Goal: Check status: Check status

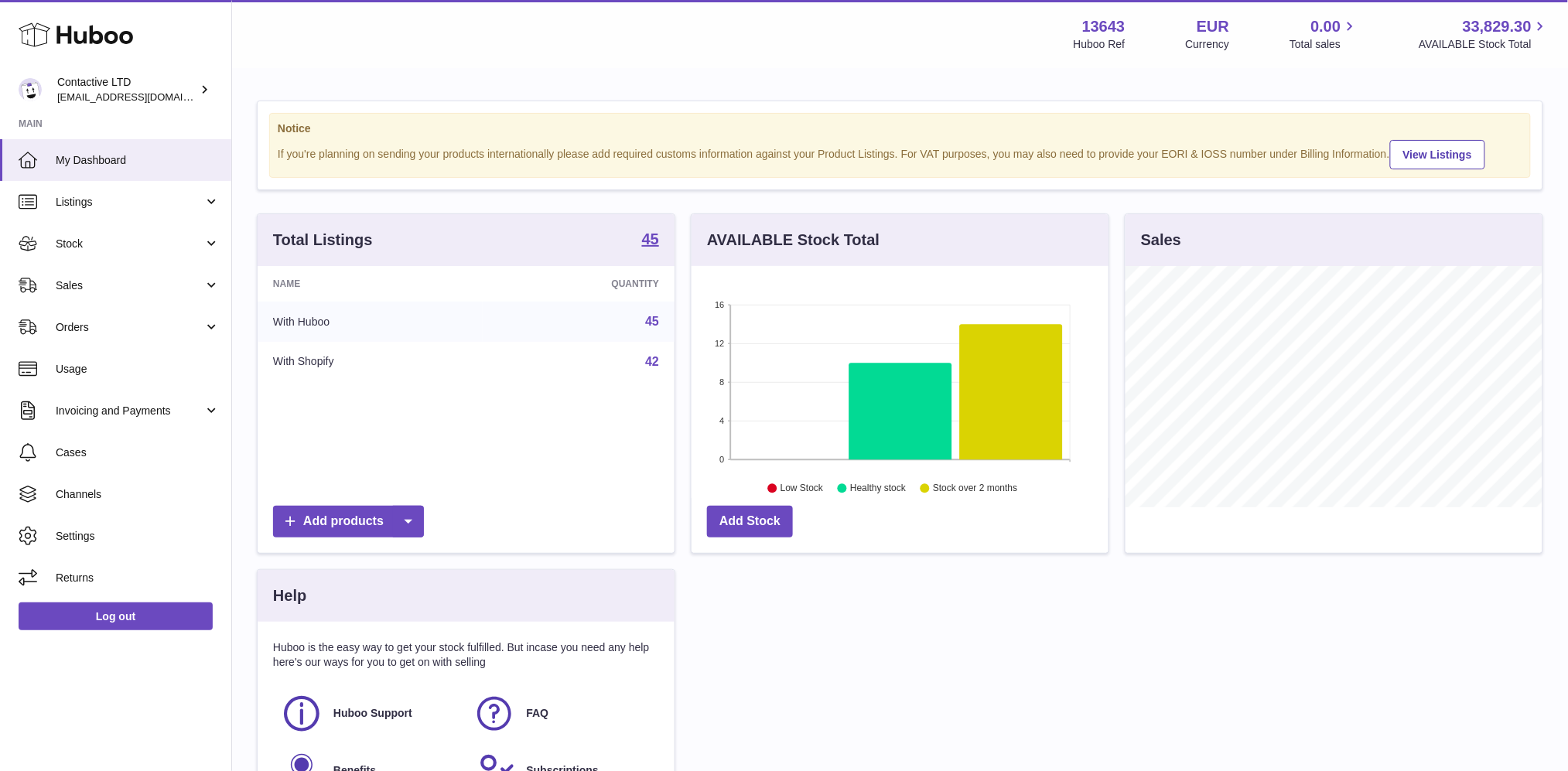
scroll to position [241, 417]
click at [72, 275] on link "Sales" at bounding box center [115, 286] width 231 height 42
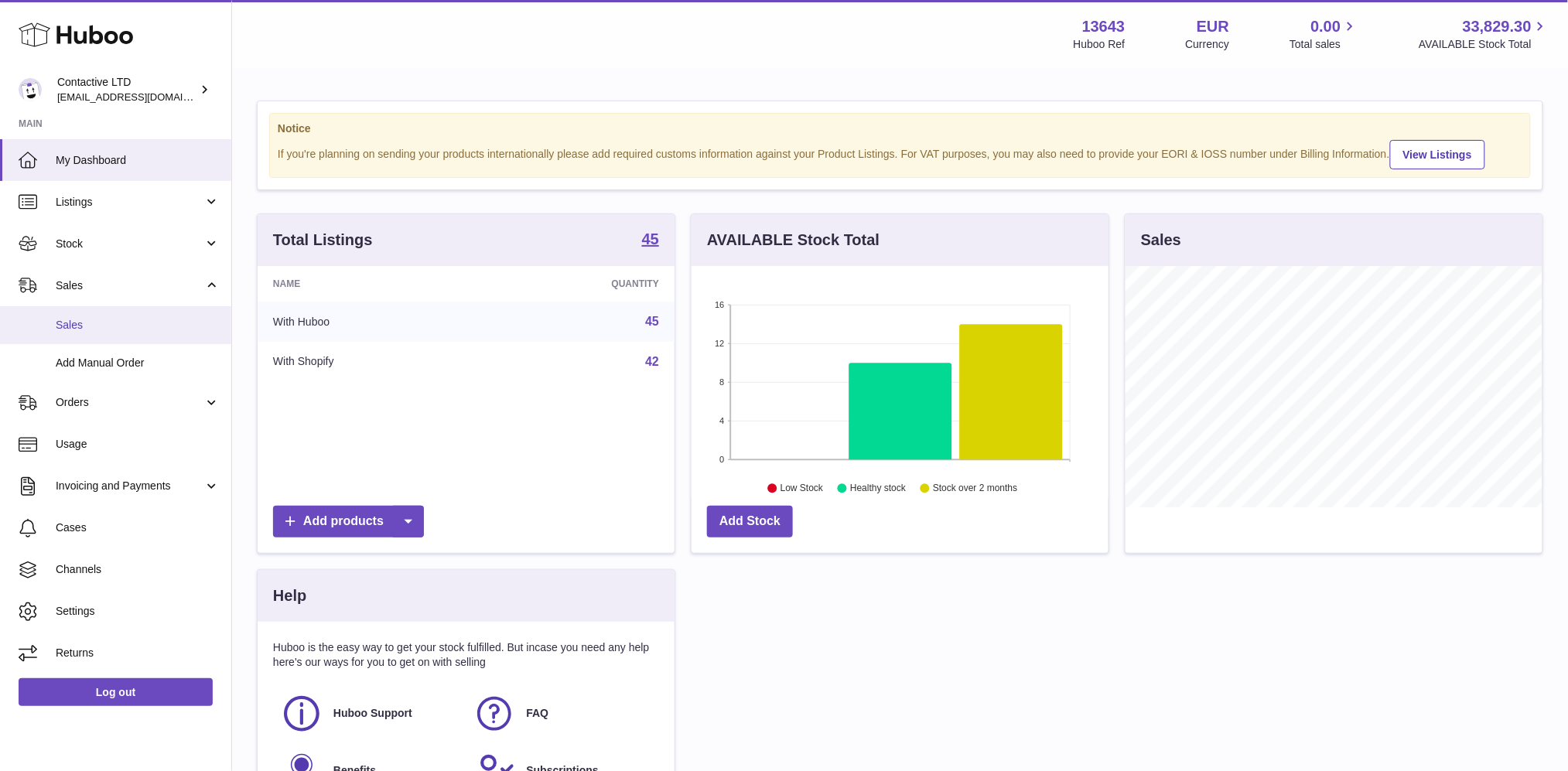
click at [84, 313] on link "Sales" at bounding box center [115, 326] width 231 height 38
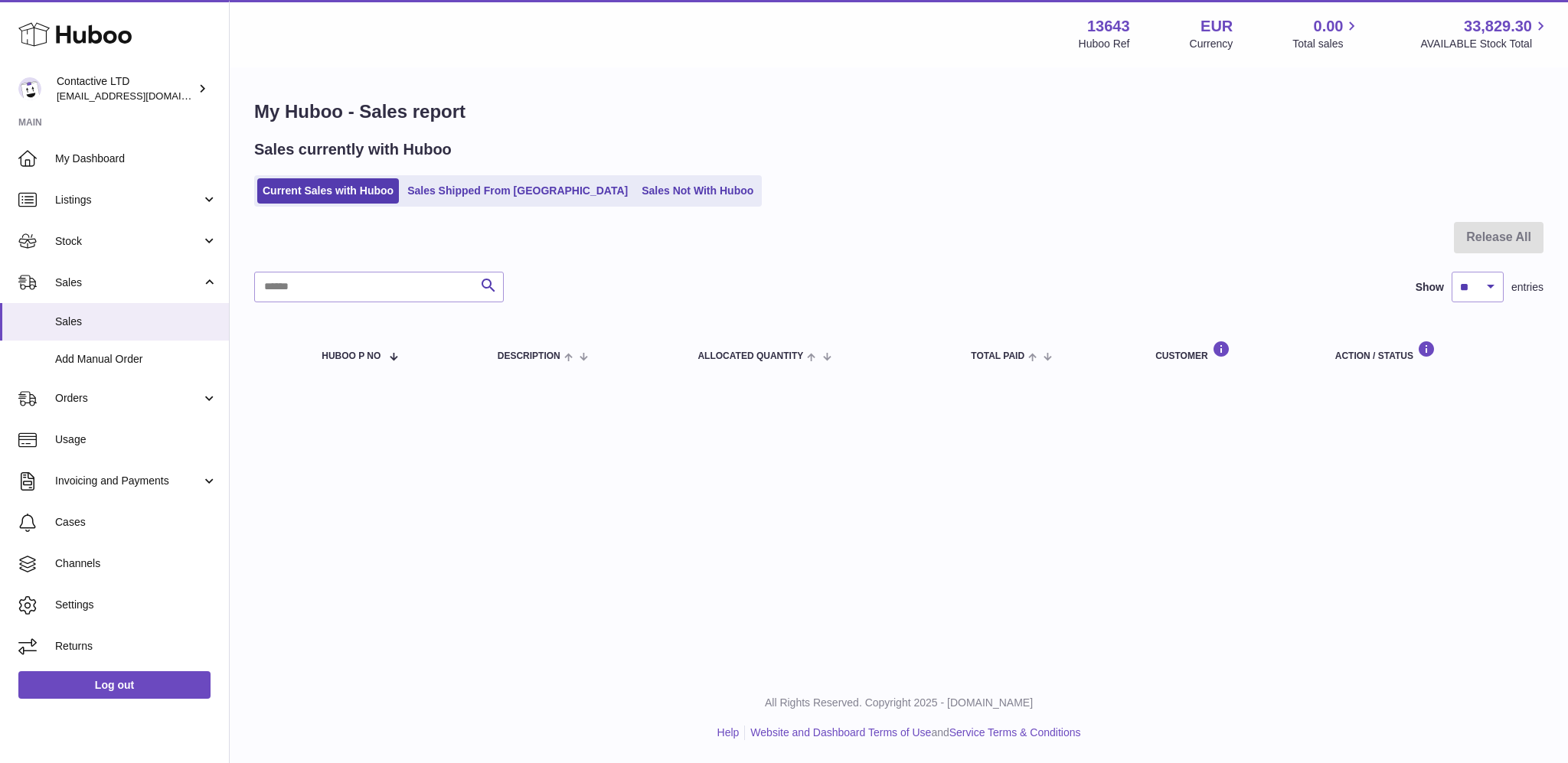
click at [458, 203] on ul "Current Sales with Huboo Sales Shipped From [GEOGRAPHIC_DATA] Sales Not With Hu…" at bounding box center [508, 191] width 508 height 32
click at [457, 193] on link "Sales Shipped From [GEOGRAPHIC_DATA]" at bounding box center [518, 191] width 231 height 25
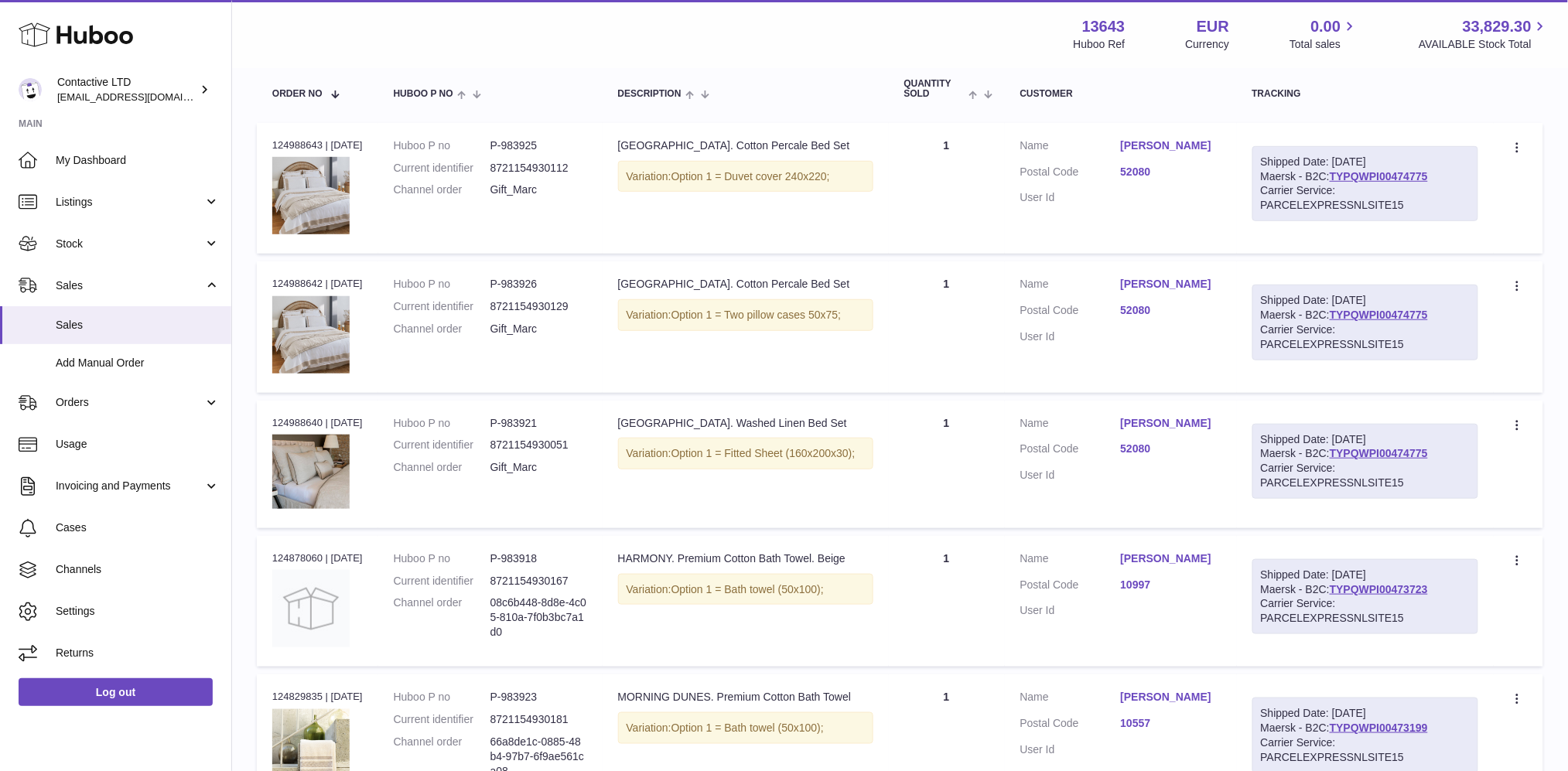
scroll to position [237, 0]
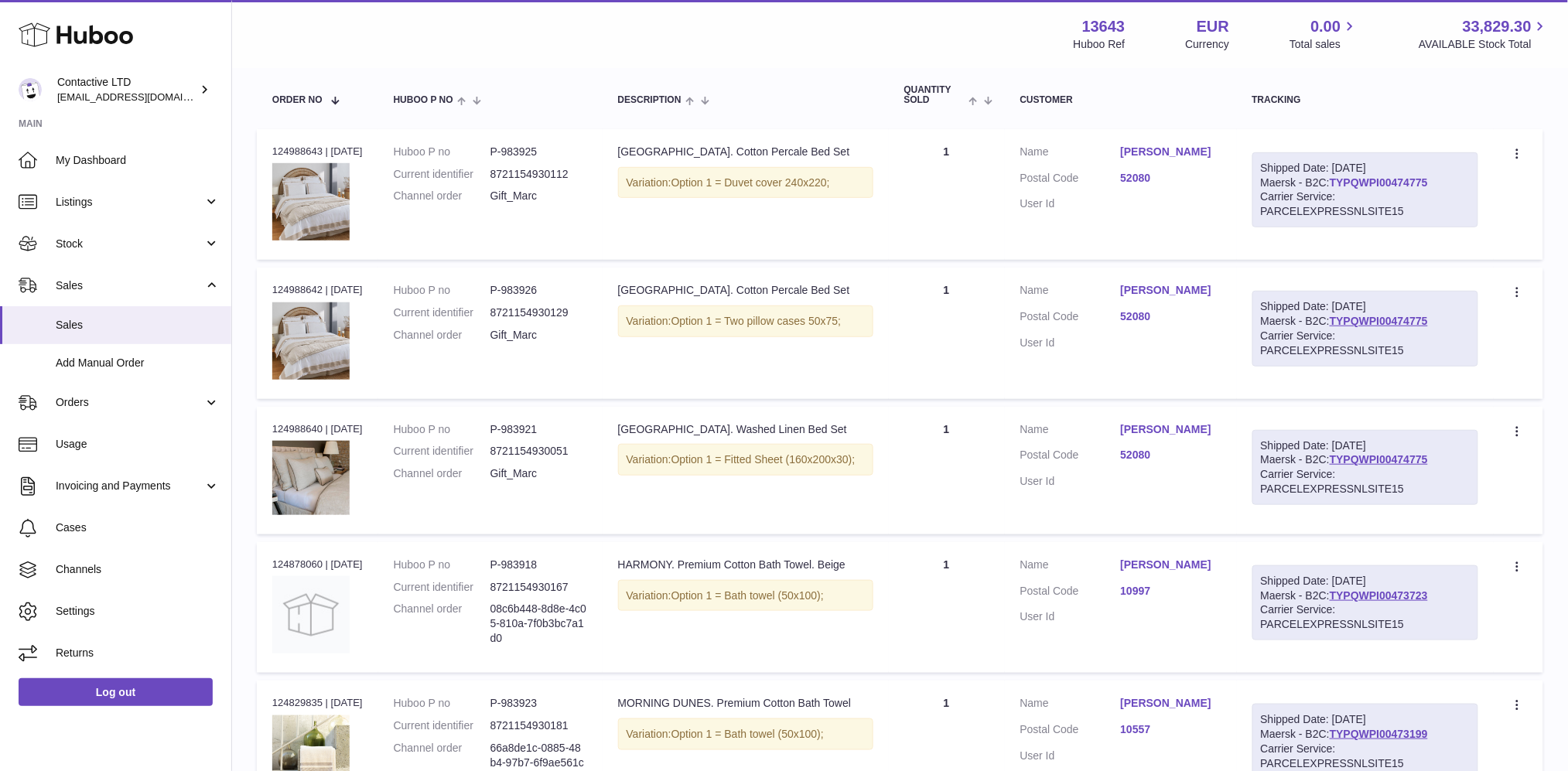
click at [1368, 184] on link "TYPQWPI00474775" at bounding box center [1379, 182] width 99 height 13
click at [115, 479] on span "Invoicing and Payments" at bounding box center [130, 486] width 148 height 15
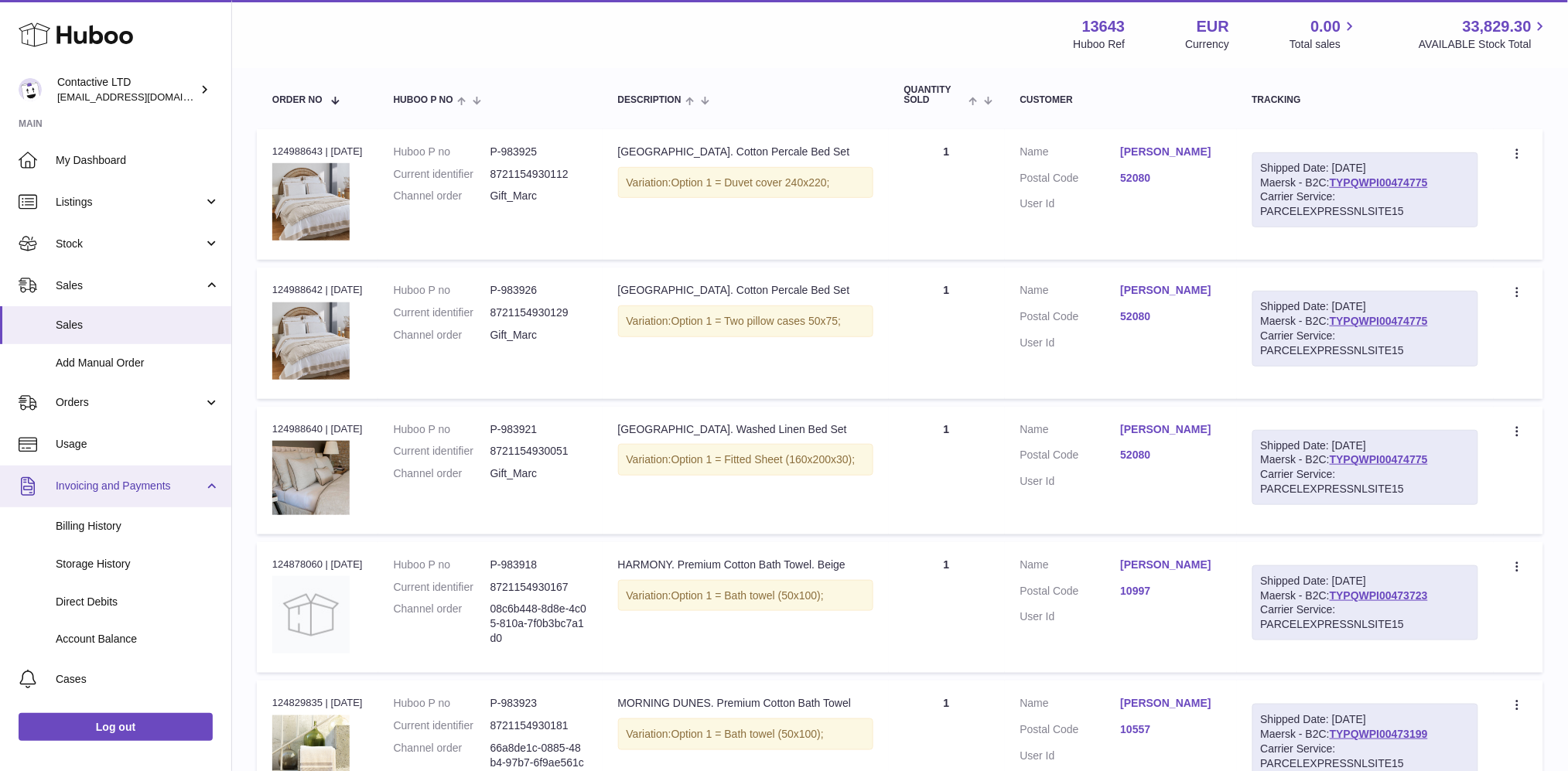
click at [126, 497] on link "Invoicing and Payments" at bounding box center [115, 486] width 231 height 42
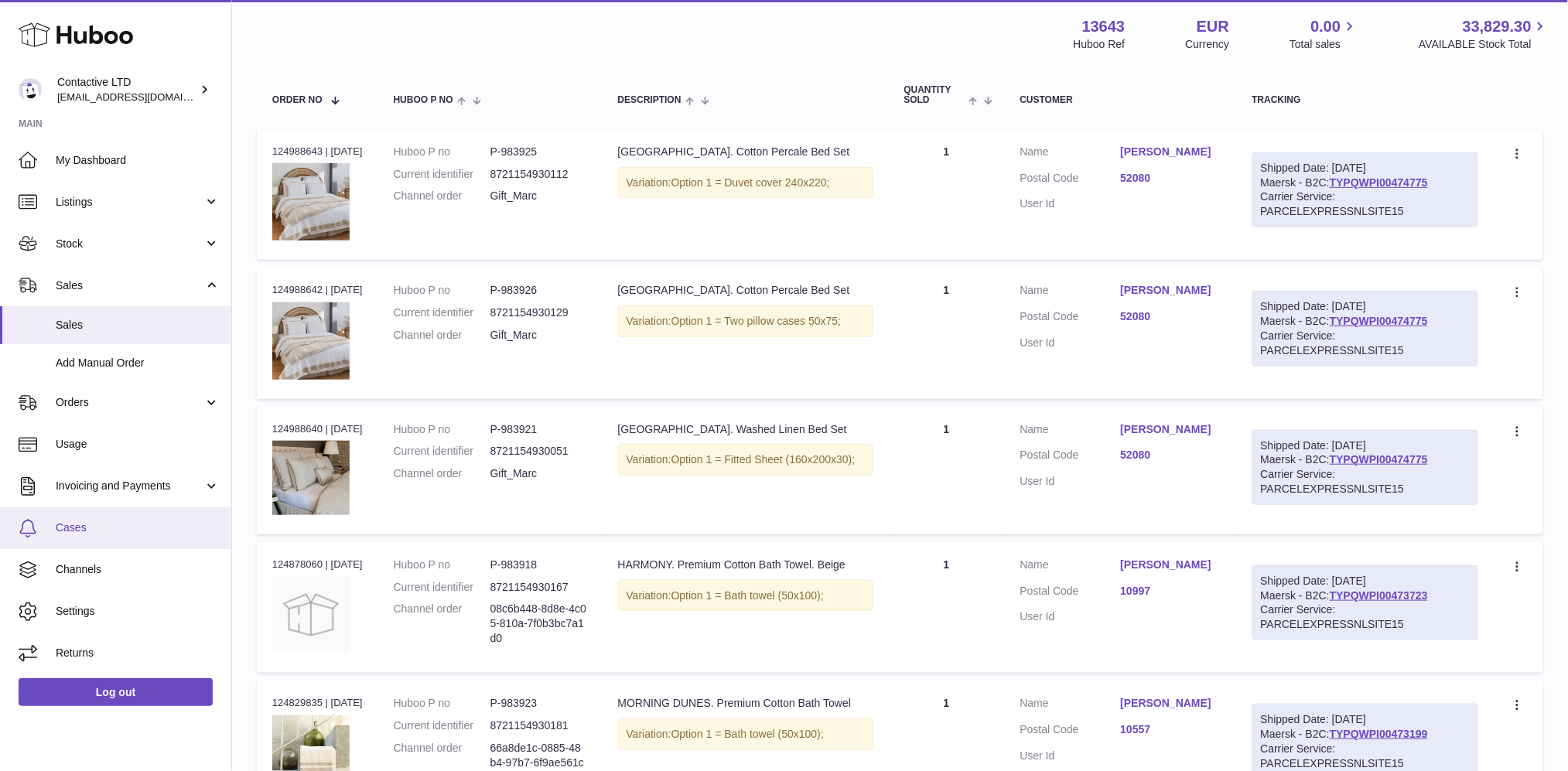
click at [117, 541] on link "Cases" at bounding box center [115, 528] width 231 height 42
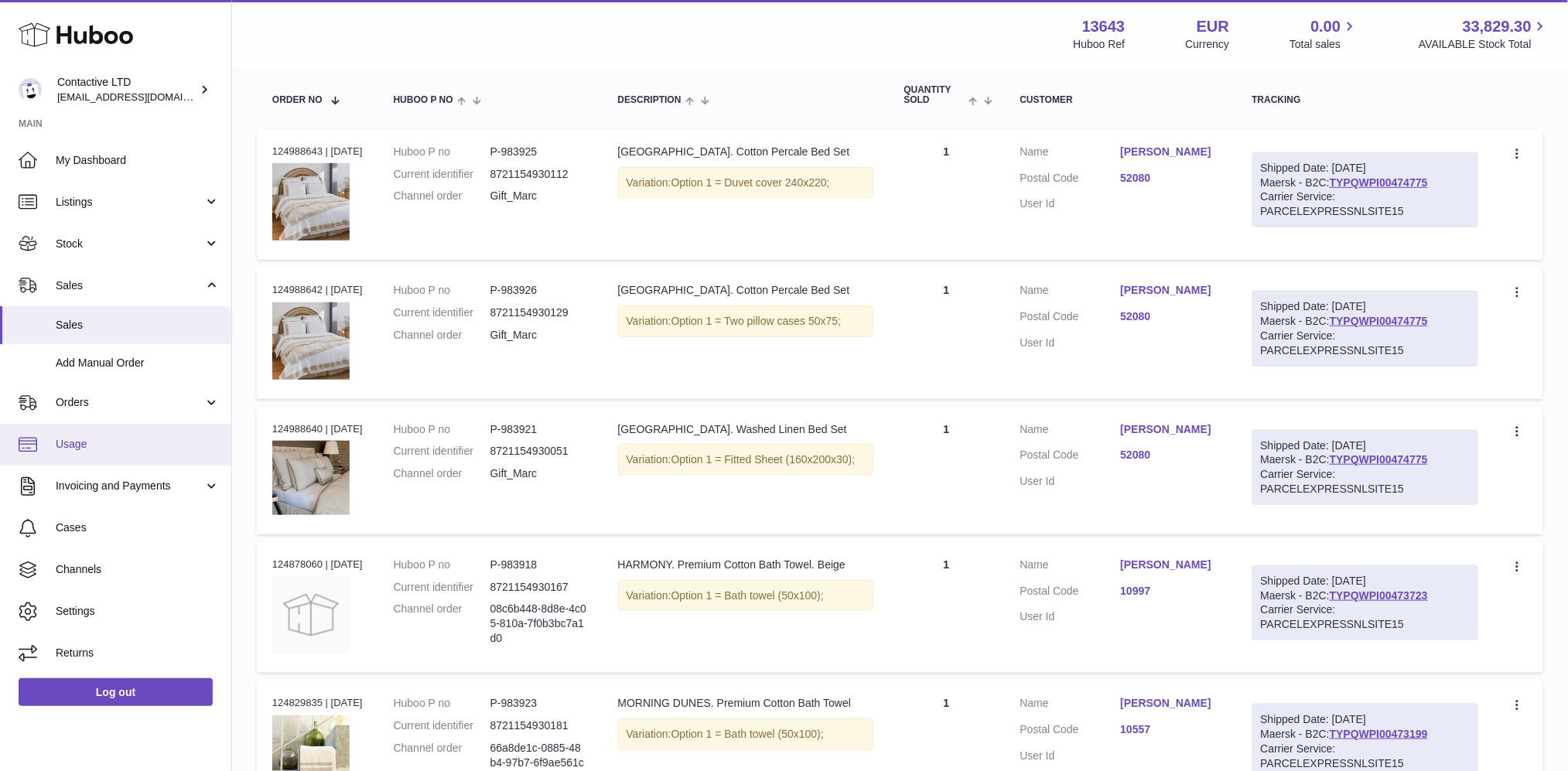
click at [113, 442] on span "Usage" at bounding box center [138, 444] width 164 height 15
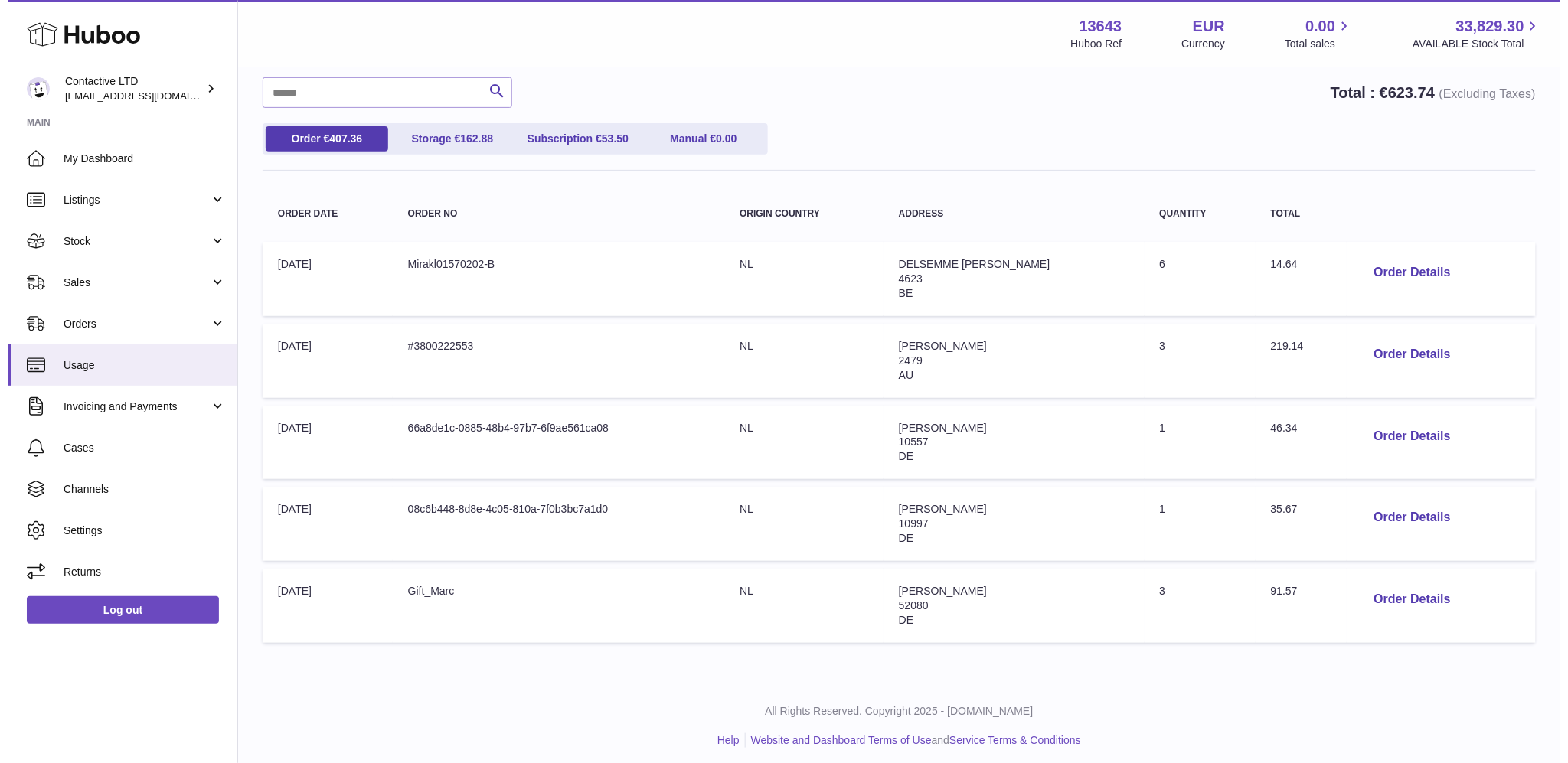
scroll to position [129, 0]
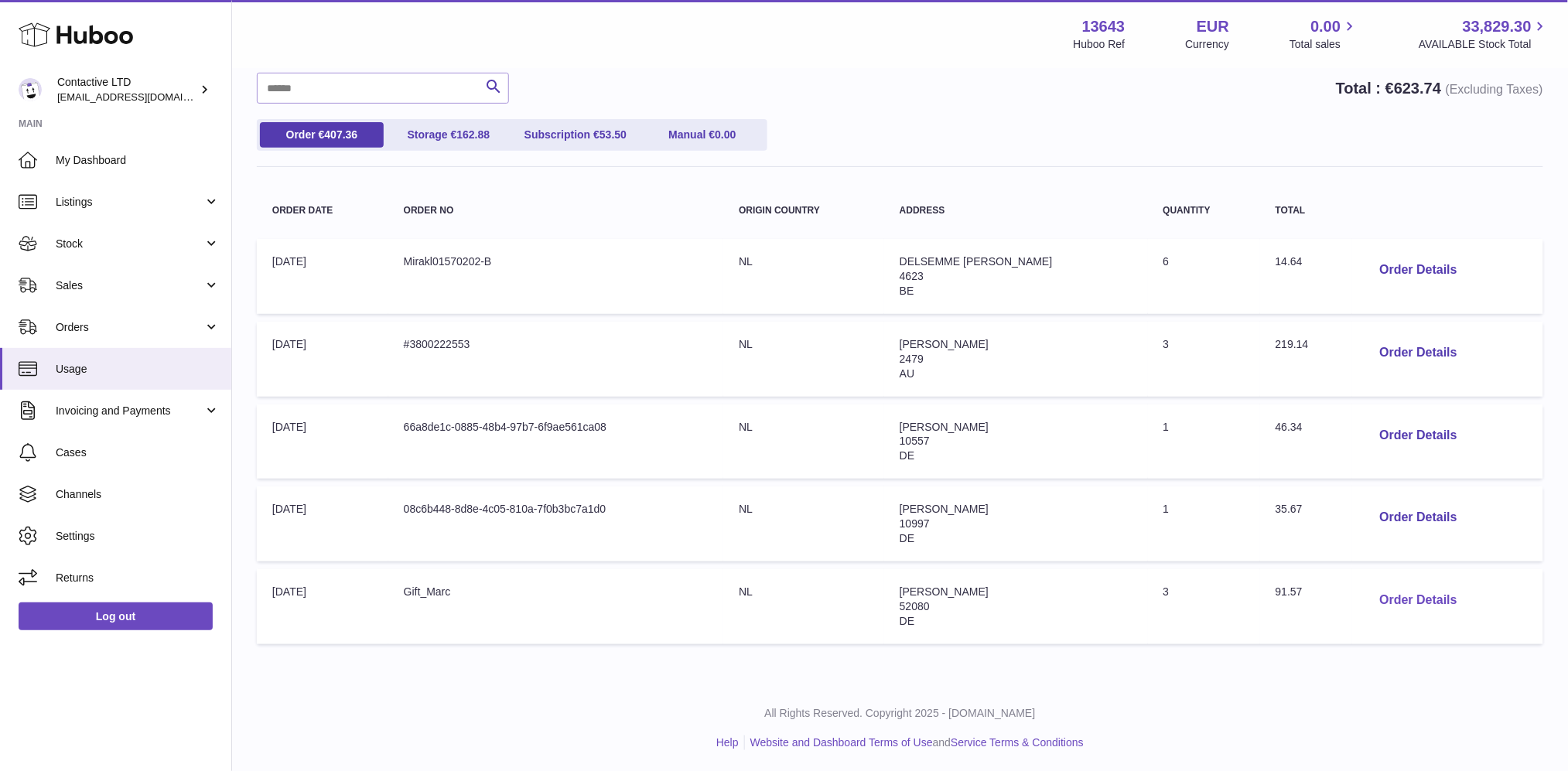
click at [1403, 590] on button "Order Details" at bounding box center [1419, 600] width 102 height 32
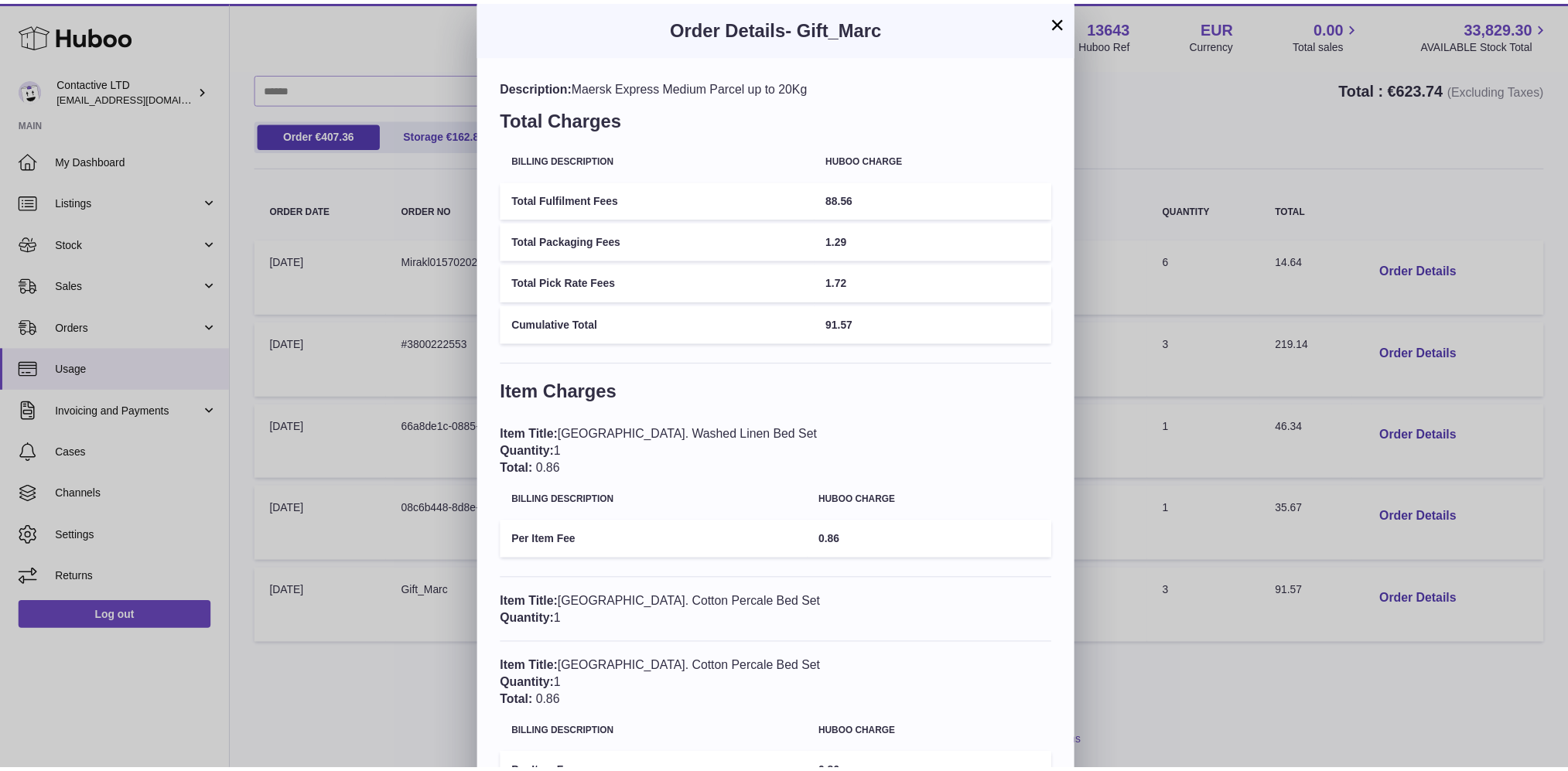
scroll to position [0, 0]
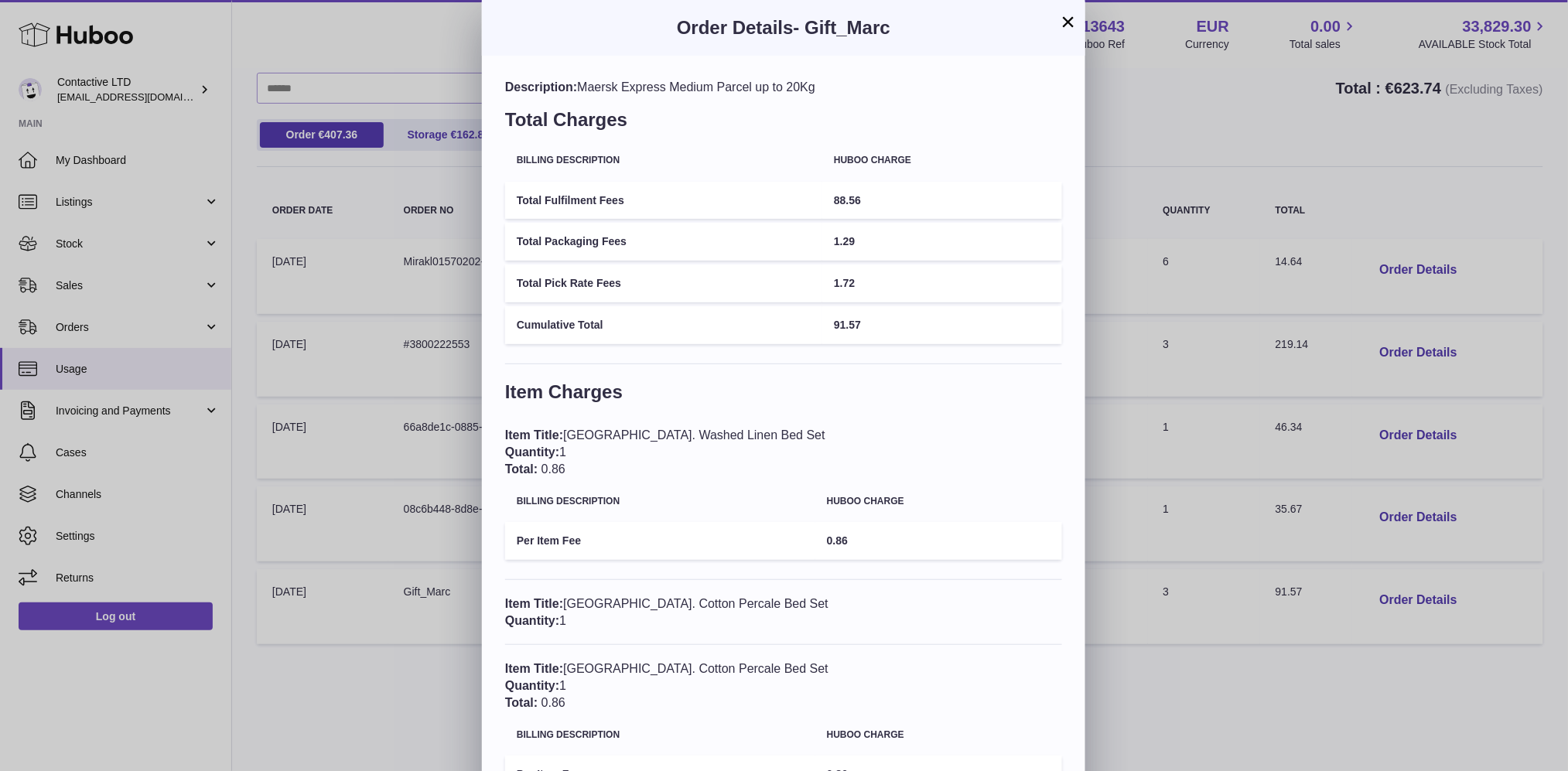
click at [1173, 393] on div "× Order Details - Gift_Marc Description: Maersk Express Medium Parcel up to 20K…" at bounding box center [784, 442] width 1568 height 884
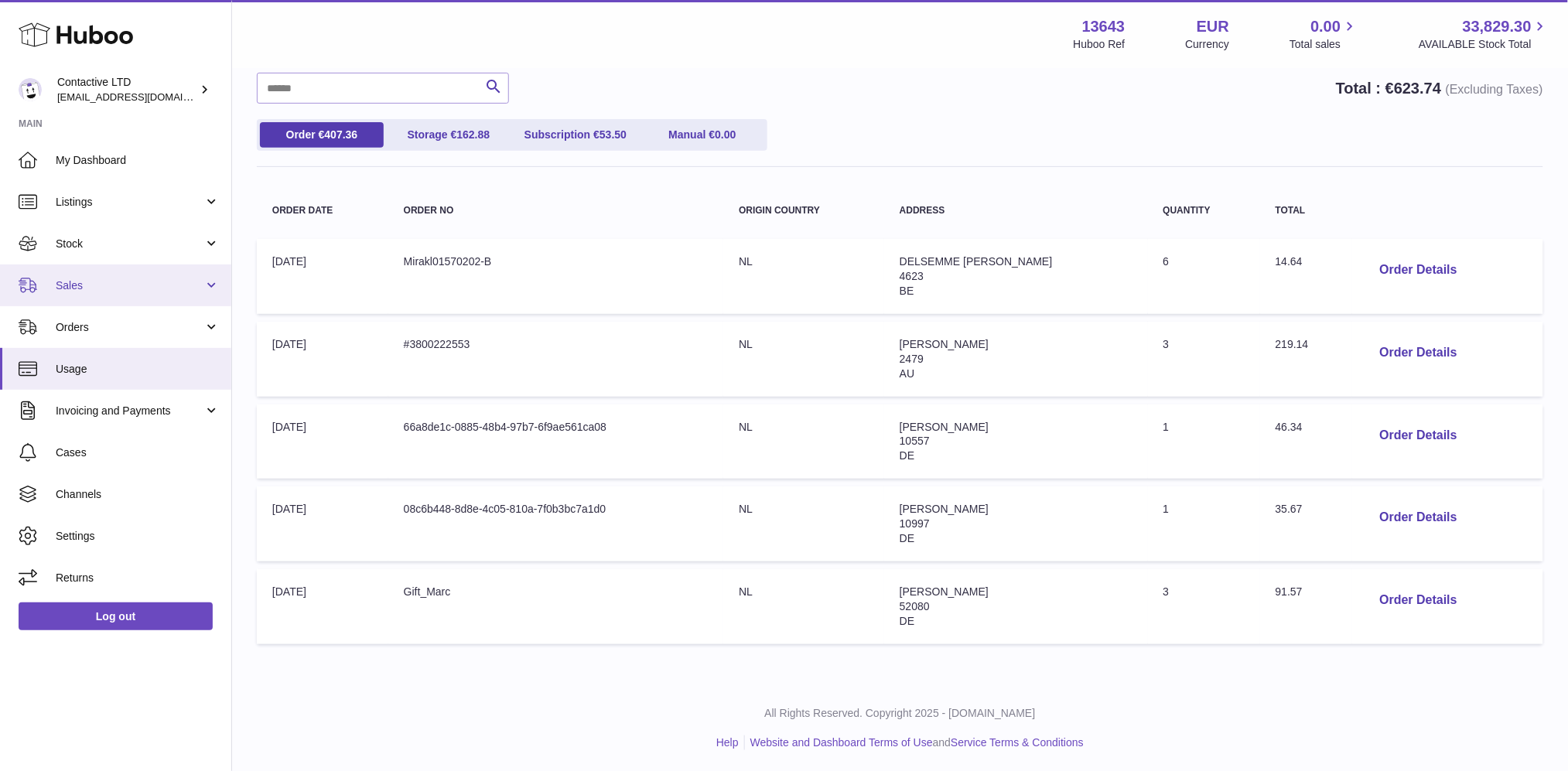
click at [114, 278] on span "Sales" at bounding box center [130, 286] width 148 height 15
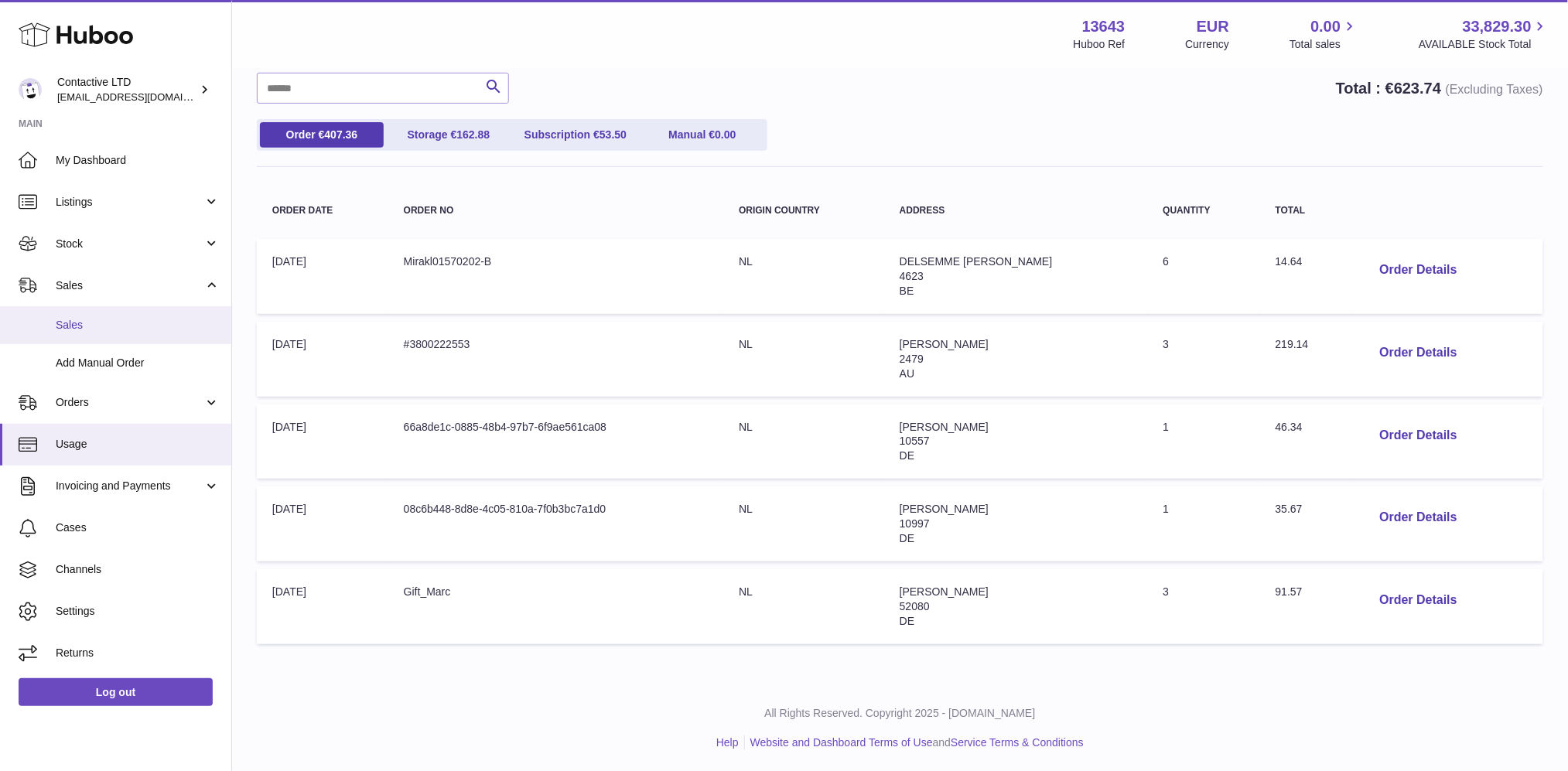
click at [122, 320] on span "Sales" at bounding box center [138, 325] width 164 height 15
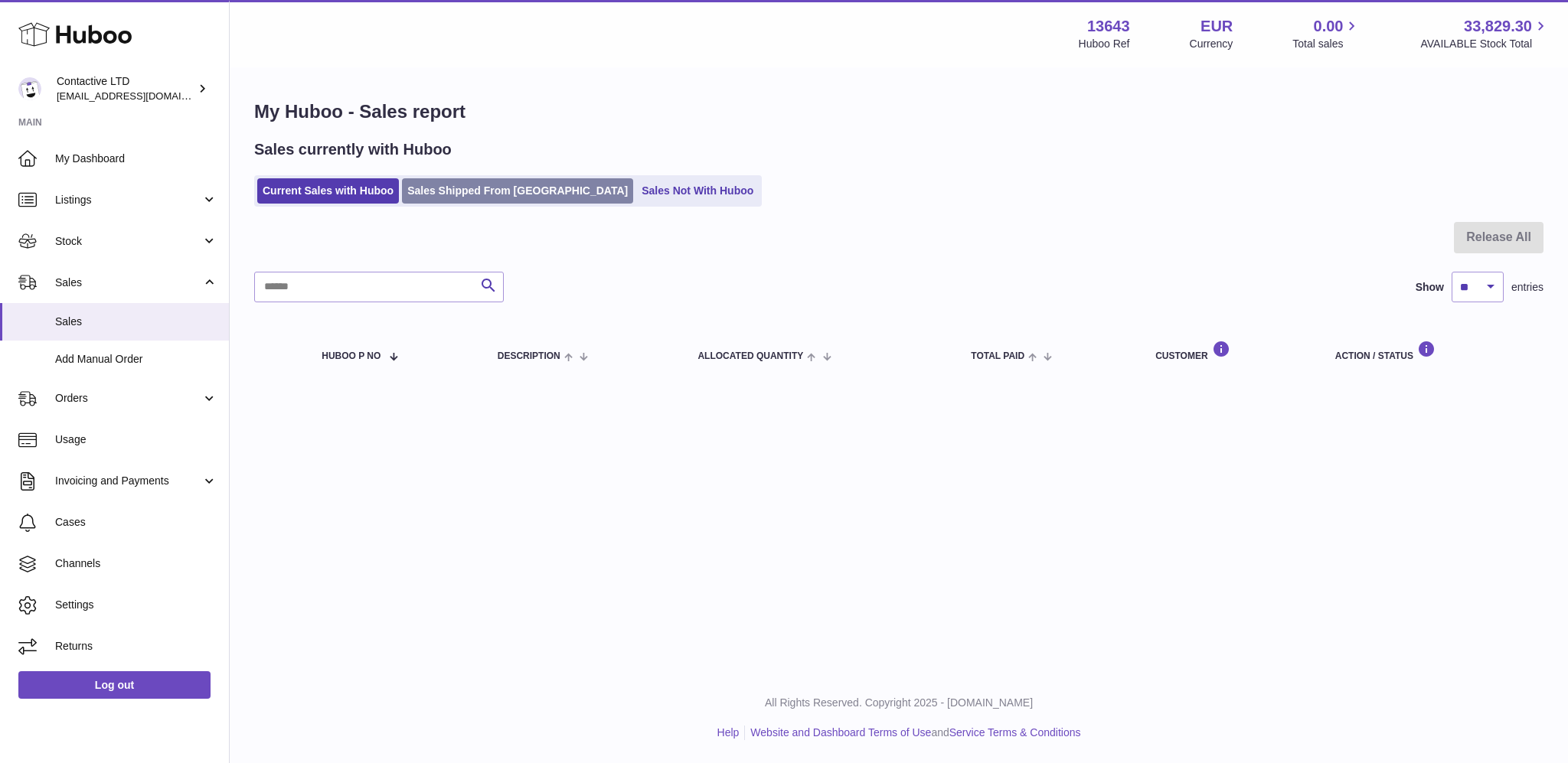
click at [490, 186] on link "Sales Shipped From [GEOGRAPHIC_DATA]" at bounding box center [518, 191] width 231 height 25
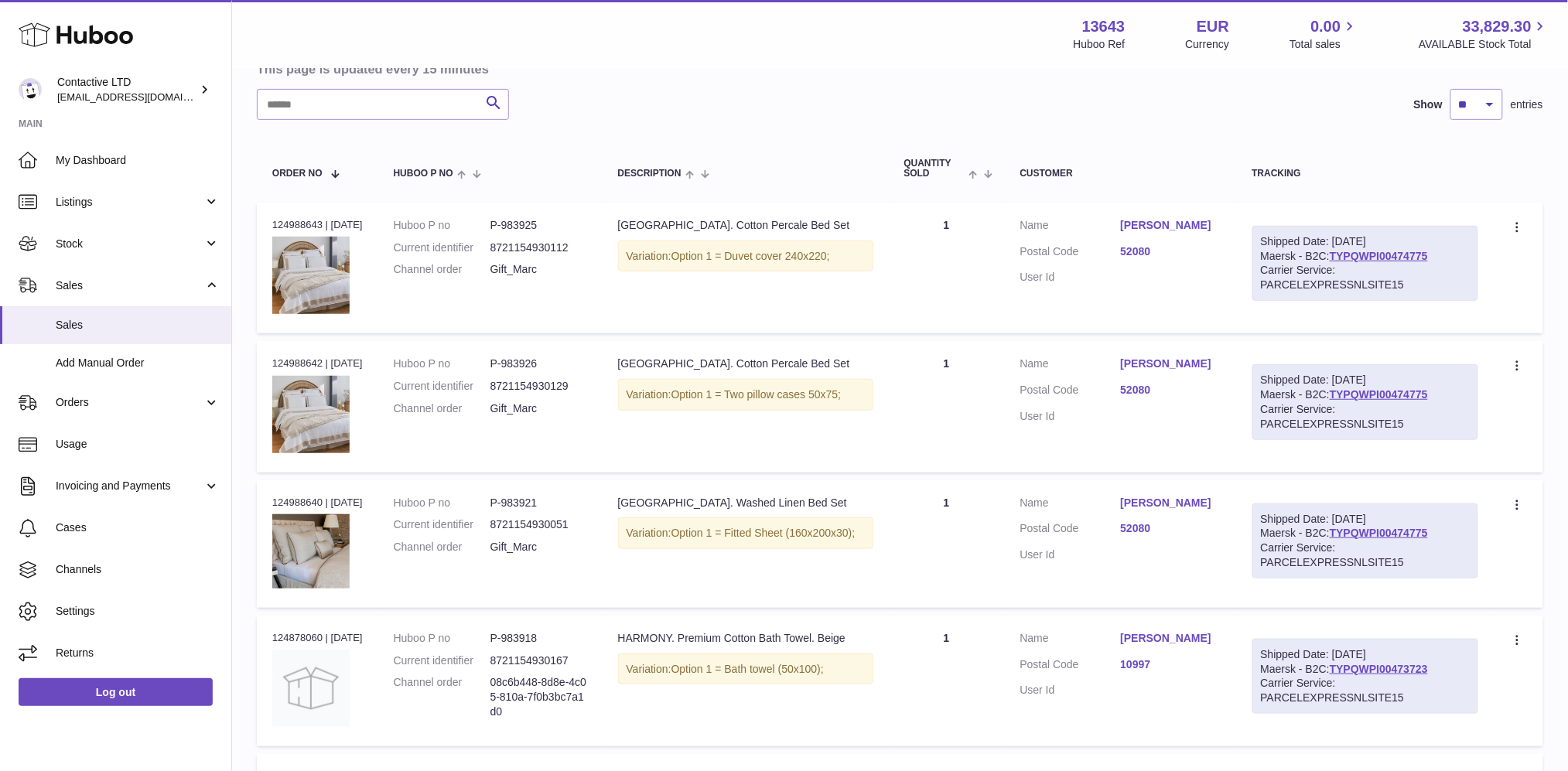
scroll to position [158, 0]
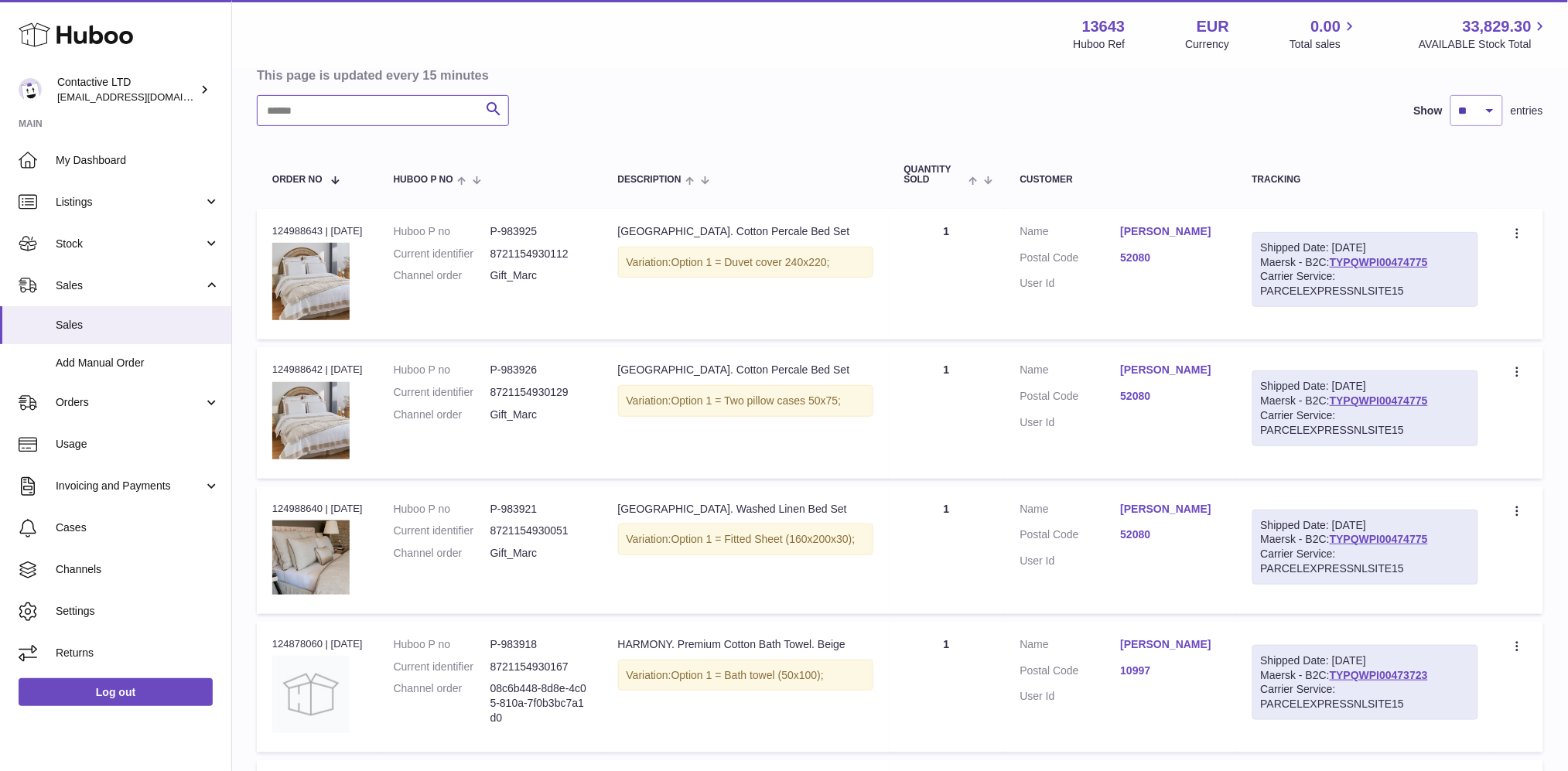
click at [304, 107] on input "text" at bounding box center [382, 110] width 252 height 31
type input "*"
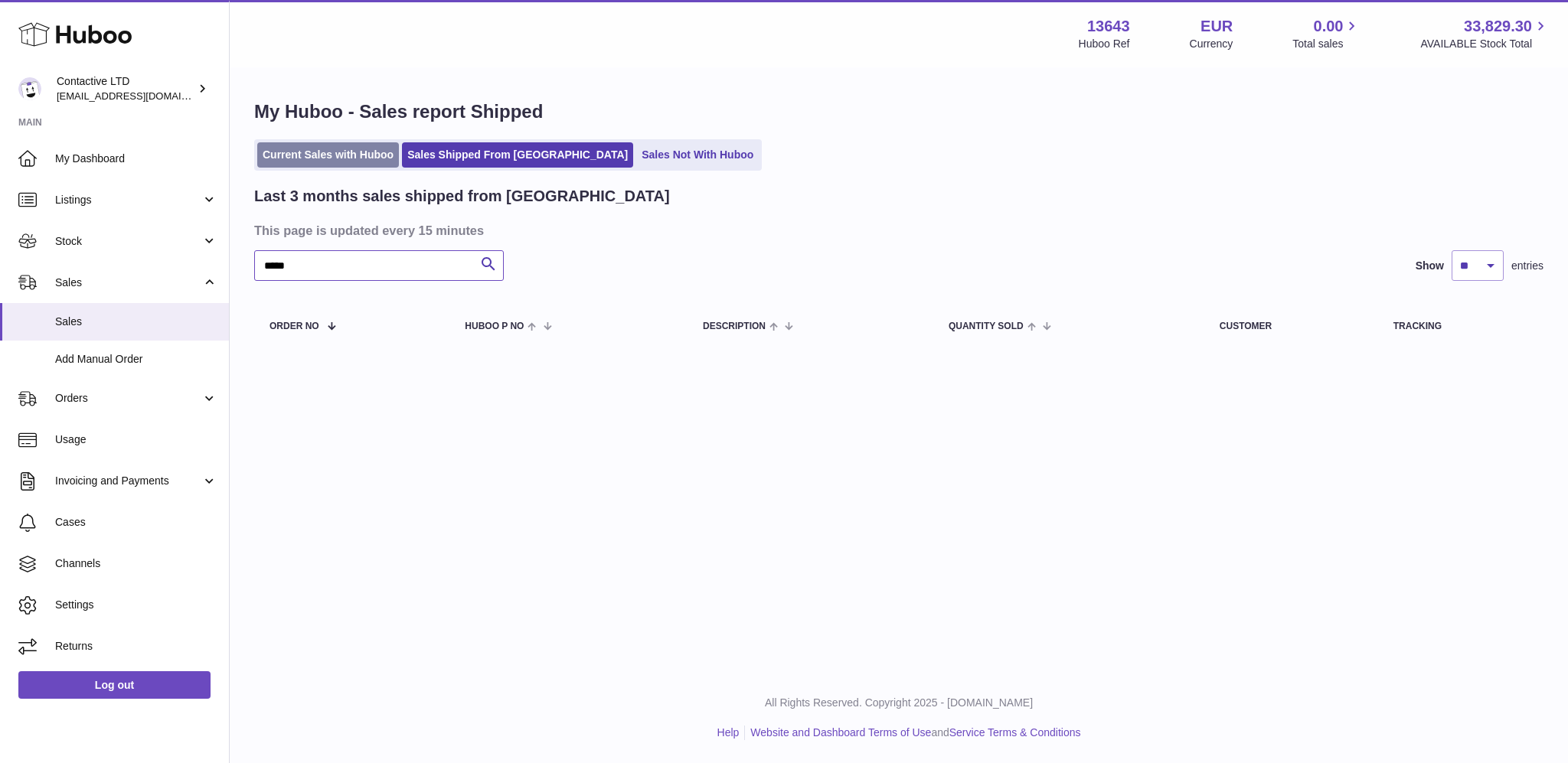
type input "*****"
click at [381, 163] on link "Current Sales with Huboo" at bounding box center [328, 155] width 142 height 25
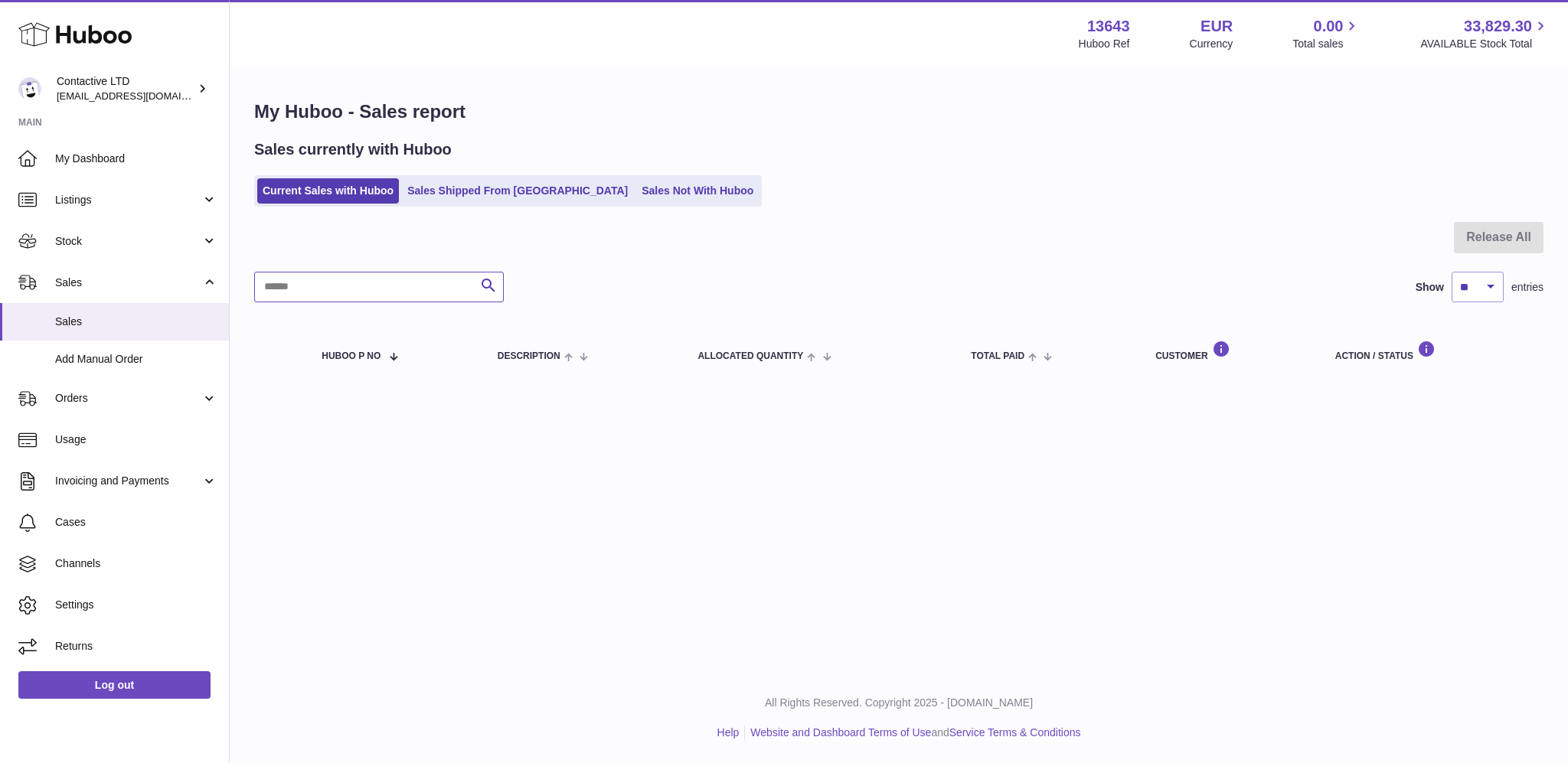
click at [376, 294] on input "text" at bounding box center [378, 287] width 249 height 31
type input "******"
click at [108, 254] on link "Stock" at bounding box center [114, 241] width 229 height 42
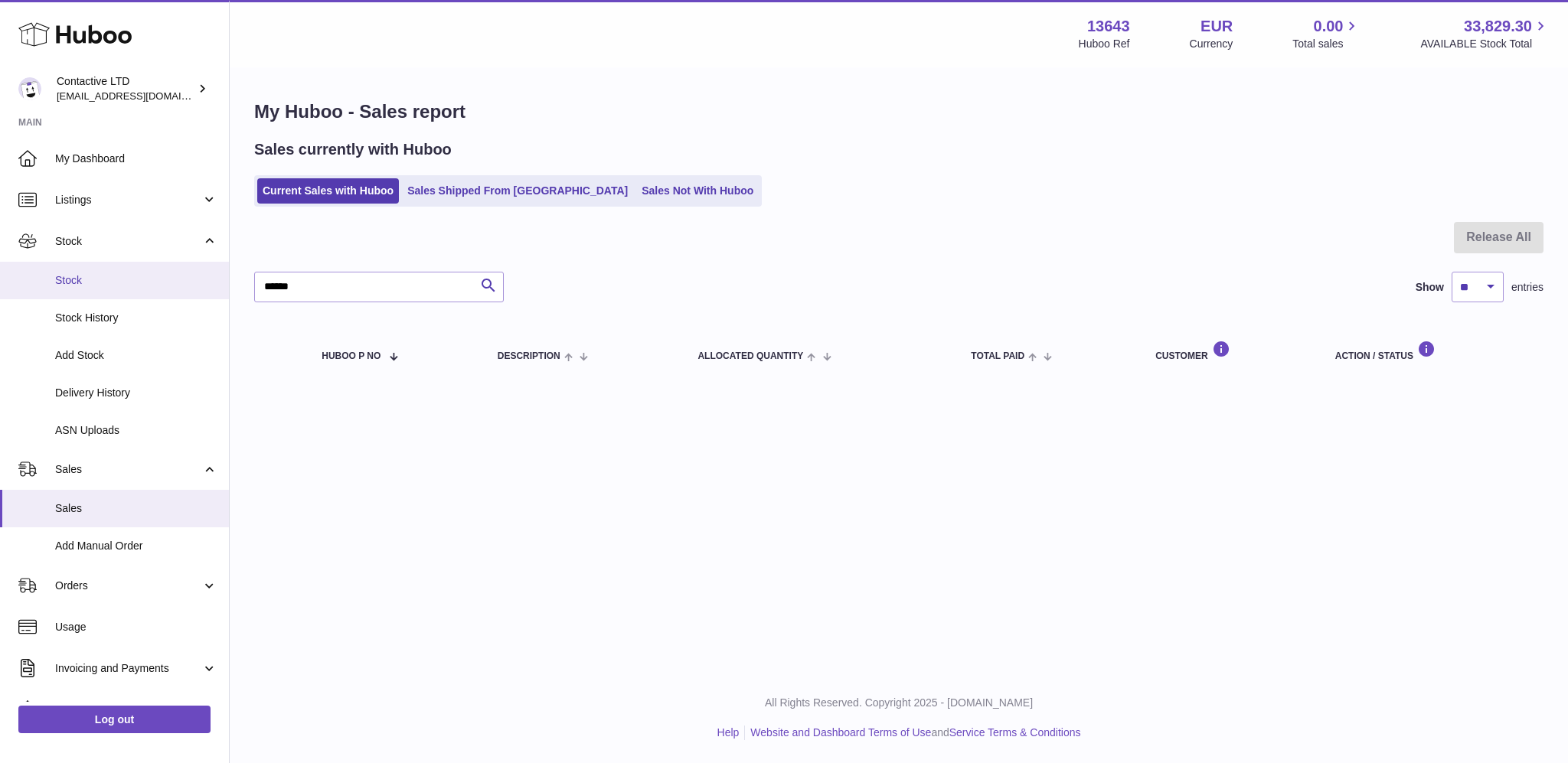
click at [111, 277] on span "Stock" at bounding box center [136, 281] width 163 height 14
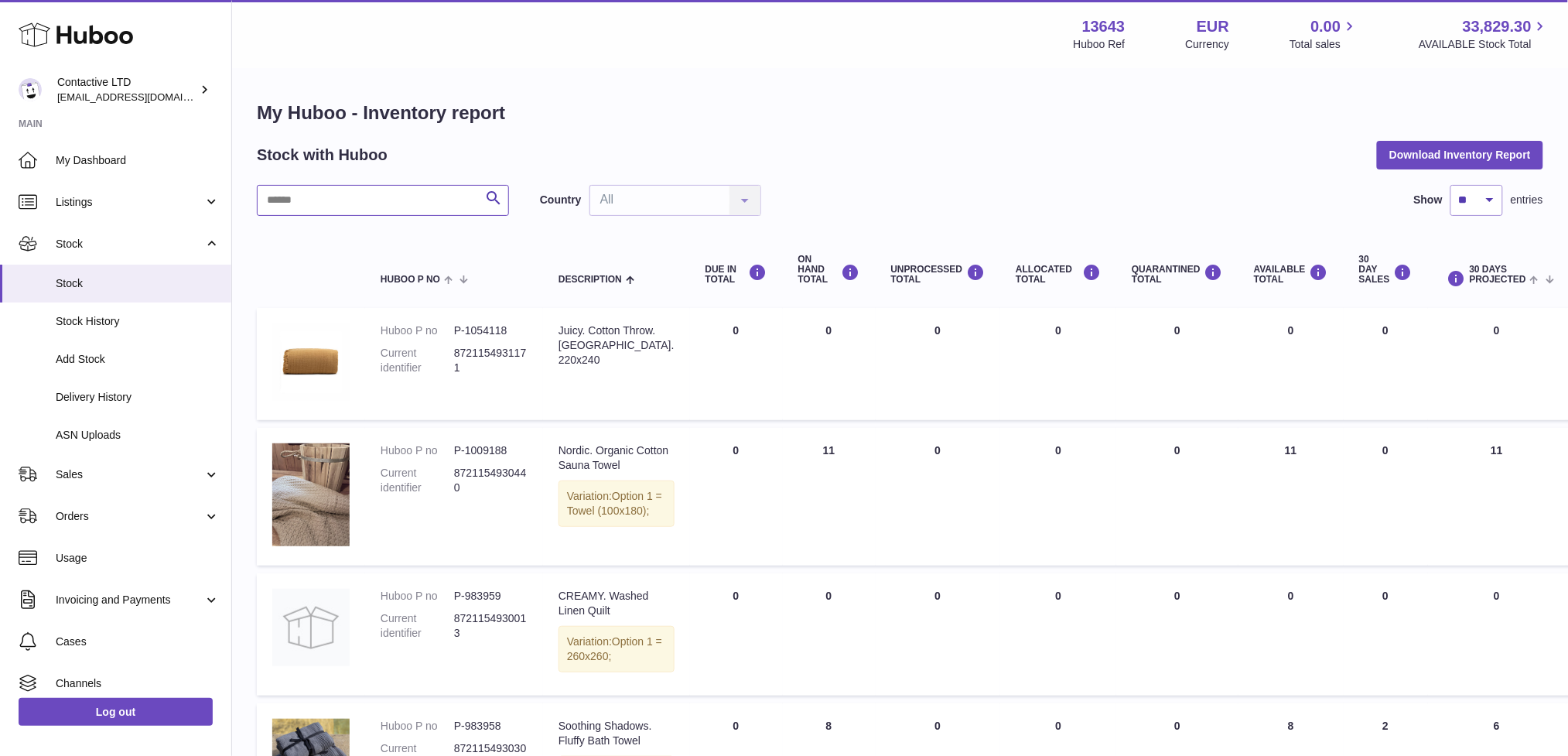
click at [359, 187] on input "text" at bounding box center [382, 201] width 252 height 31
type input "******"
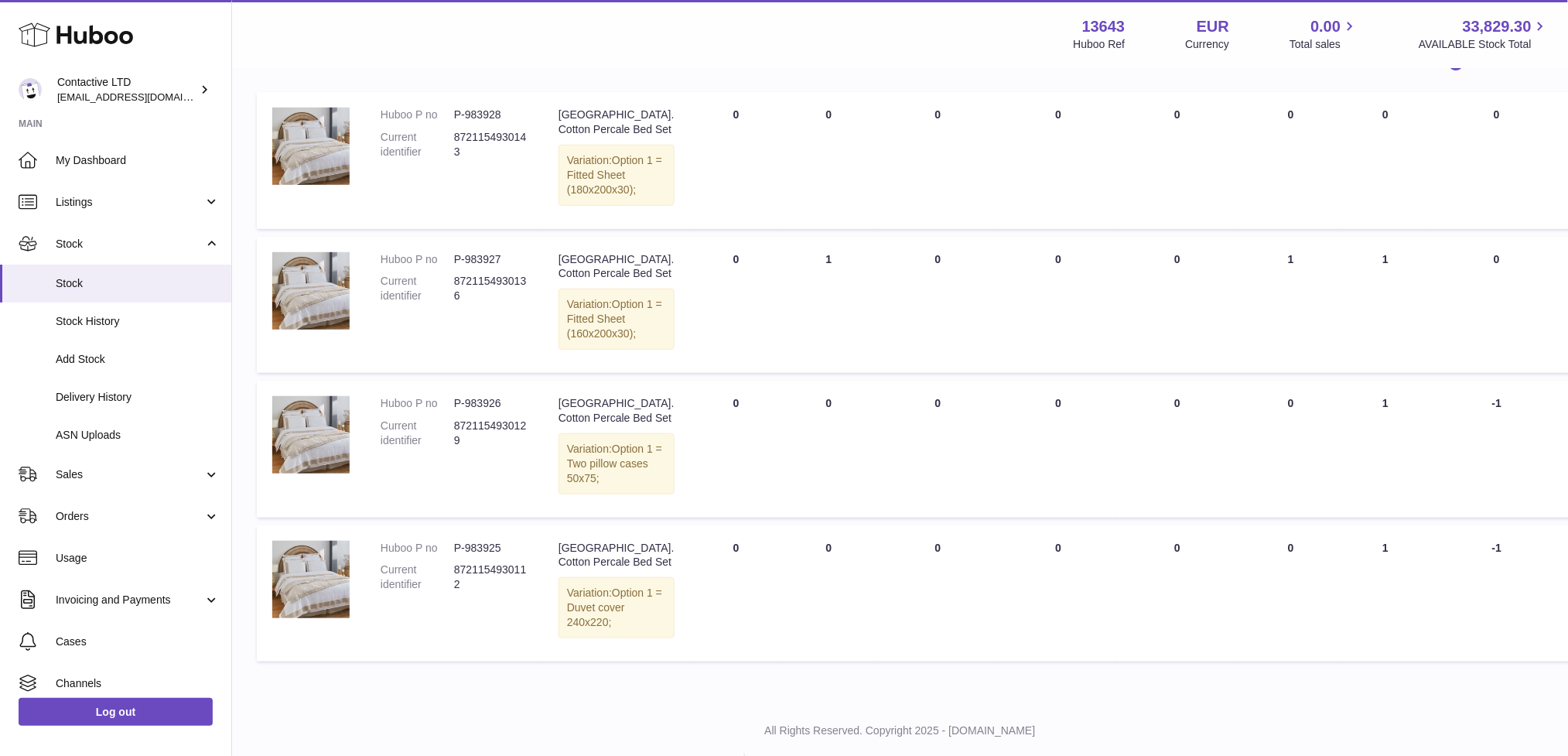
scroll to position [216, 0]
drag, startPoint x: 504, startPoint y: 271, endPoint x: 379, endPoint y: 271, distance: 125.0
click at [379, 271] on td "Huboo P no P-983927 Current identifier 8721154930136" at bounding box center [454, 304] width 178 height 136
copy dl "Huboo P no P-983927"
click at [140, 514] on span "Orders" at bounding box center [130, 517] width 148 height 15
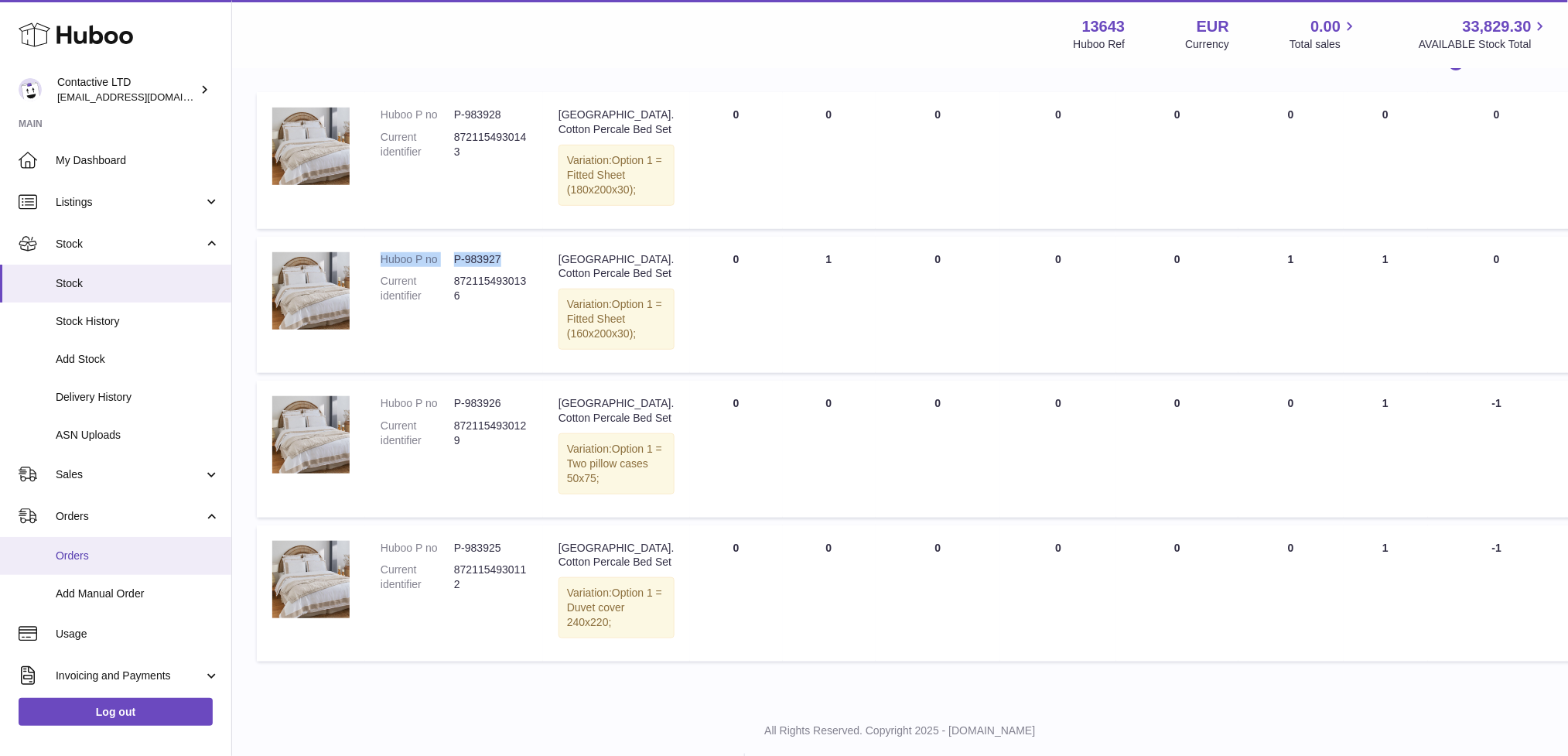
click at [140, 550] on span "Orders" at bounding box center [138, 556] width 164 height 15
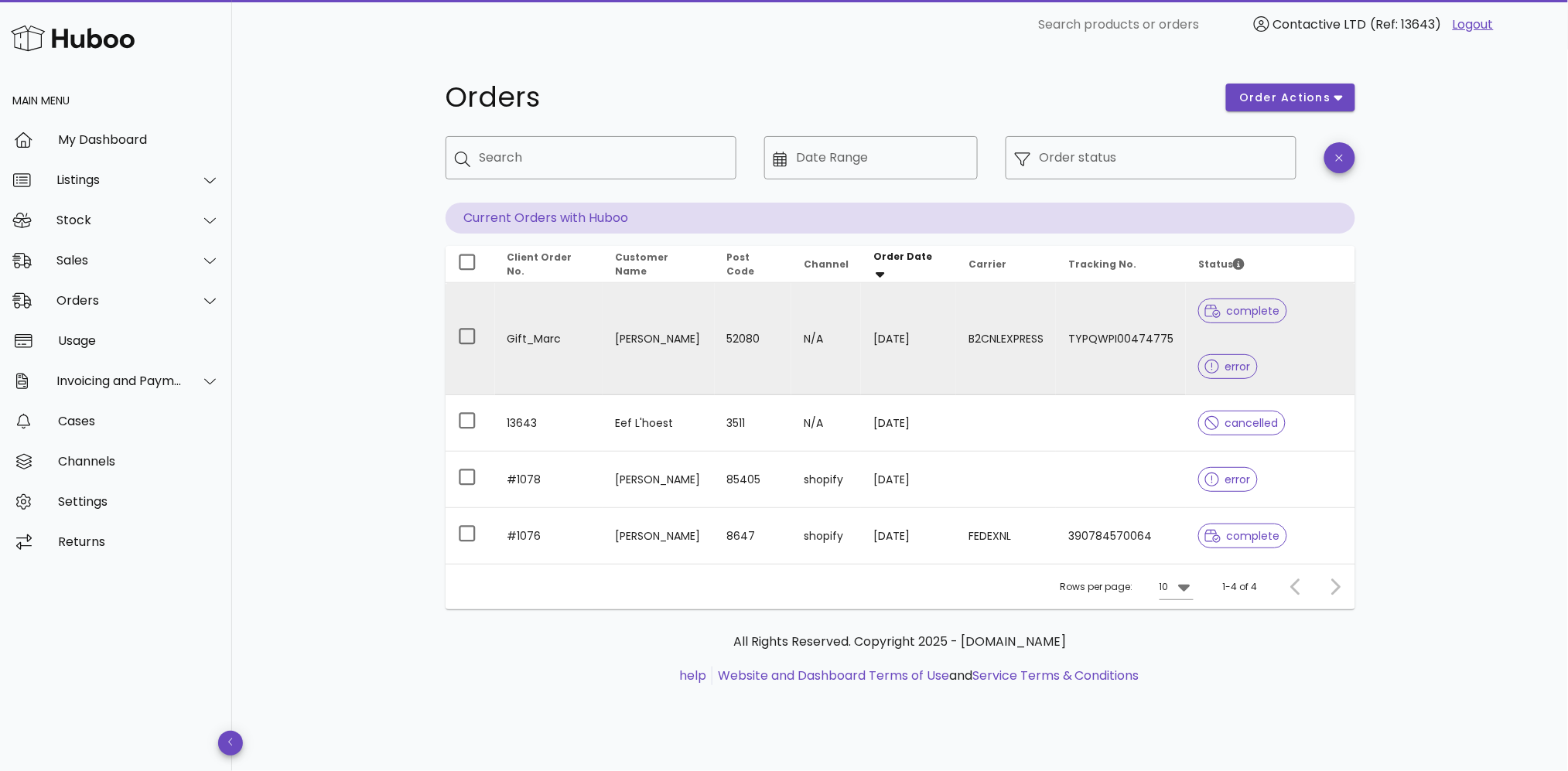
click at [1036, 323] on td "B2CNLEXPRESS" at bounding box center [1006, 339] width 99 height 112
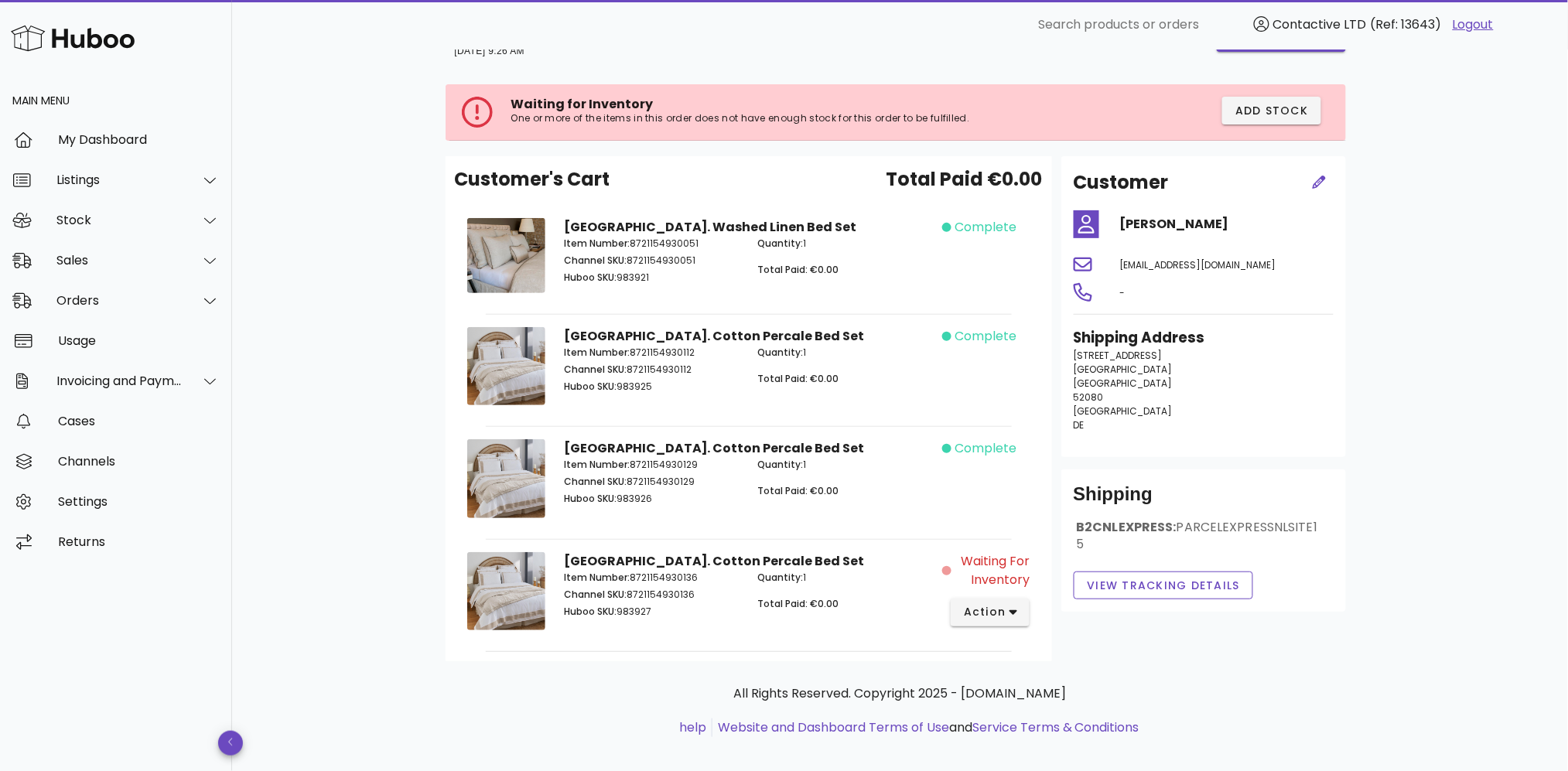
scroll to position [67, 0]
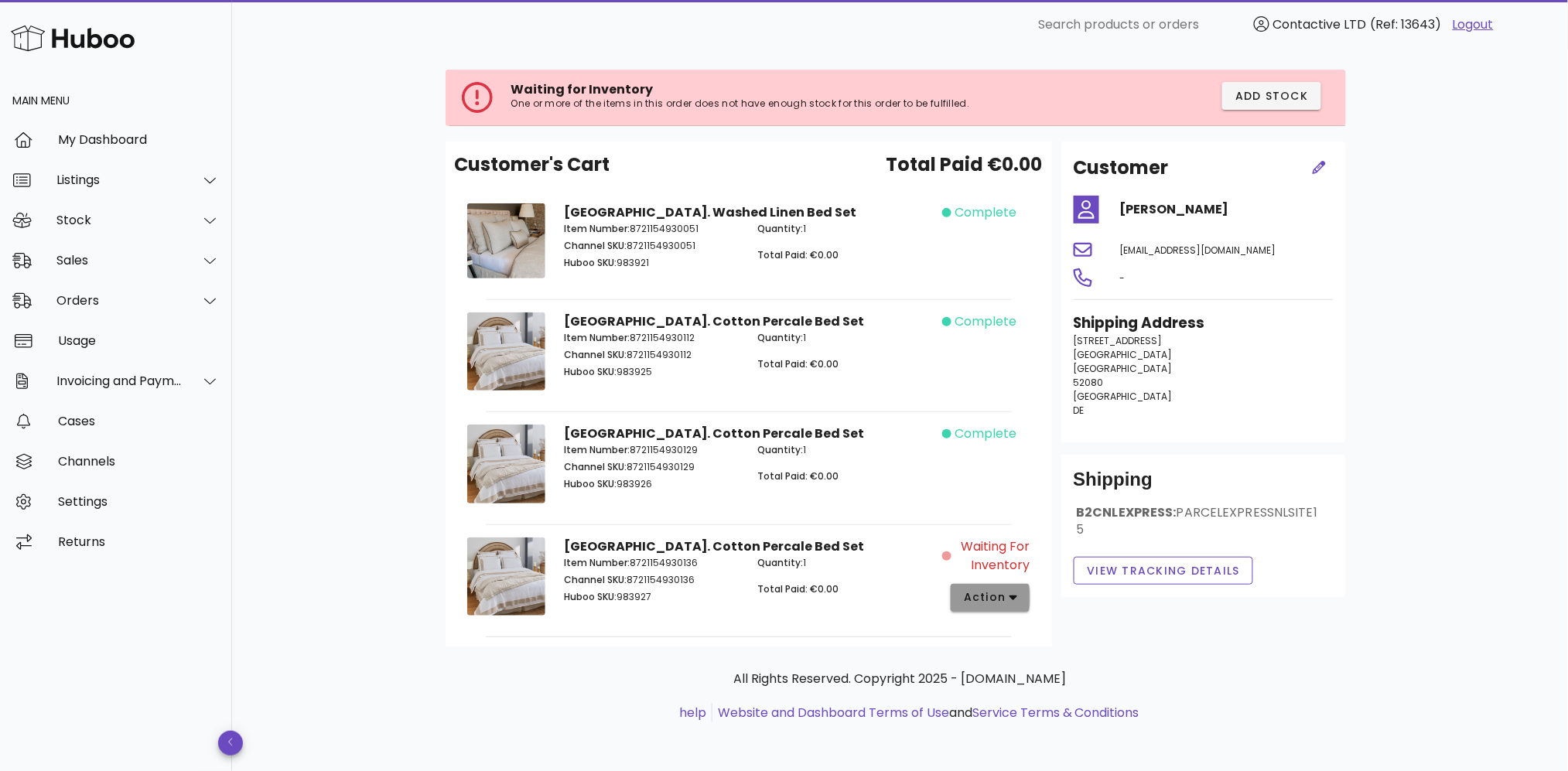
click at [976, 597] on span "action" at bounding box center [984, 598] width 43 height 16
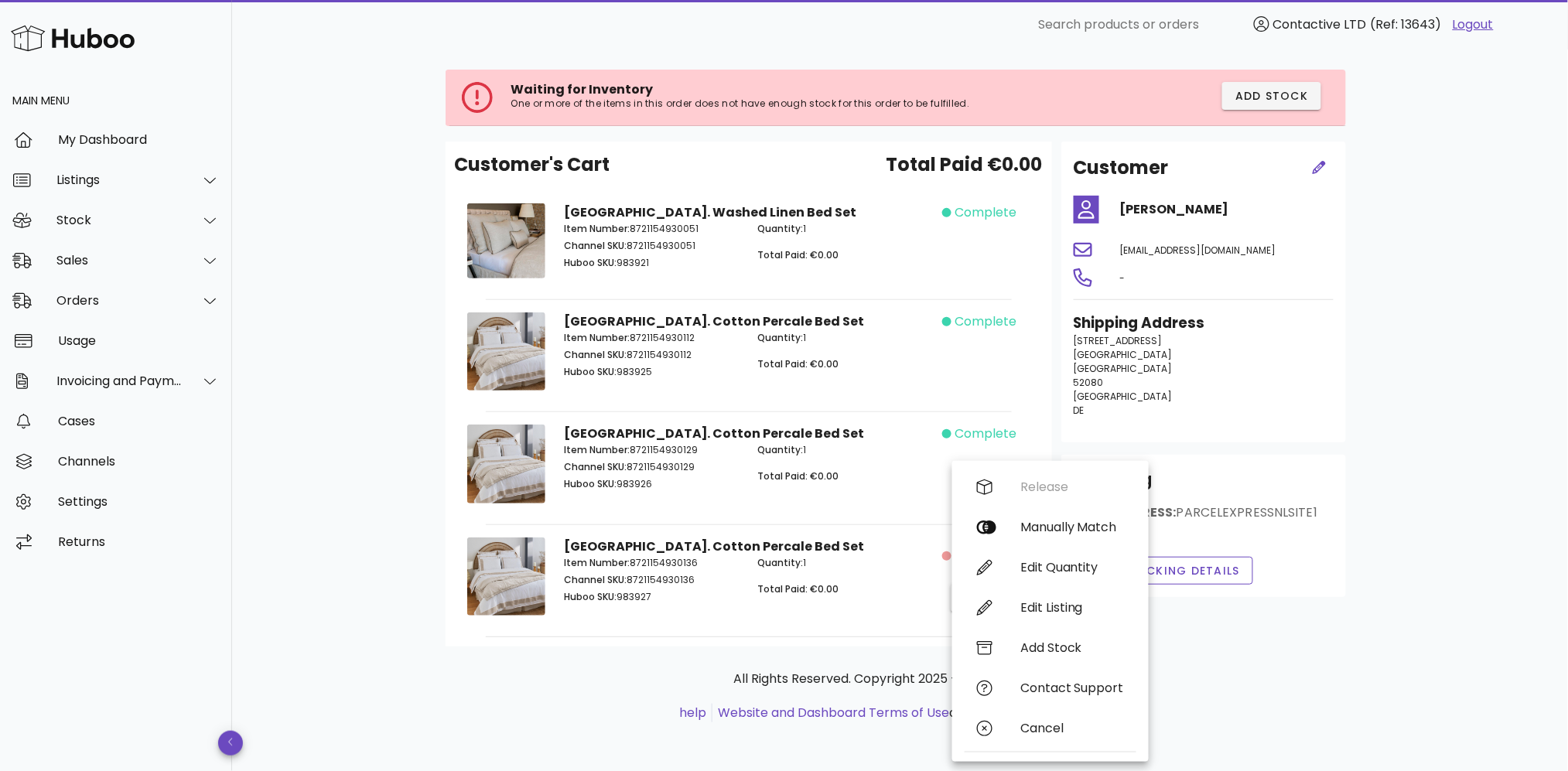
click at [690, 644] on div "Customer's Cart Total Paid €0.00 [GEOGRAPHIC_DATA]. Washed Linen Bed Set Item N…" at bounding box center [748, 394] width 607 height 505
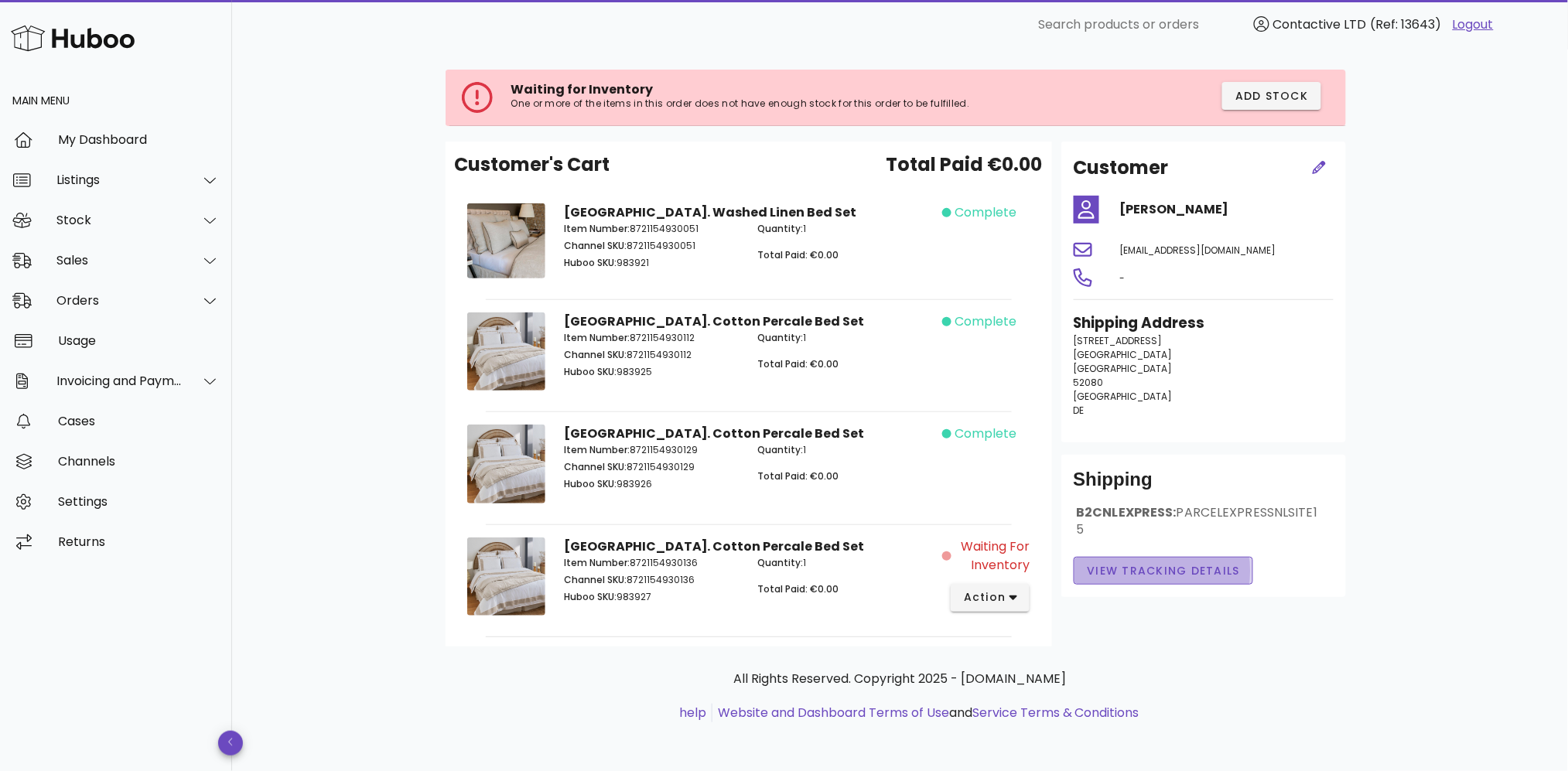
click at [1128, 564] on span "View Tracking details" at bounding box center [1164, 571] width 154 height 16
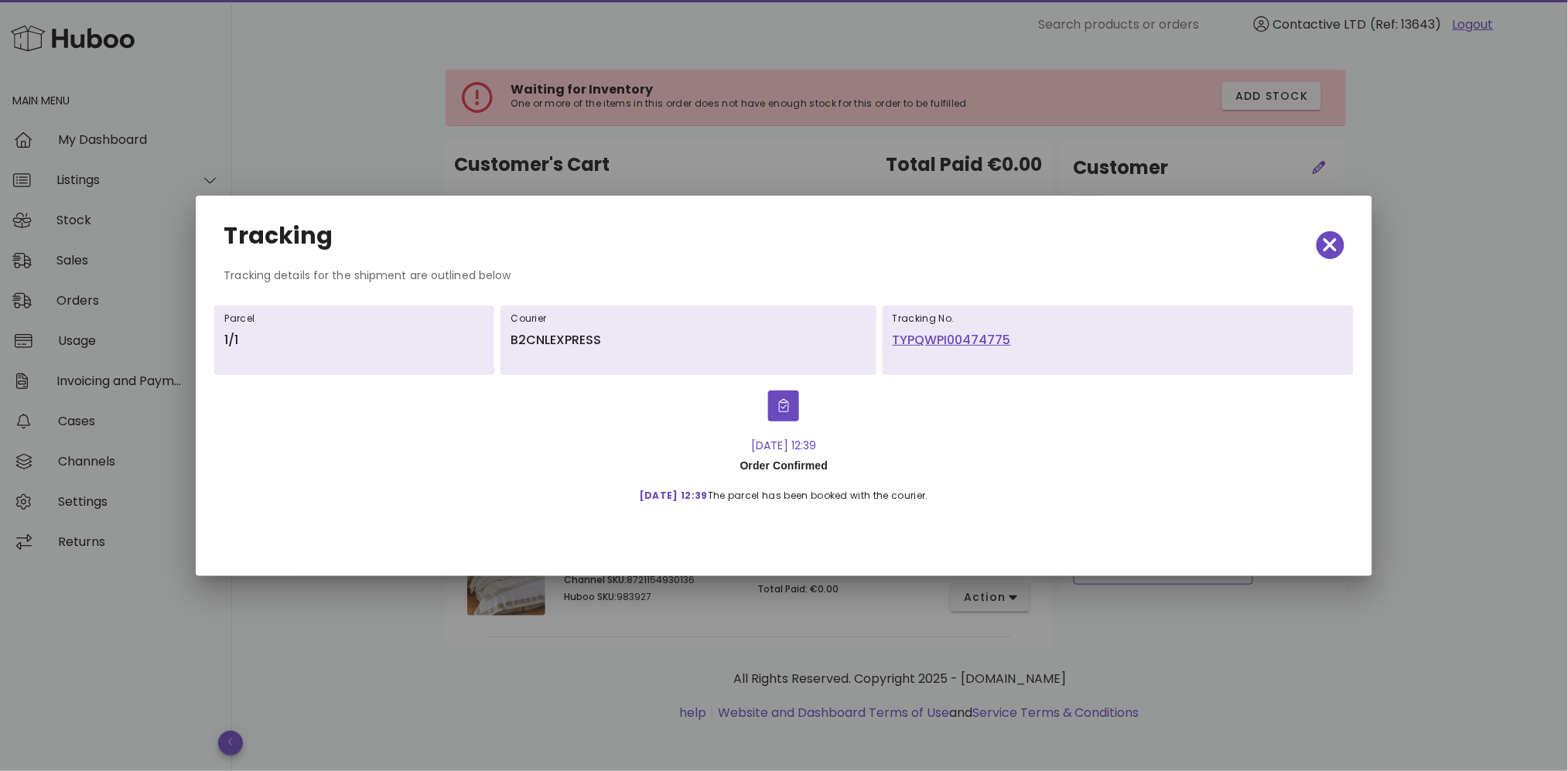
click at [999, 339] on link "TYPQWPI00474775" at bounding box center [1118, 340] width 451 height 18
click at [641, 128] on div at bounding box center [784, 385] width 1568 height 771
click at [460, 161] on div at bounding box center [784, 385] width 1568 height 771
click at [1337, 246] on icon "button" at bounding box center [1330, 245] width 14 height 22
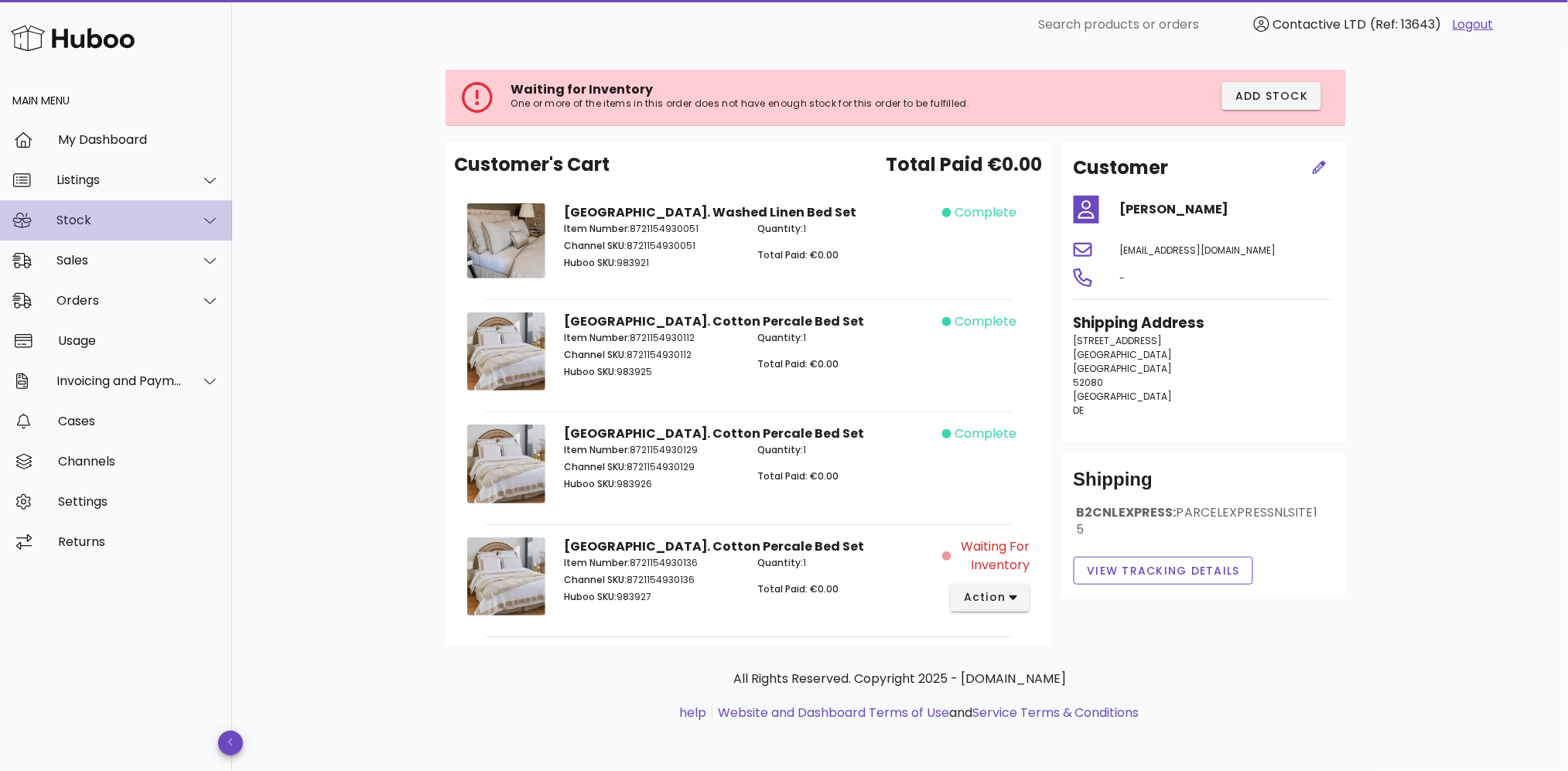
click at [162, 224] on div "Stock" at bounding box center [120, 220] width 126 height 15
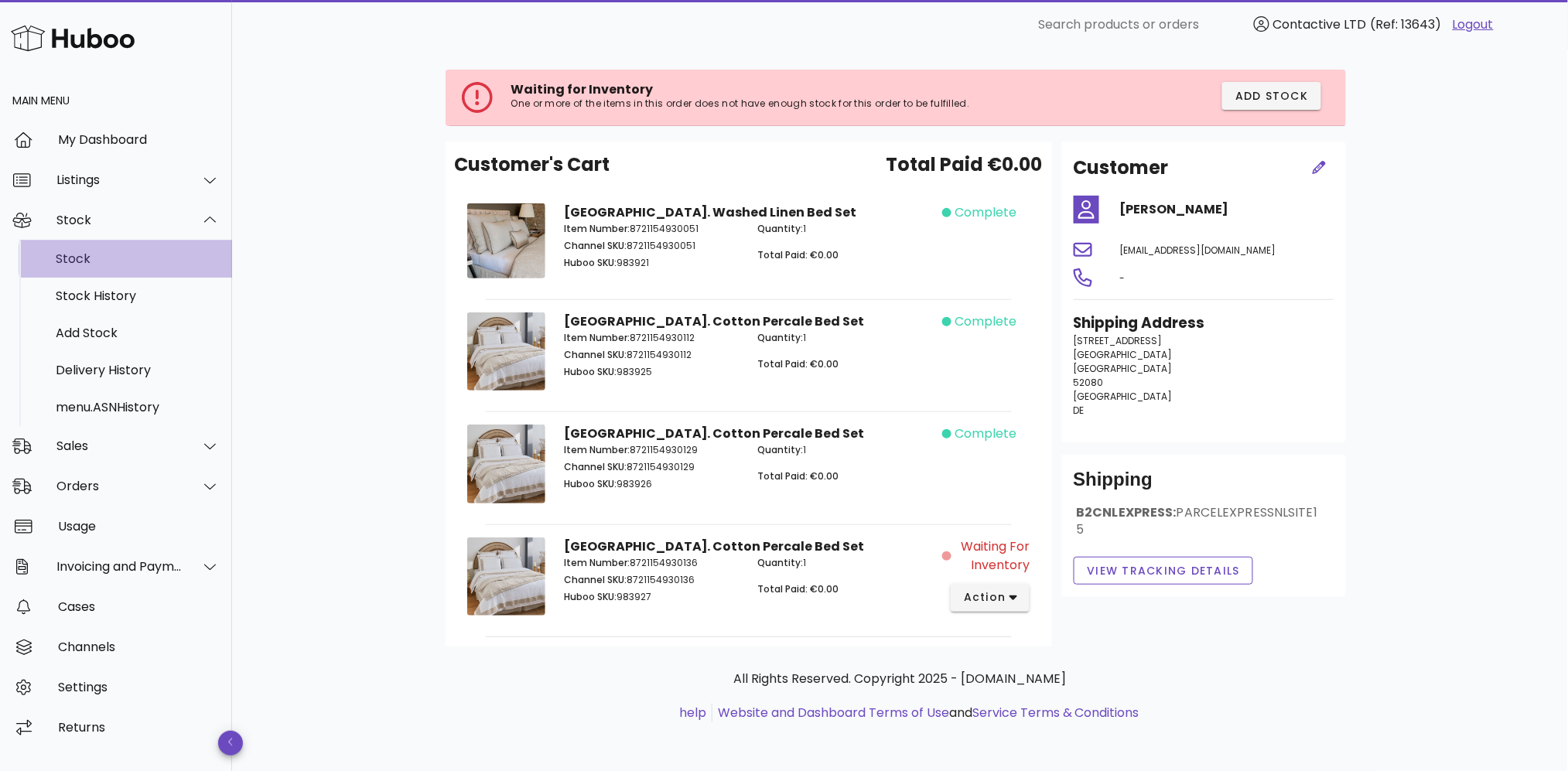
click at [158, 257] on div "Stock" at bounding box center [138, 259] width 164 height 15
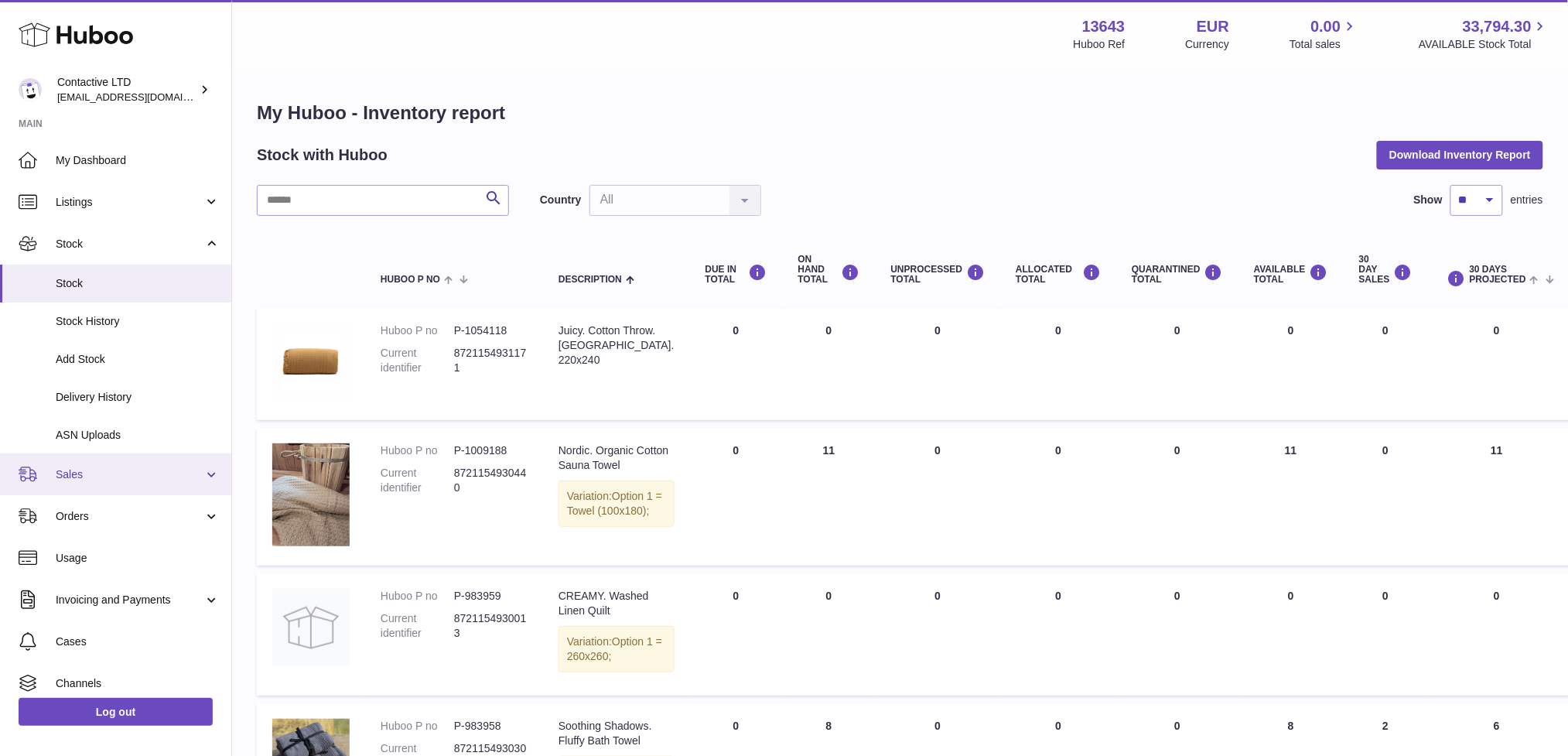
click at [102, 462] on link "Sales" at bounding box center [115, 475] width 231 height 42
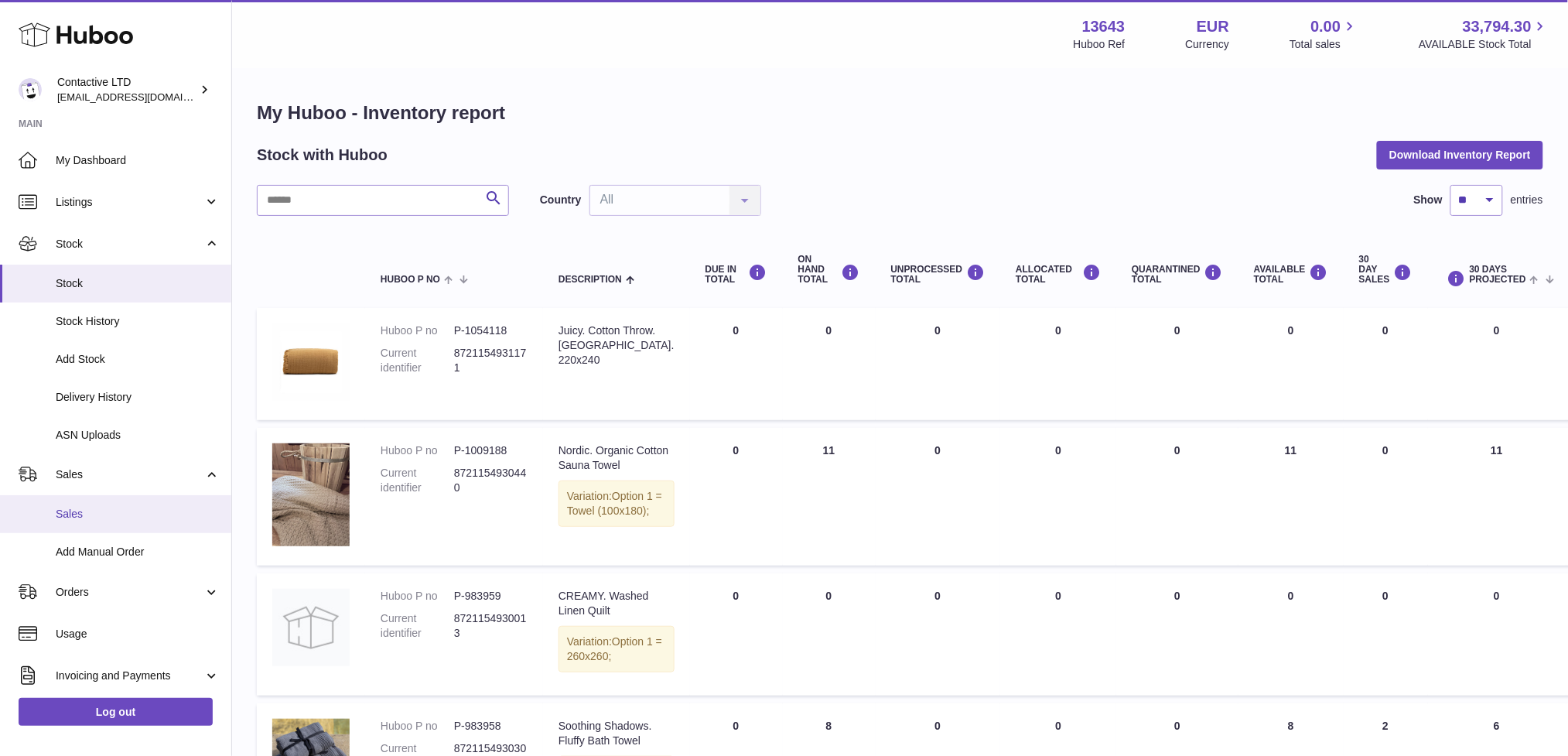
click at [102, 520] on span "Sales" at bounding box center [138, 514] width 164 height 15
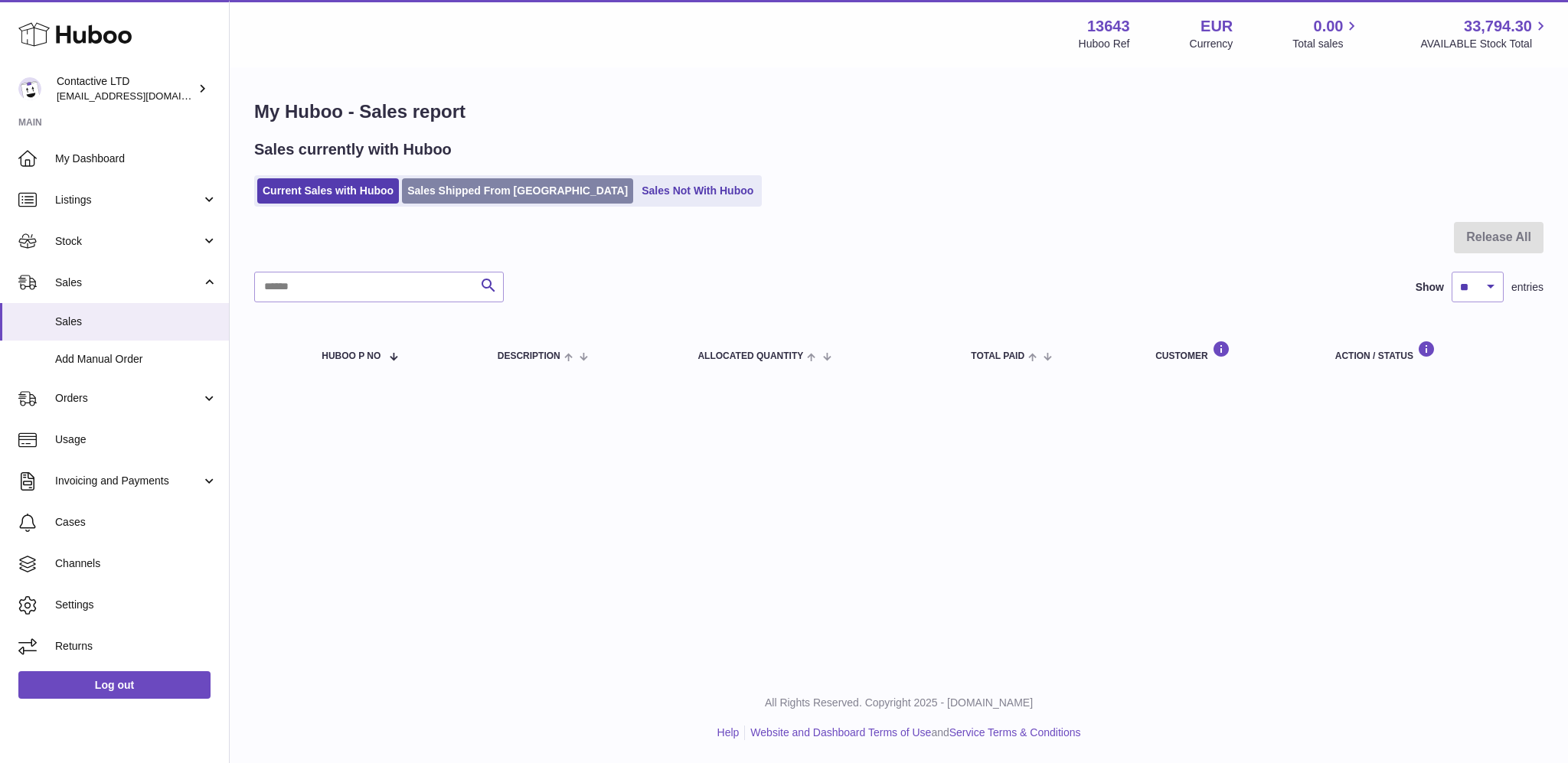
click at [521, 186] on link "Sales Shipped From [GEOGRAPHIC_DATA]" at bounding box center [518, 191] width 231 height 25
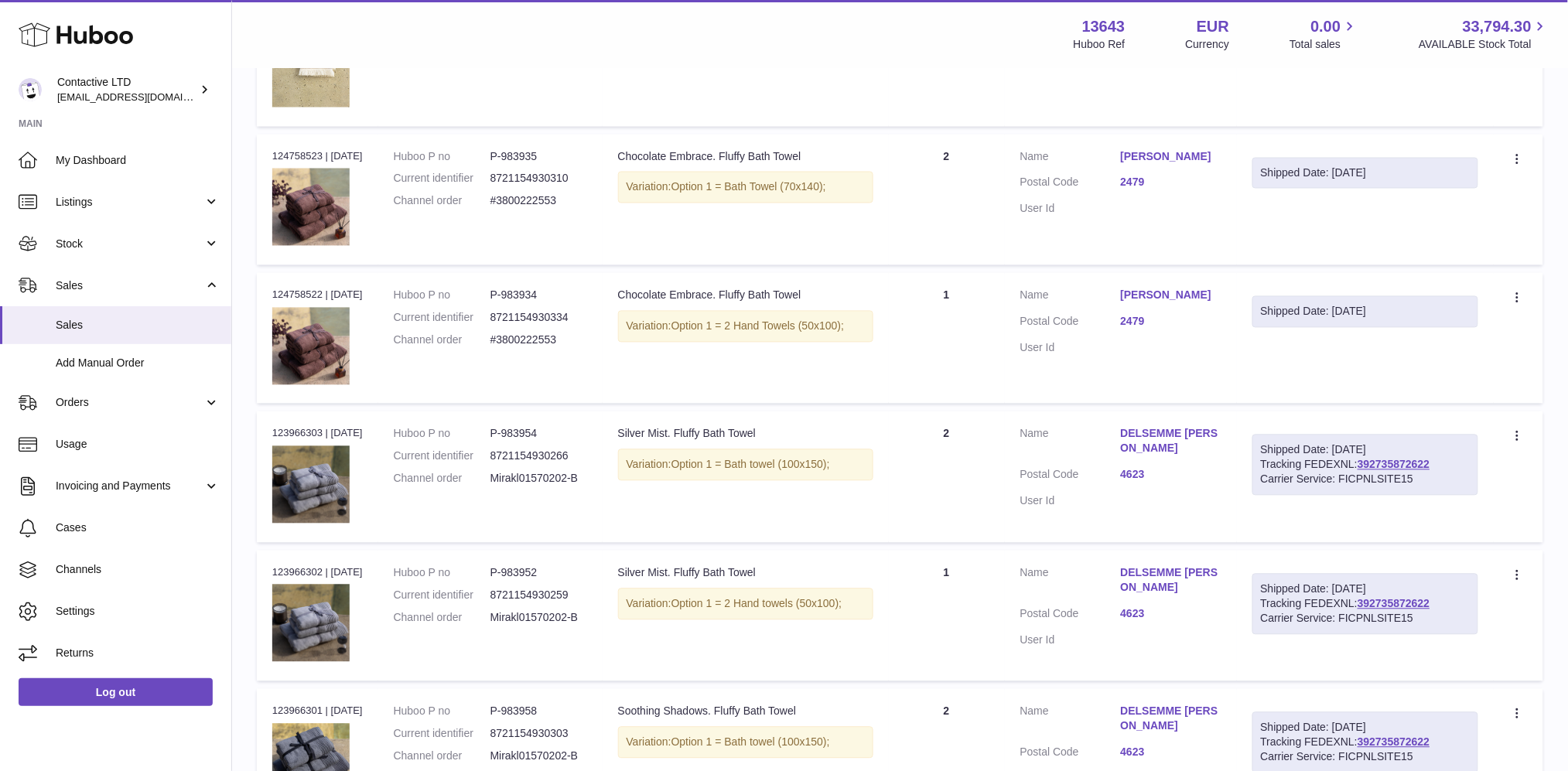
scroll to position [1034, 0]
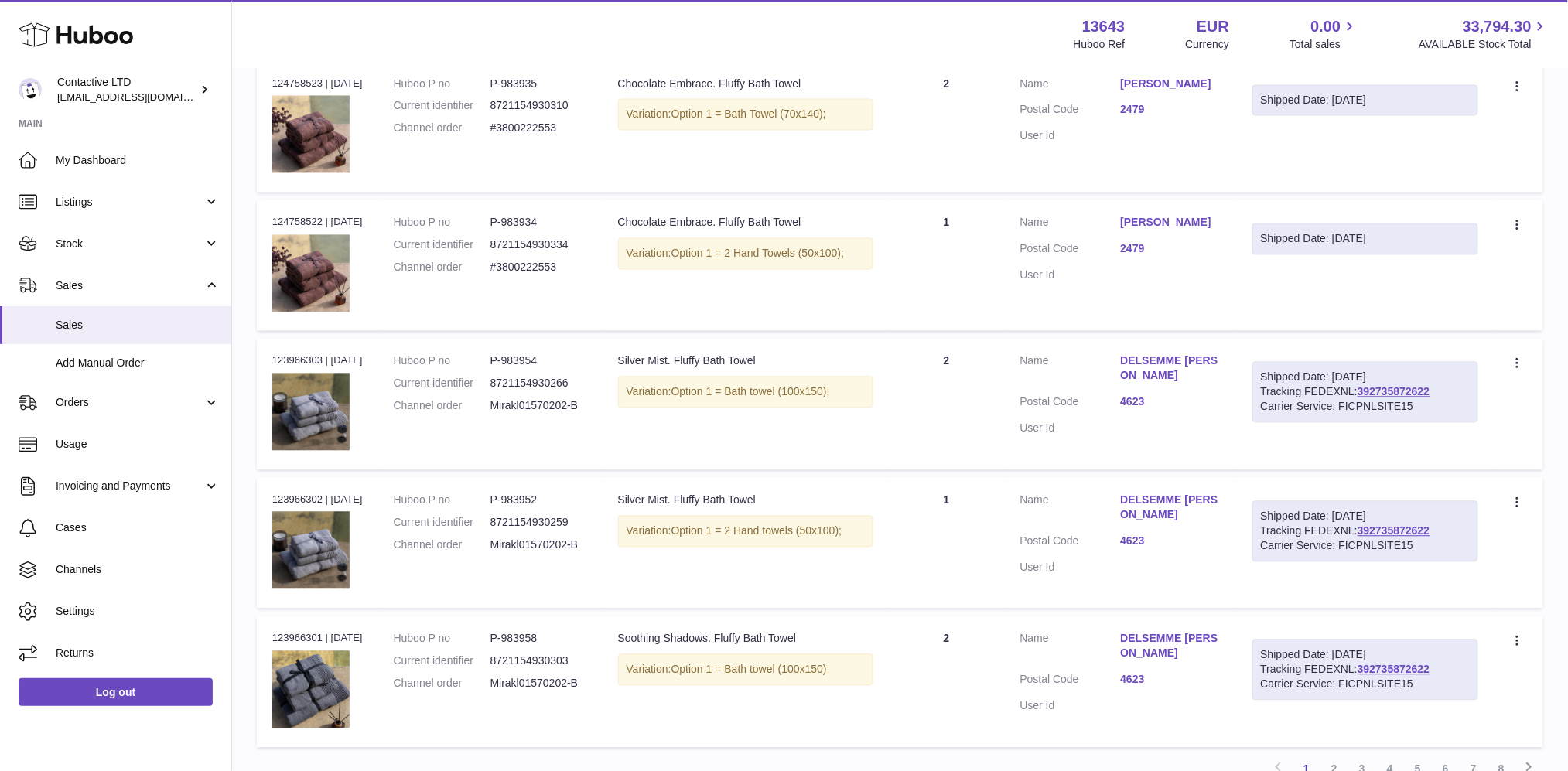
click at [1166, 359] on link "DELSEMME JEAN LUC" at bounding box center [1171, 369] width 100 height 29
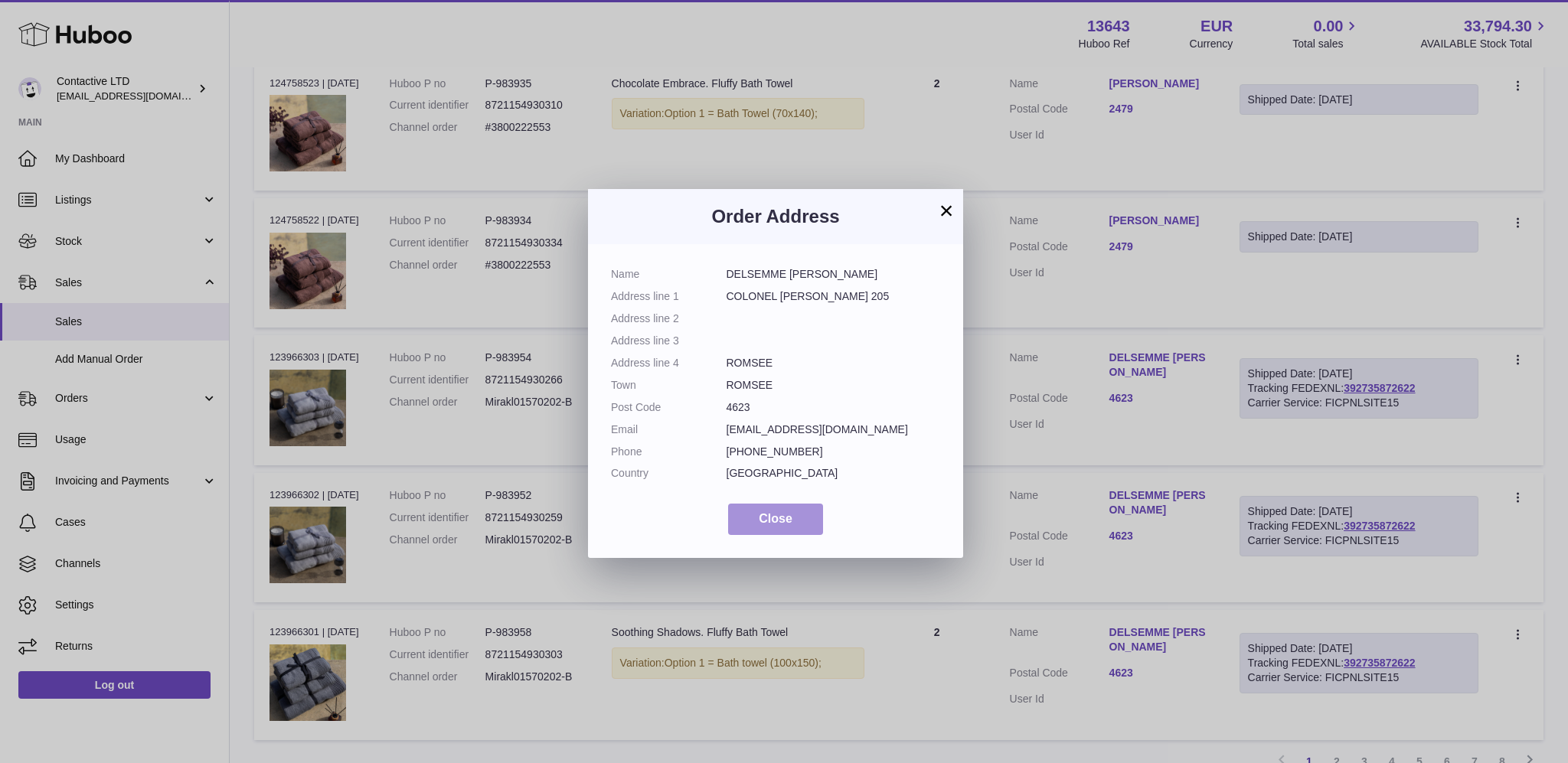
click at [772, 526] on span "Close" at bounding box center [775, 518] width 33 height 13
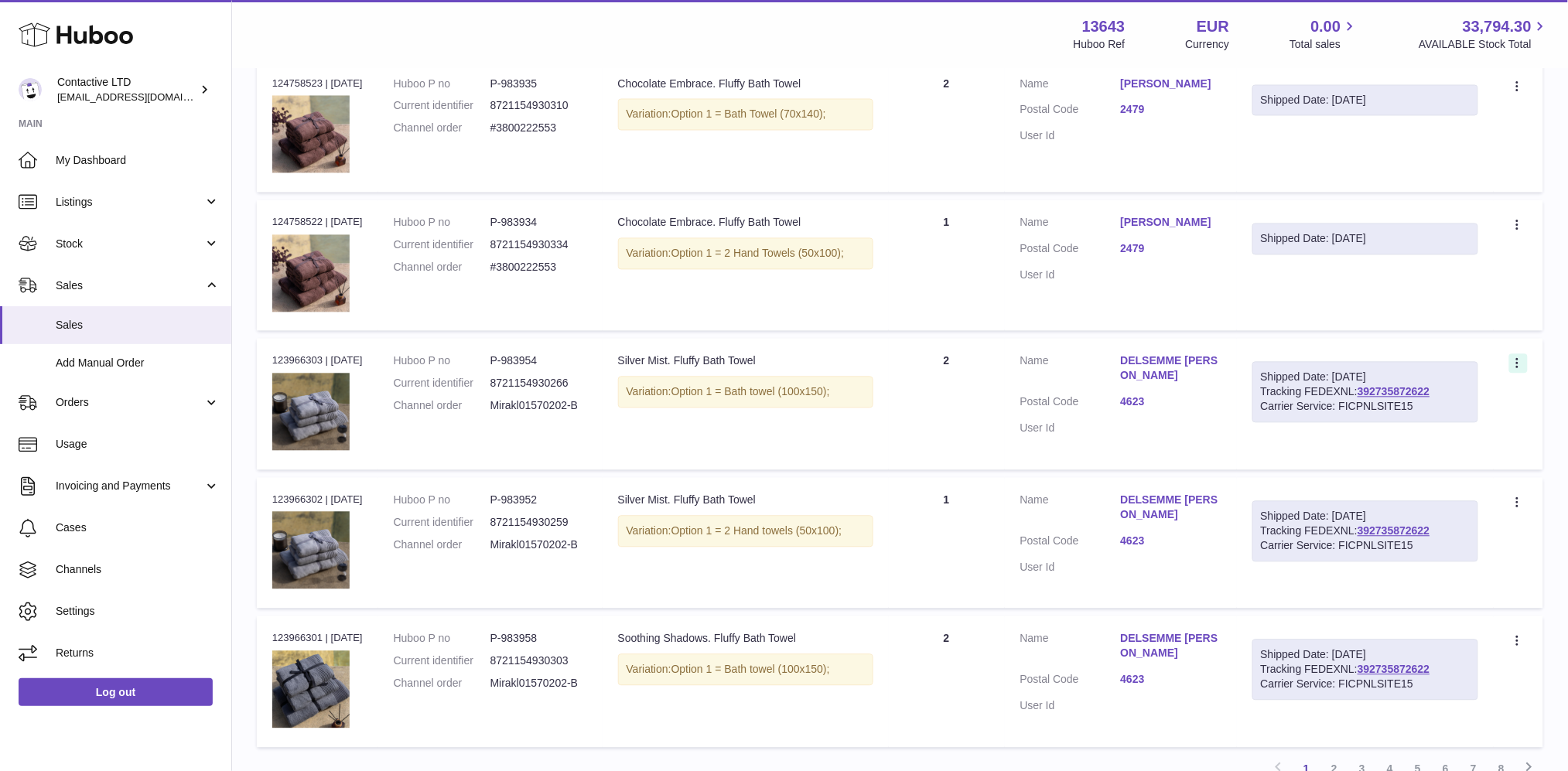
click at [1517, 366] on icon at bounding box center [1519, 365] width 17 height 16
click at [1293, 404] on div "Carrier Service: FICPNLSITE15" at bounding box center [1365, 407] width 209 height 15
click at [1430, 386] on link "392735872622" at bounding box center [1394, 392] width 72 height 13
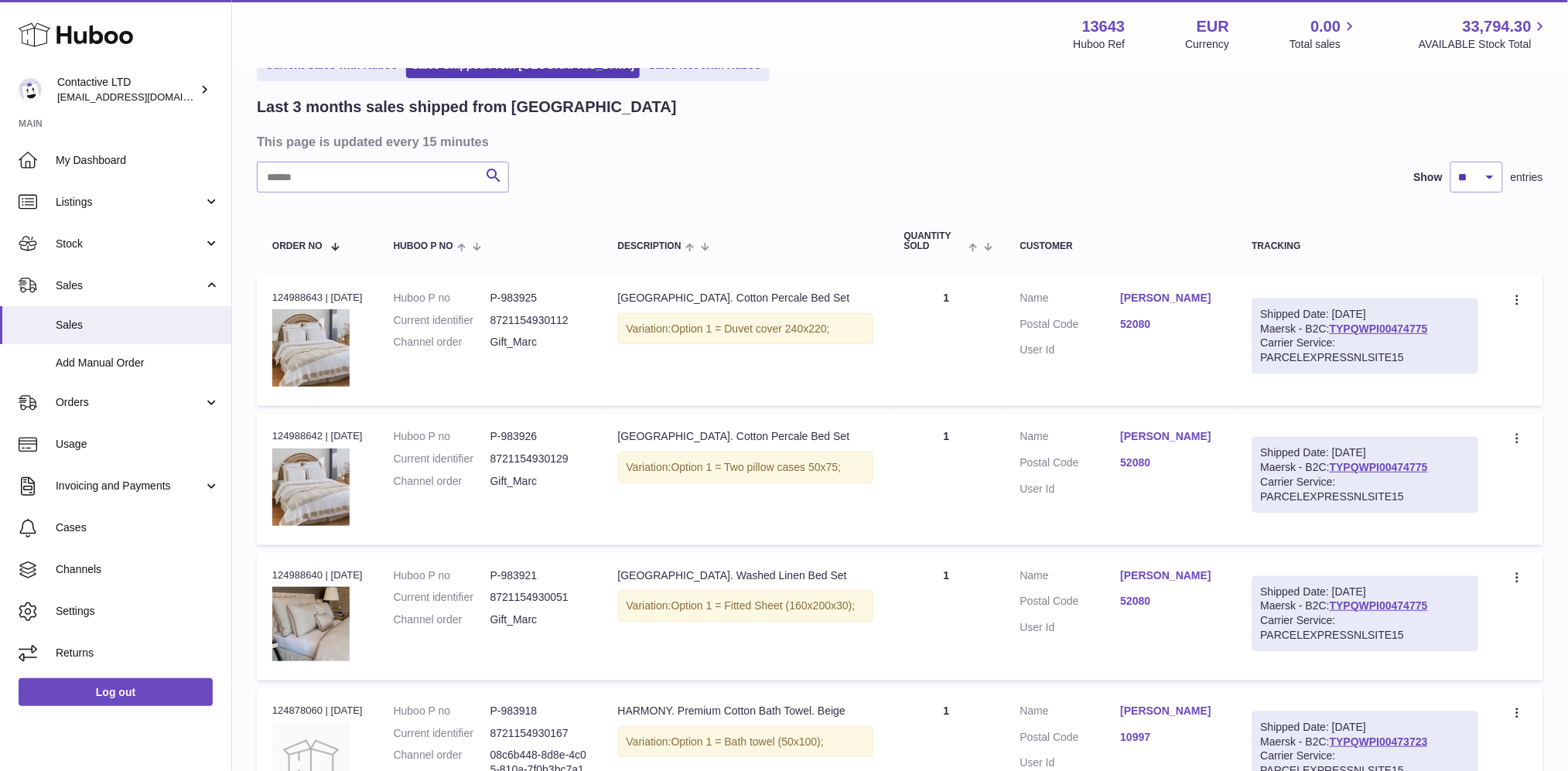
scroll to position [0, 0]
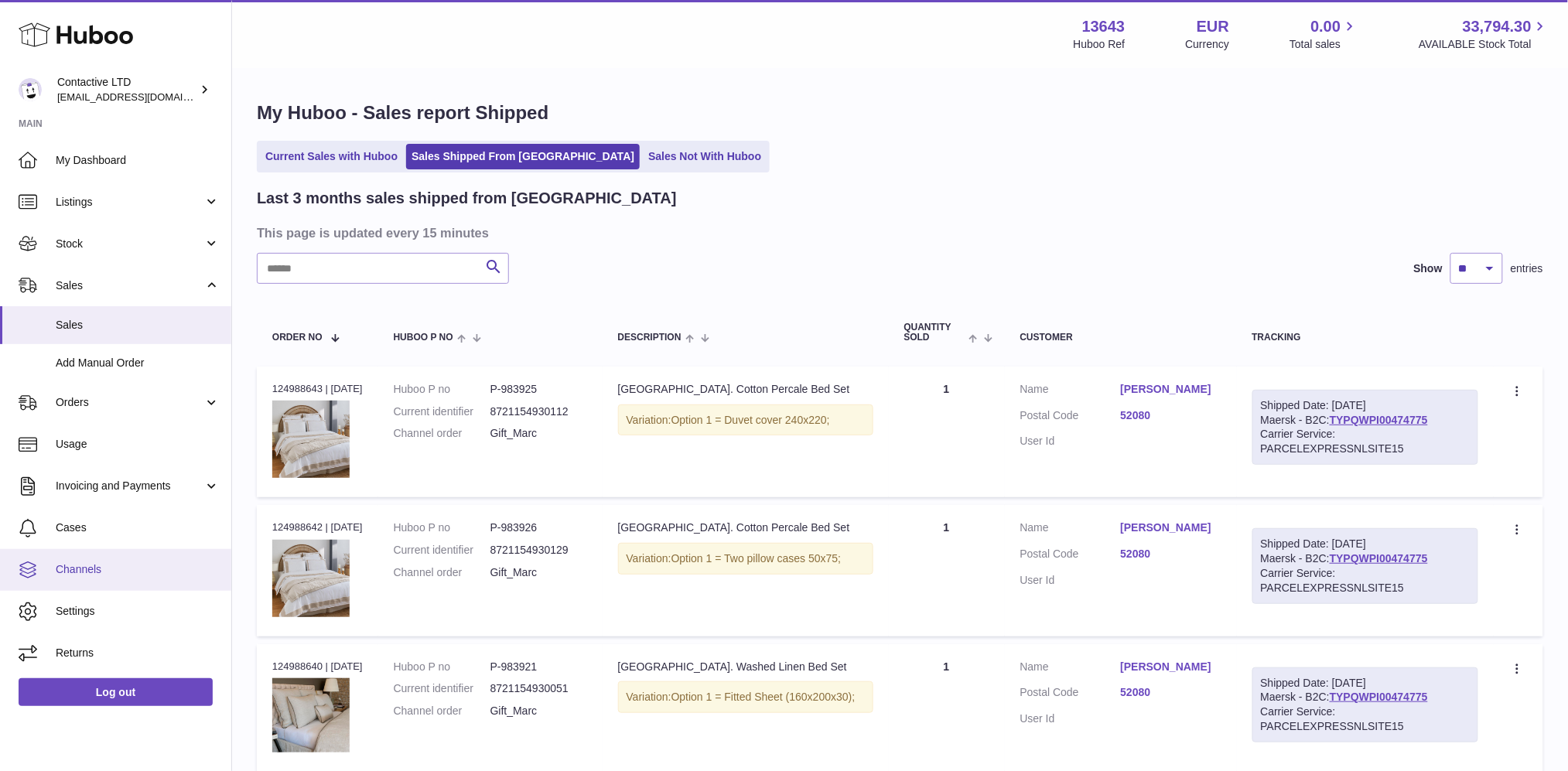
click at [82, 567] on span "Channels" at bounding box center [138, 569] width 164 height 15
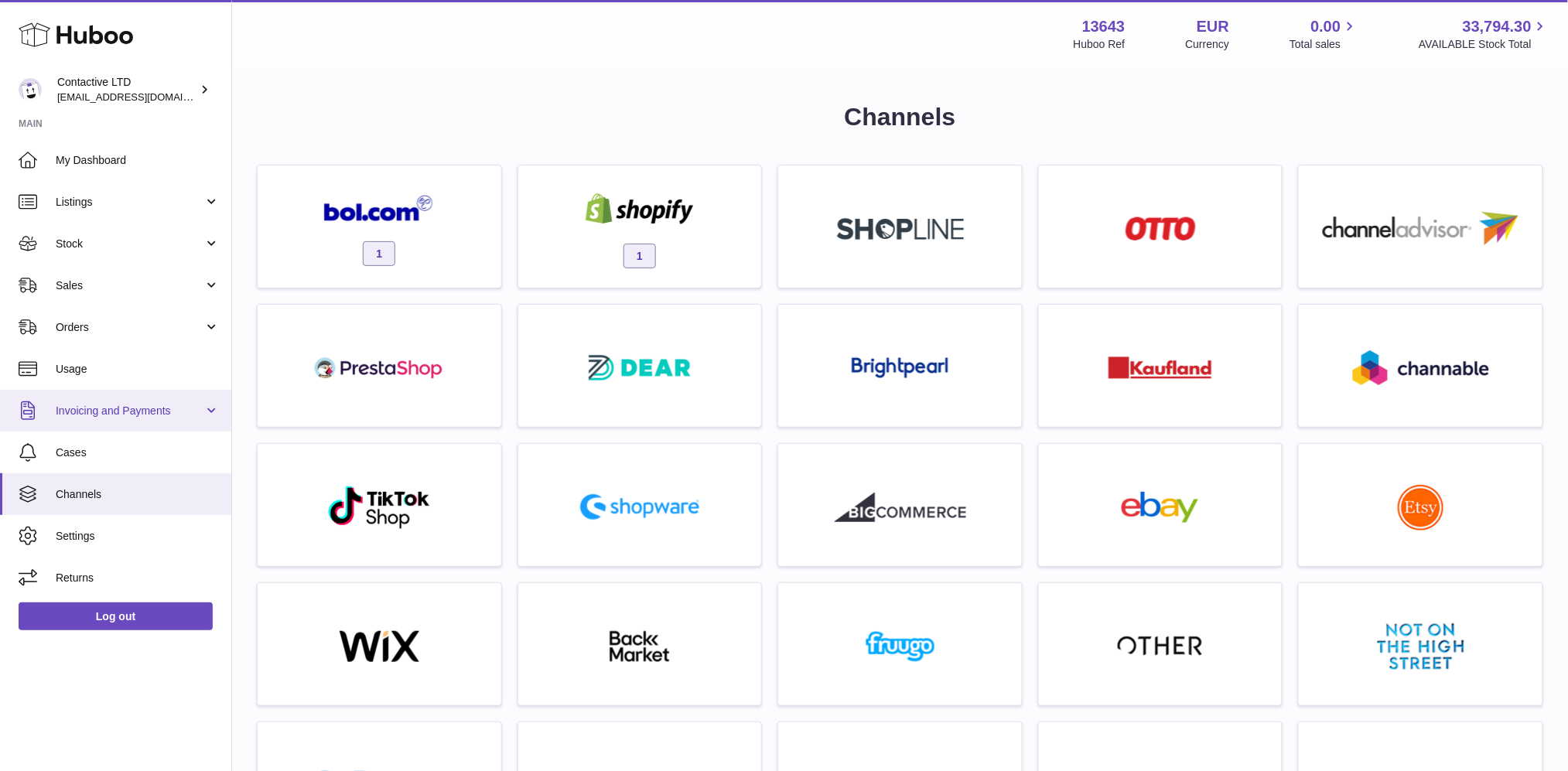
click at [161, 404] on span "Invoicing and Payments" at bounding box center [130, 412] width 148 height 15
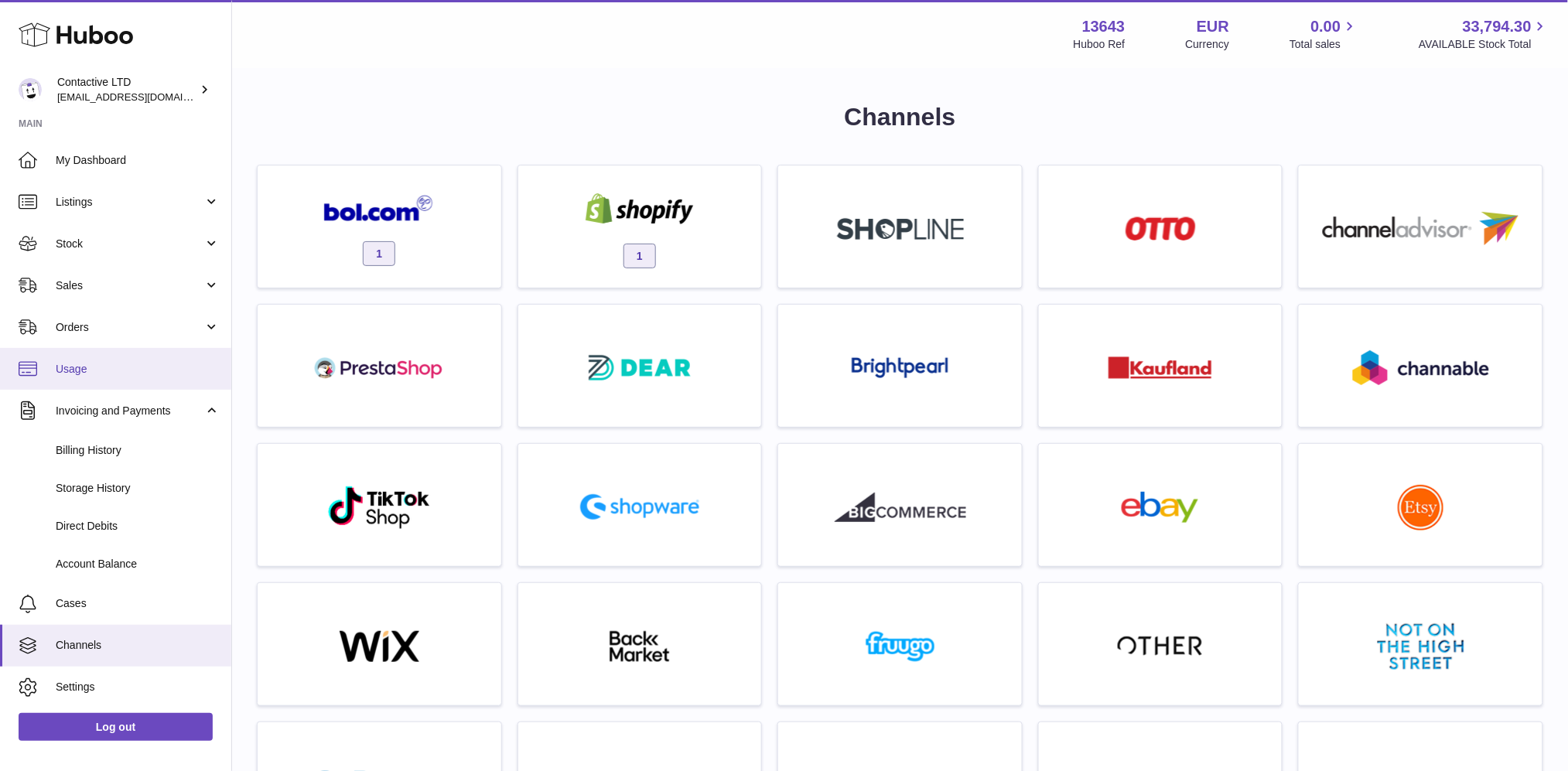
click at [122, 368] on span "Usage" at bounding box center [138, 370] width 164 height 15
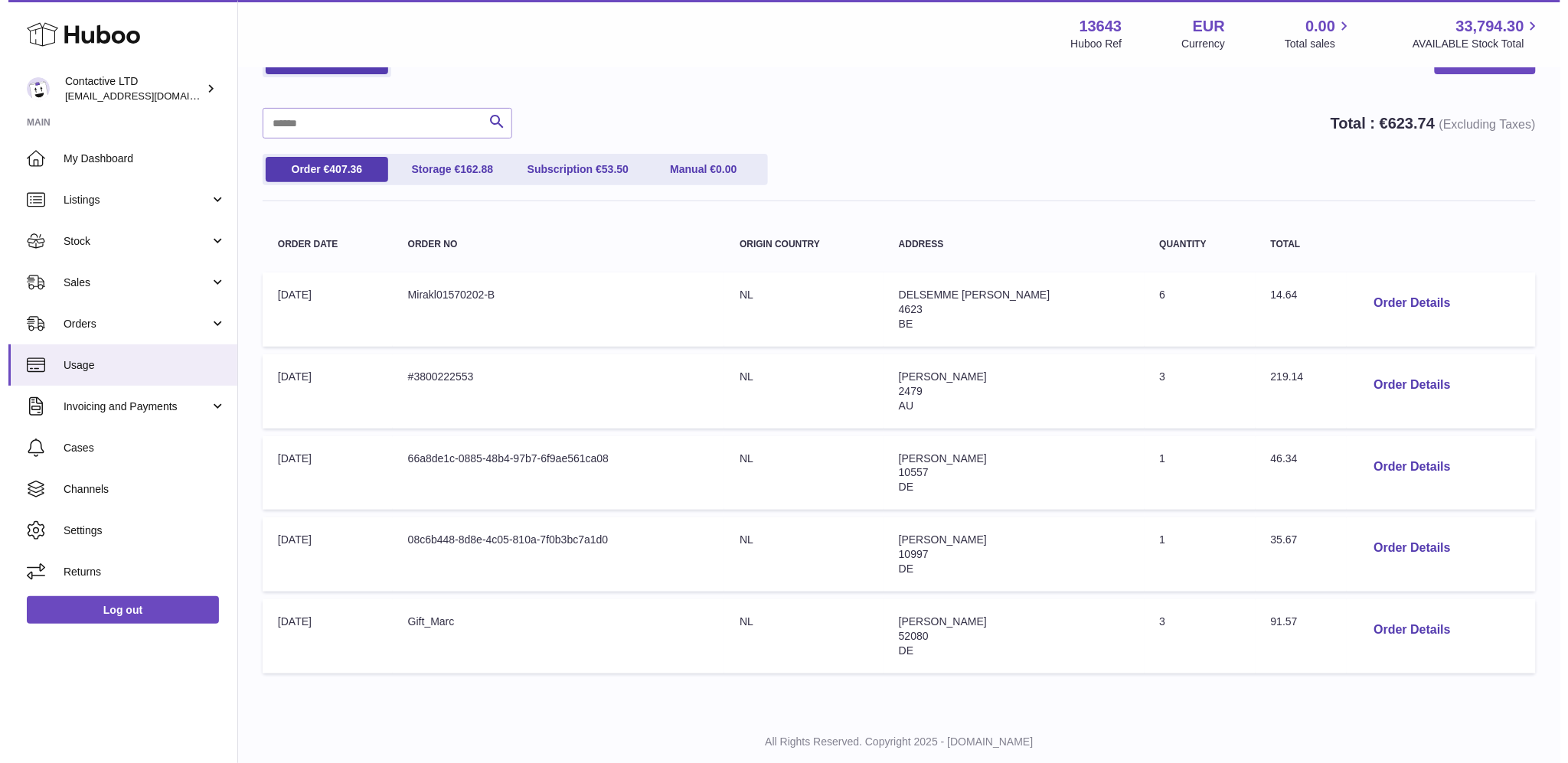
scroll to position [129, 0]
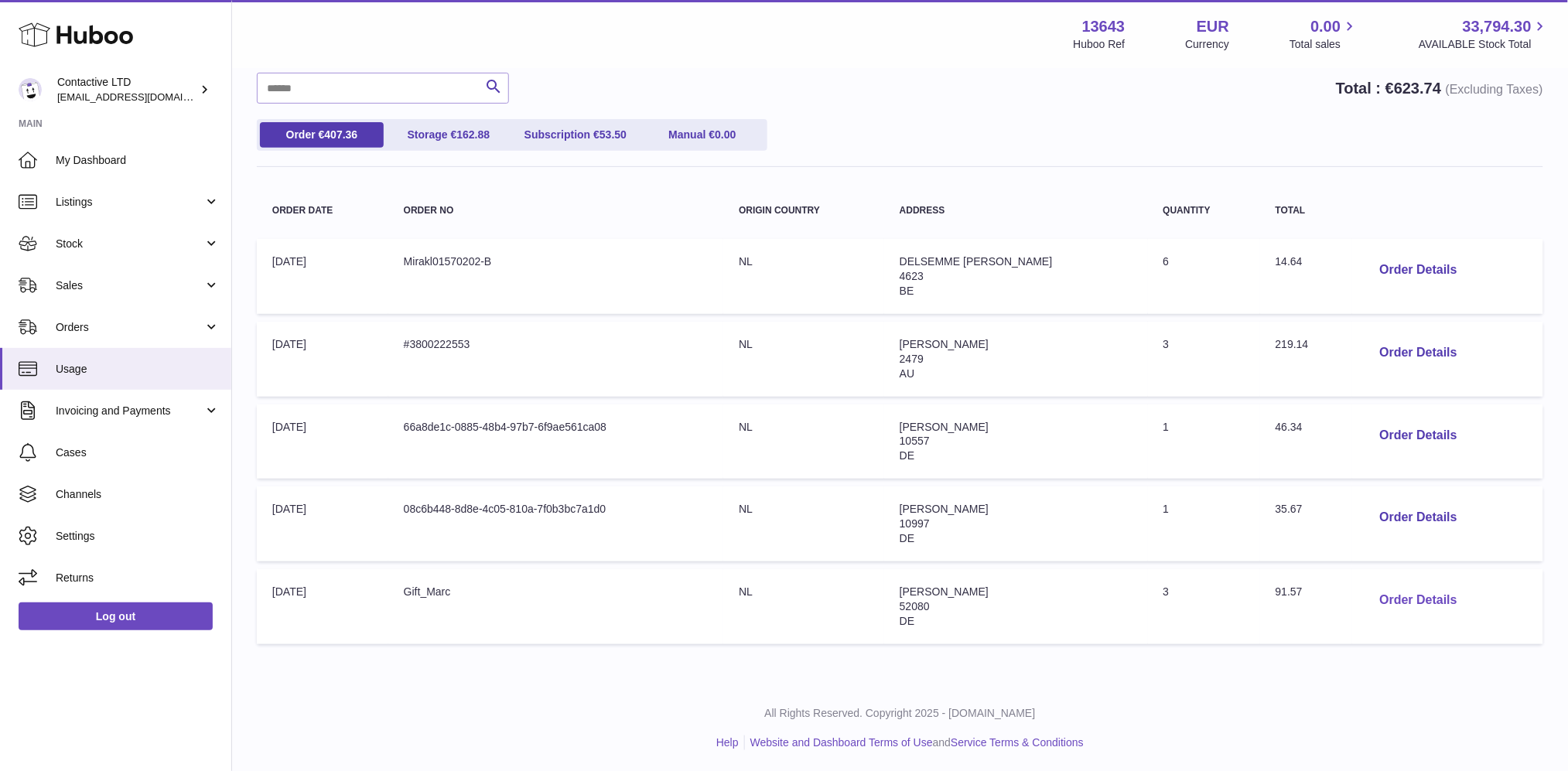
click at [1443, 602] on button "Order Details" at bounding box center [1419, 600] width 102 height 32
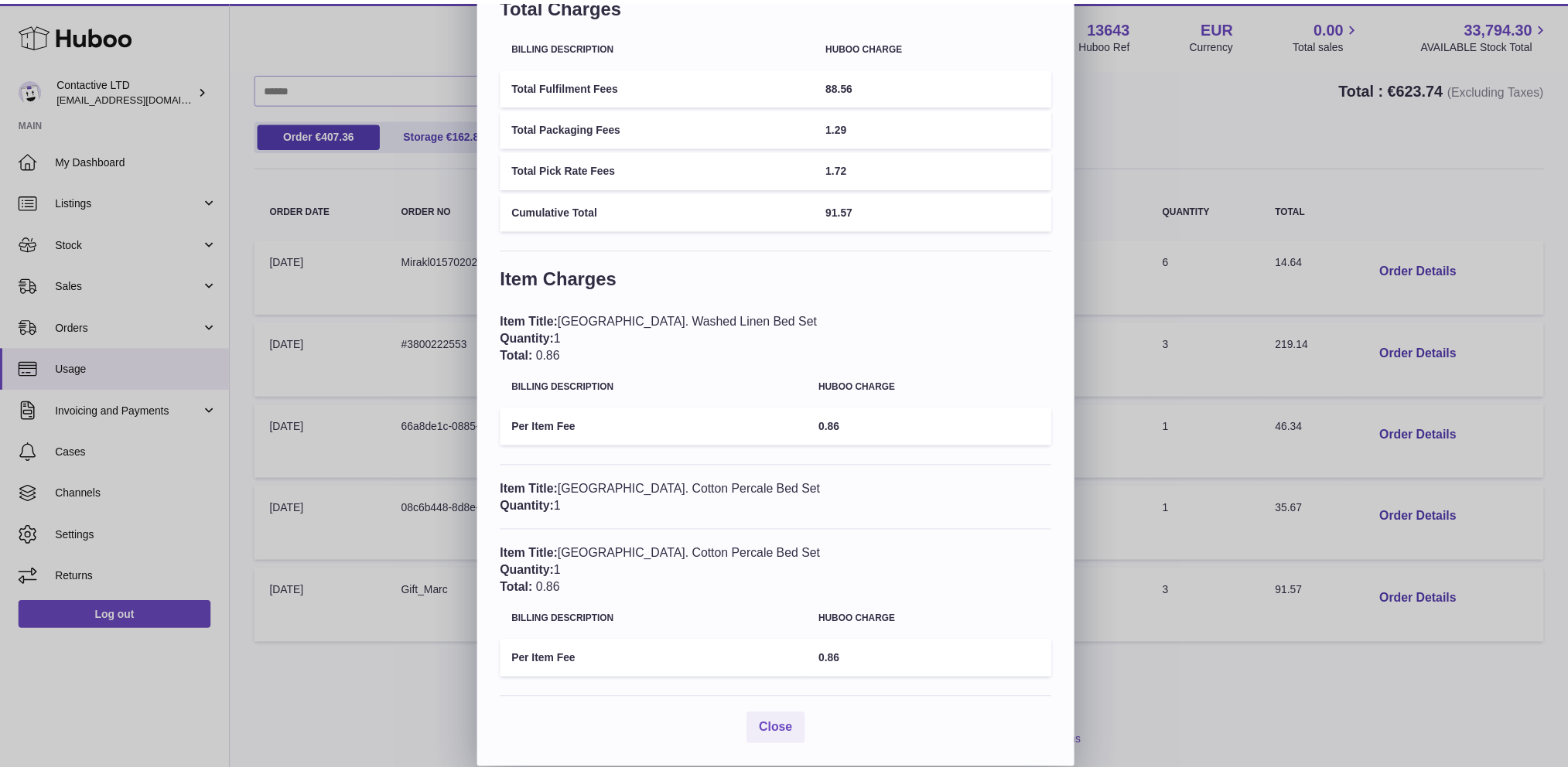
scroll to position [0, 0]
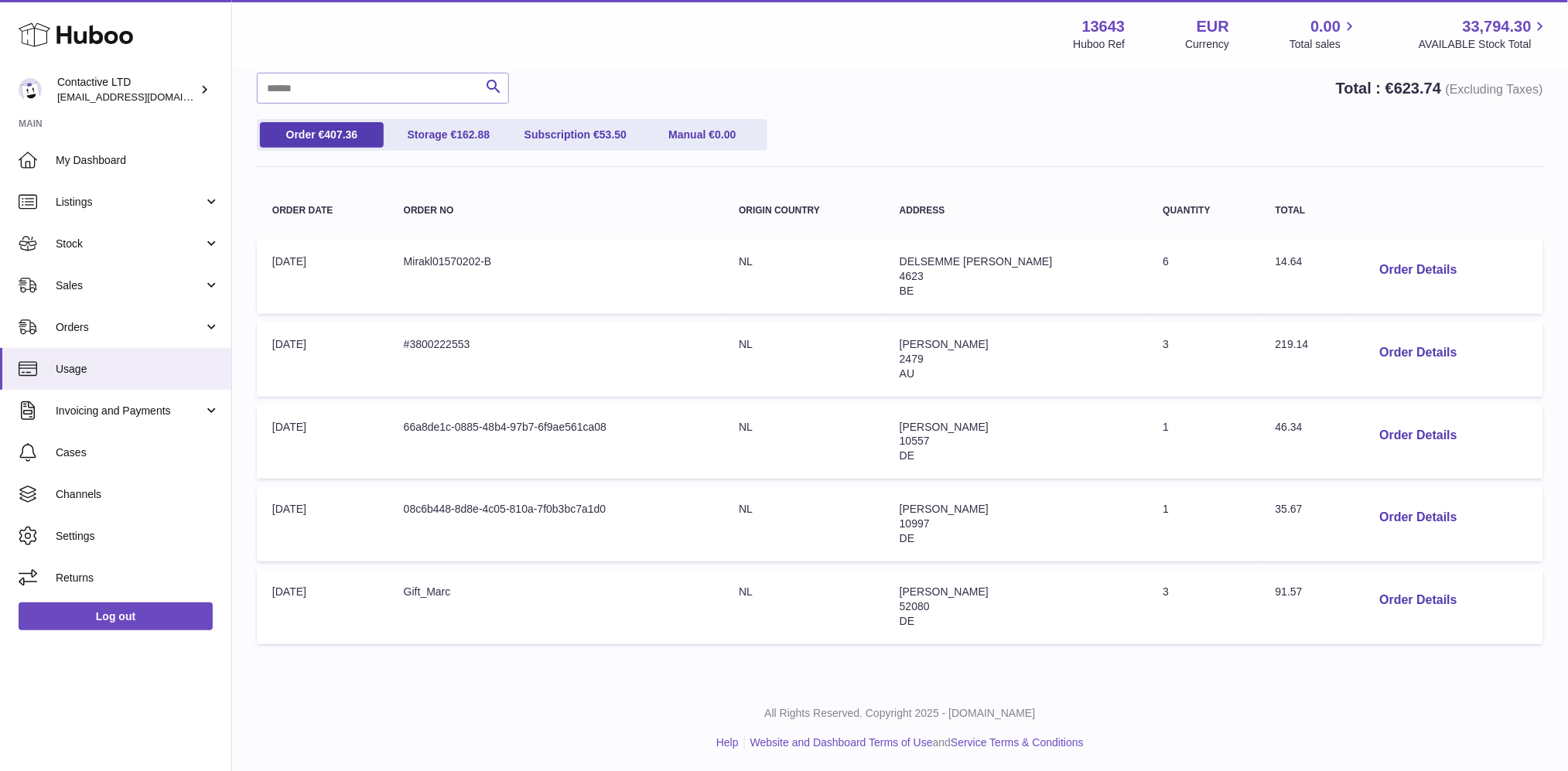
click at [1148, 268] on div at bounding box center [784, 385] width 1568 height 771
click at [182, 282] on span "Sales" at bounding box center [130, 286] width 148 height 15
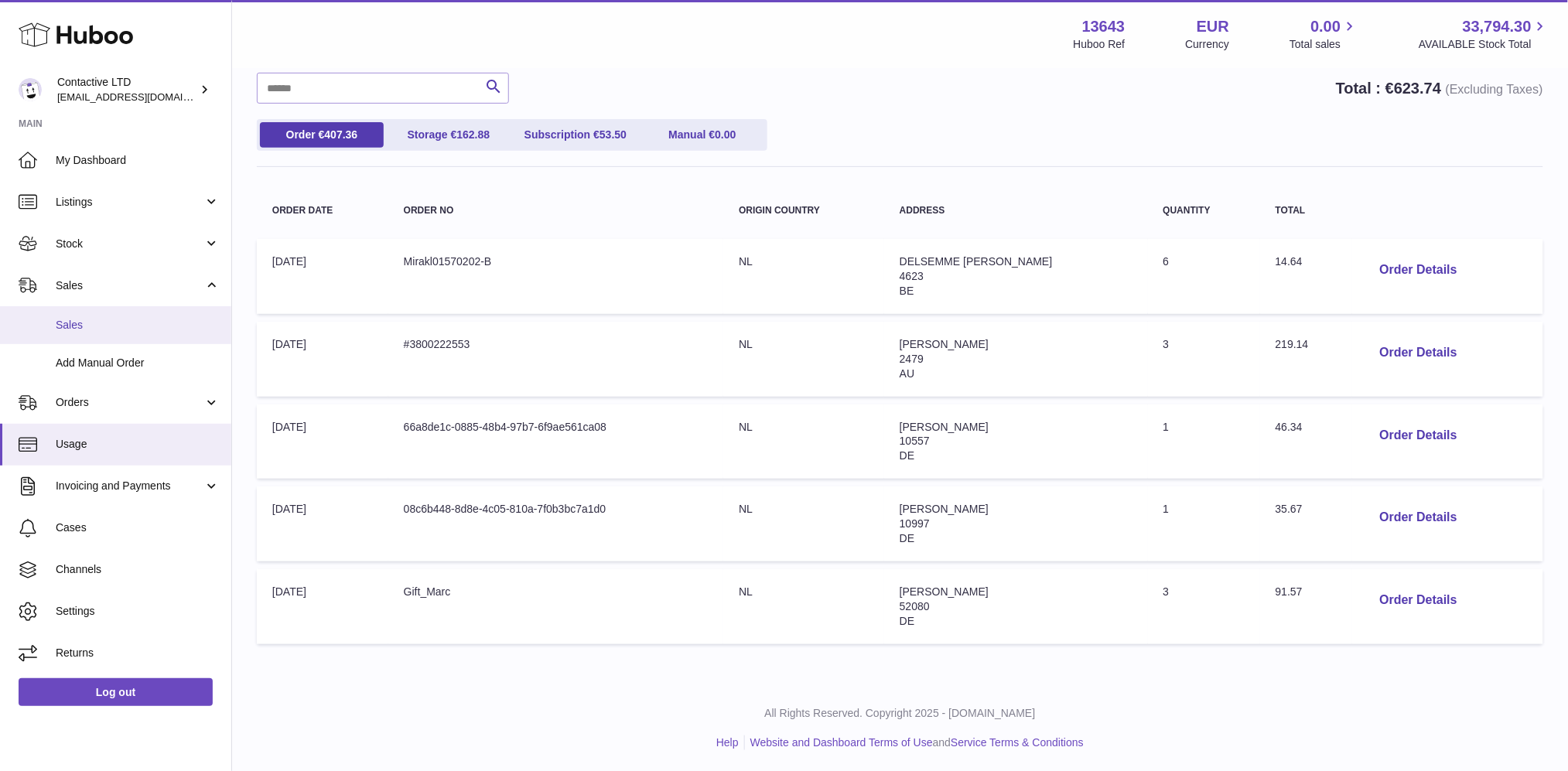
click at [169, 312] on link "Sales" at bounding box center [115, 326] width 231 height 38
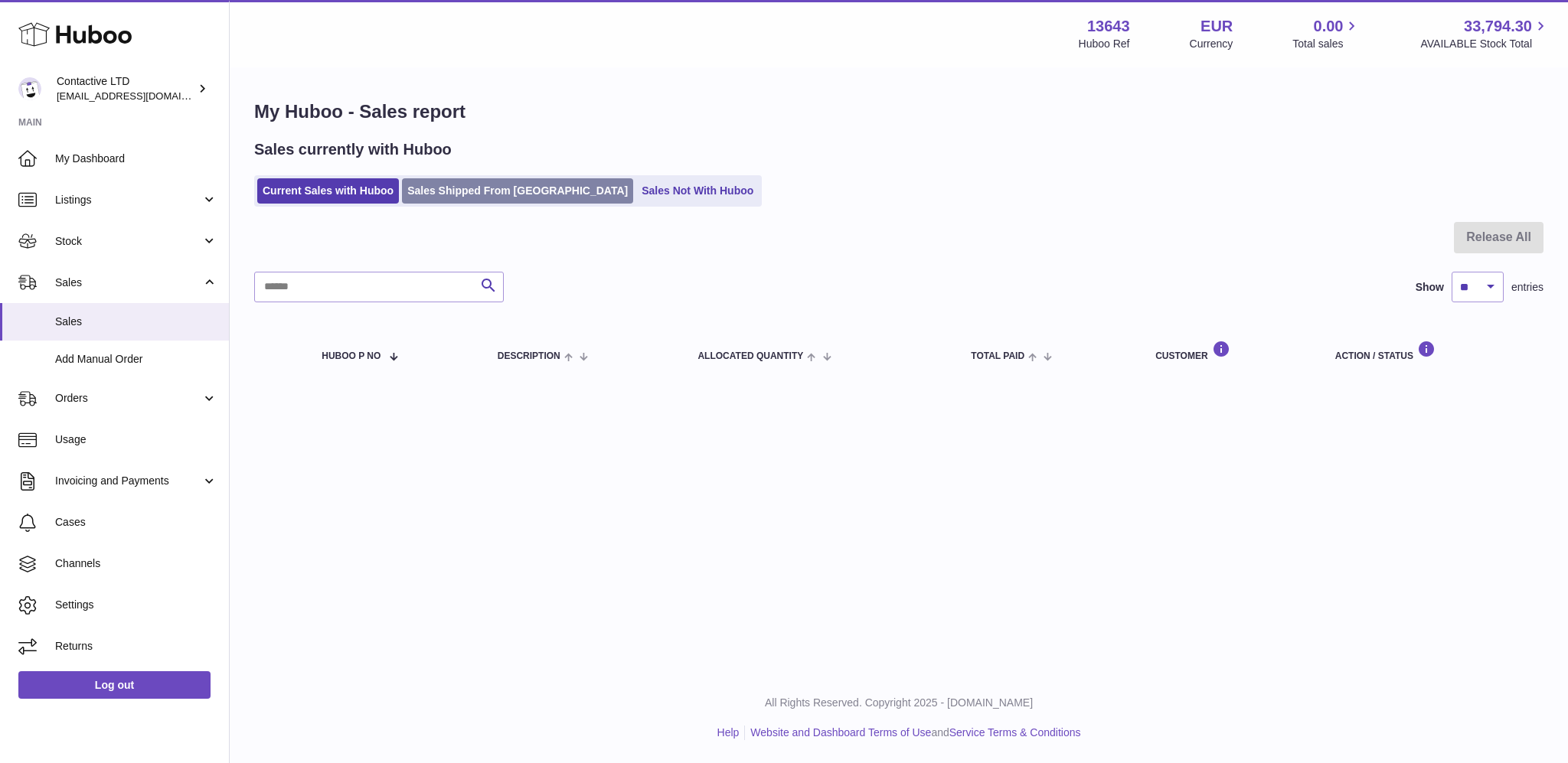
click at [464, 193] on link "Sales Shipped From [GEOGRAPHIC_DATA]" at bounding box center [518, 191] width 231 height 25
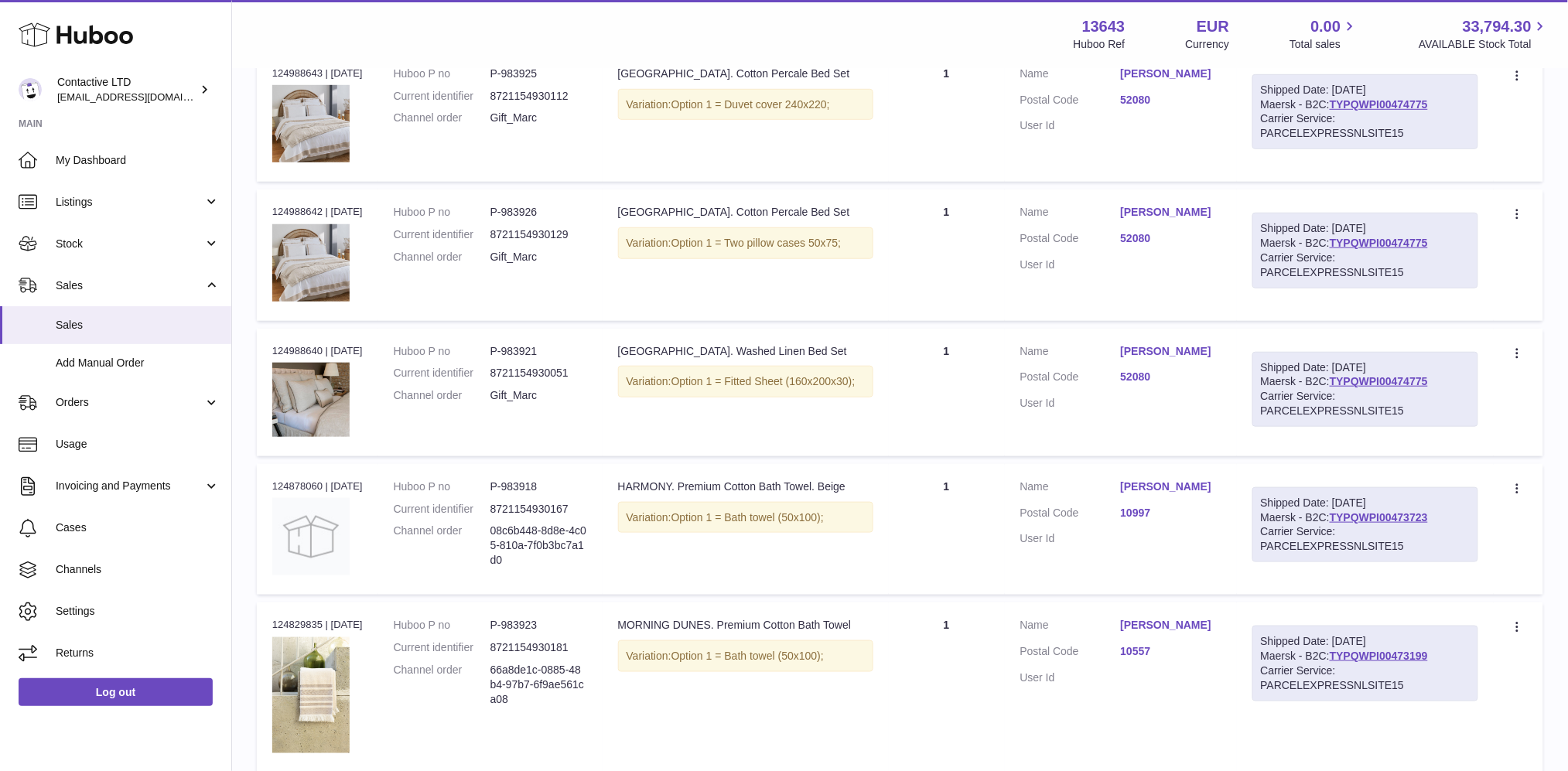
scroll to position [312, 0]
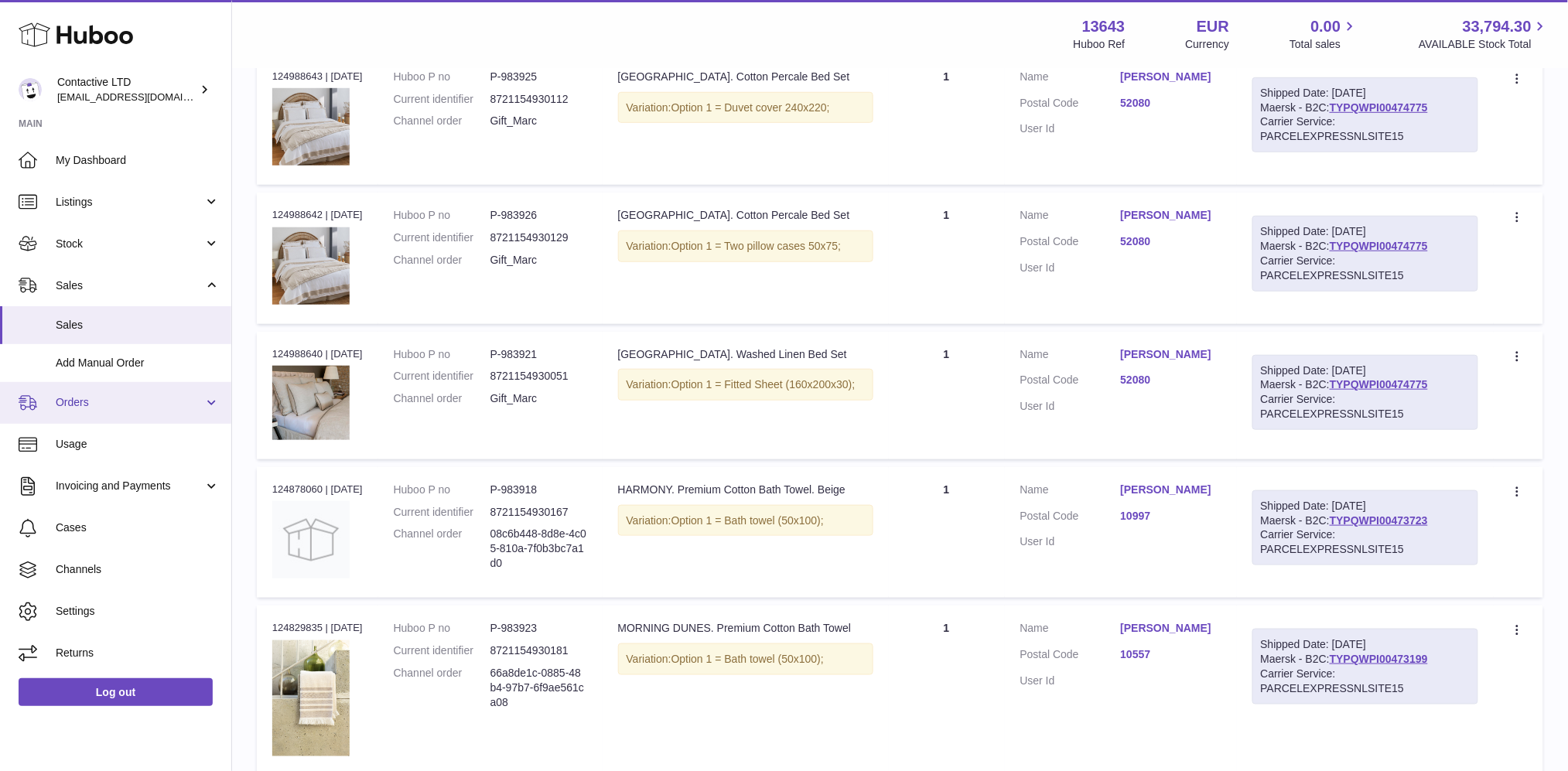
click at [112, 401] on span "Orders" at bounding box center [130, 402] width 148 height 15
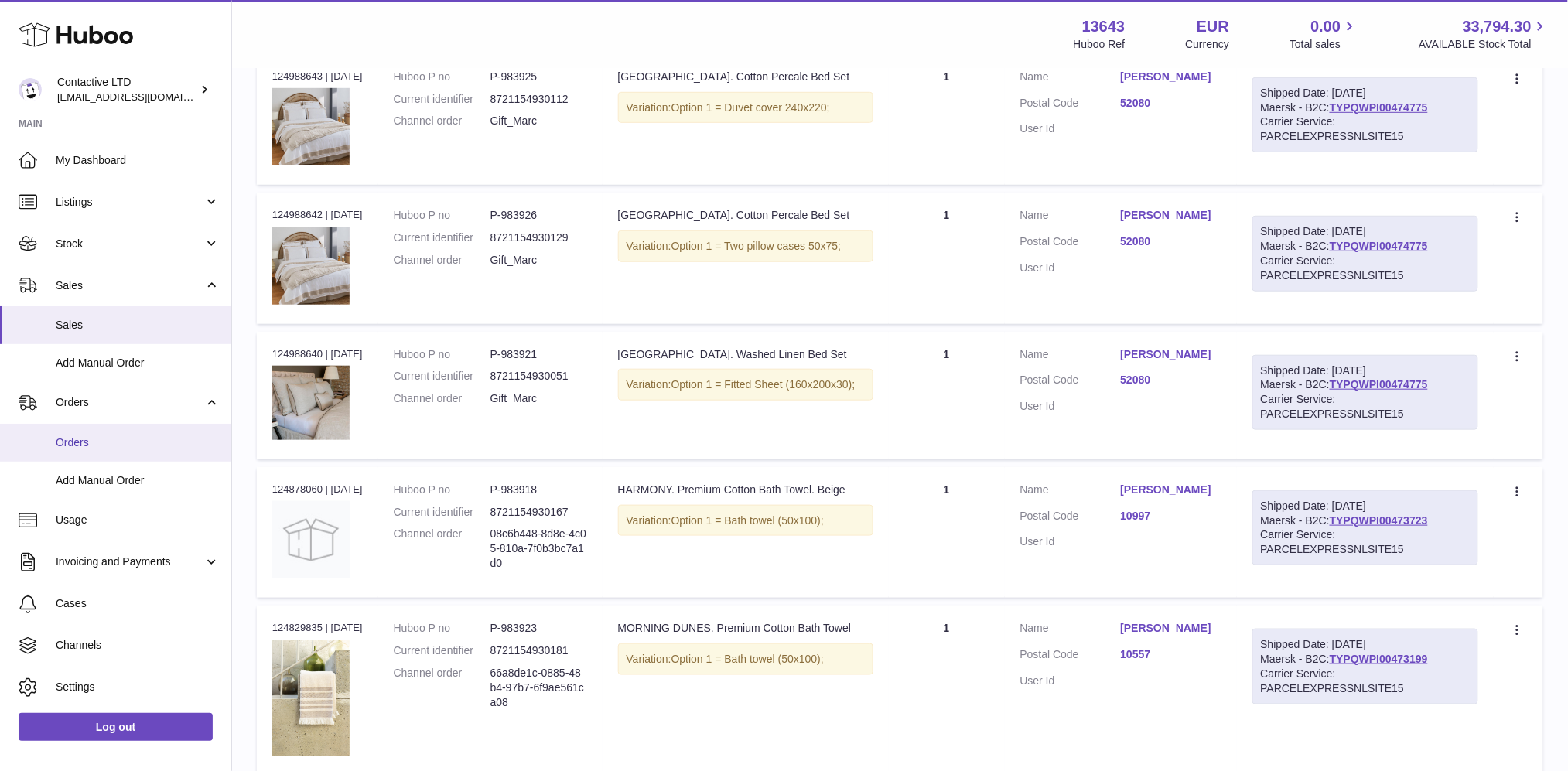
click at [110, 443] on span "Orders" at bounding box center [138, 443] width 164 height 15
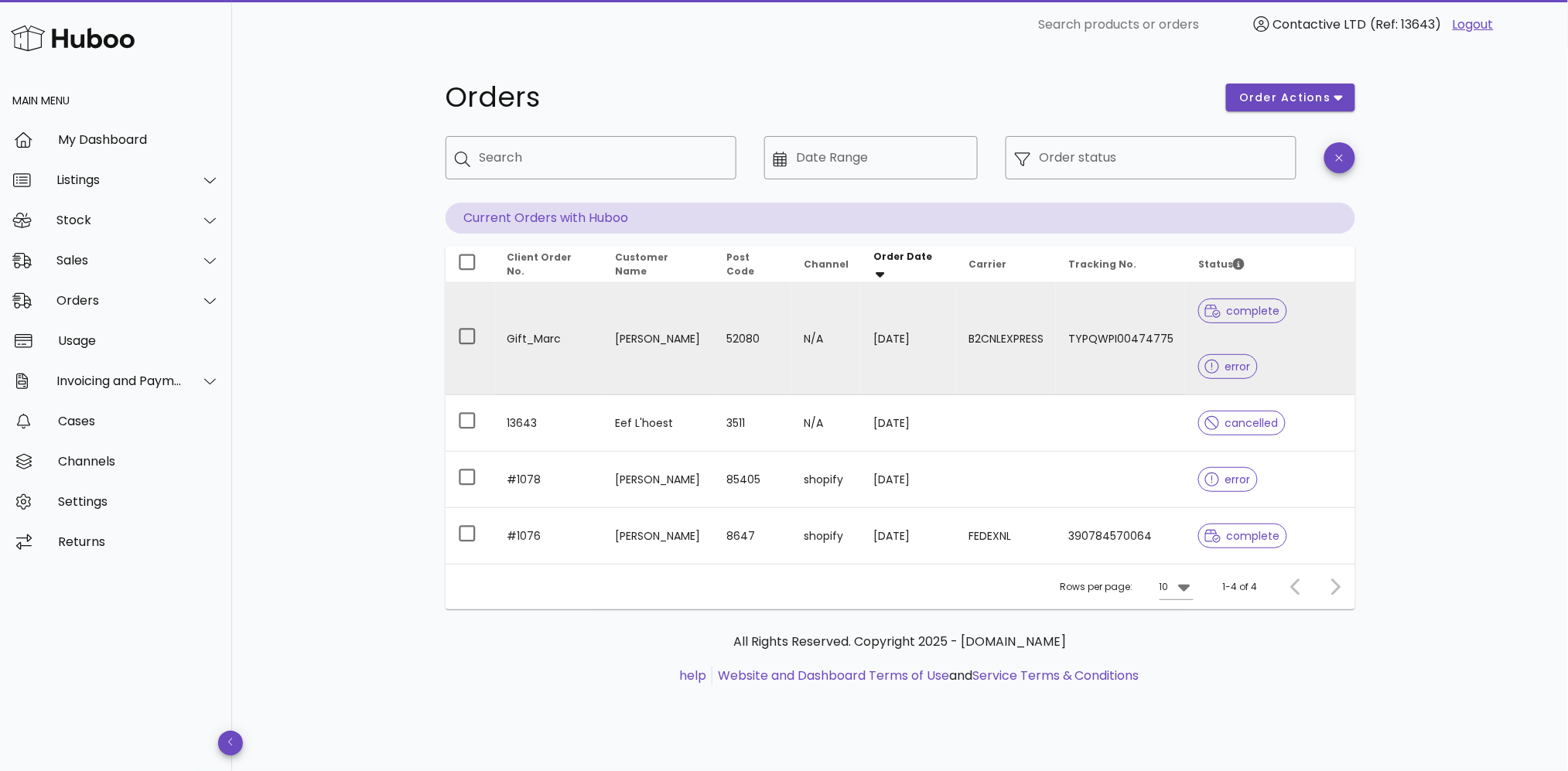
click at [1217, 316] on div at bounding box center [1217, 310] width 22 height 16
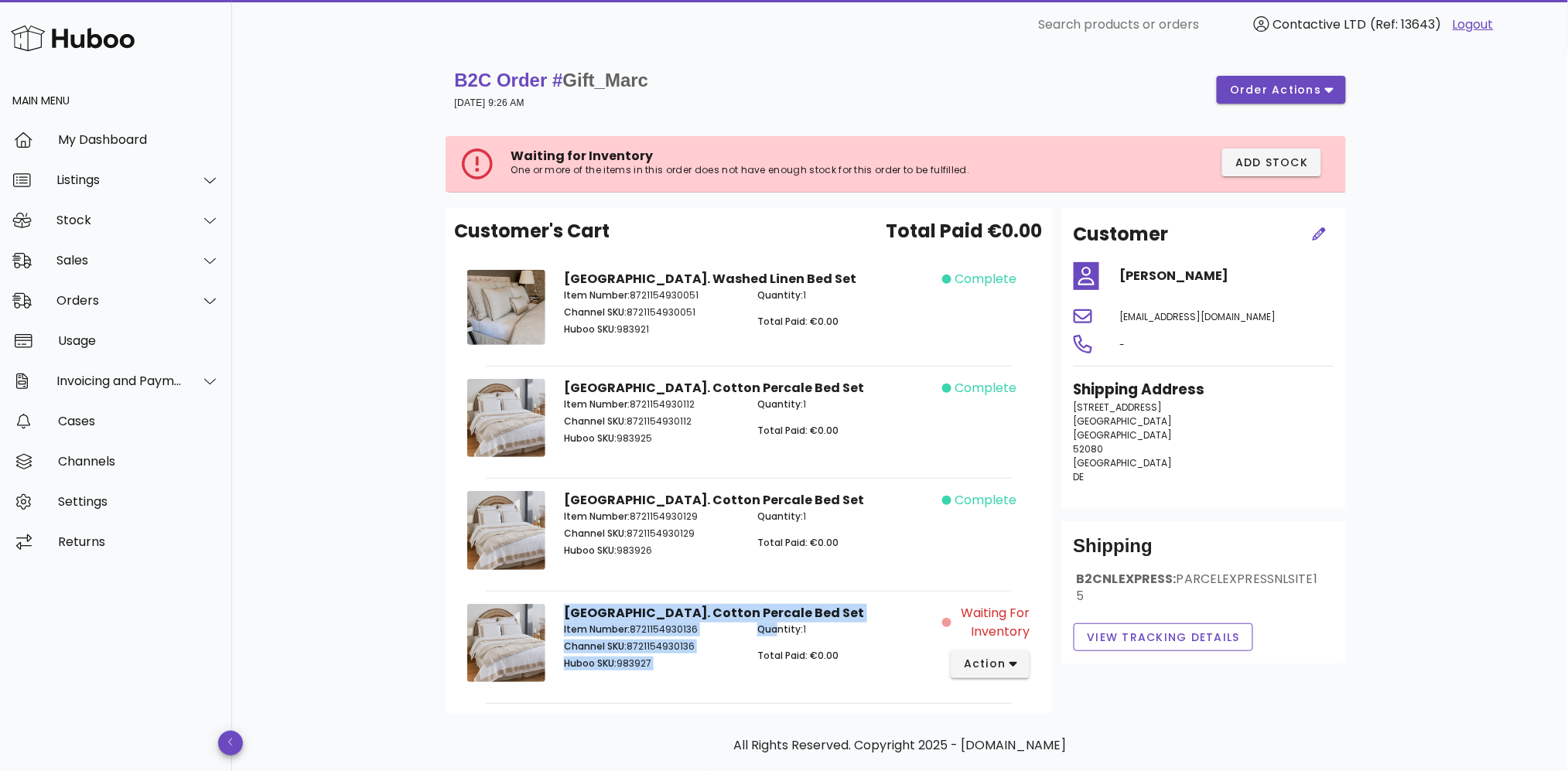
drag, startPoint x: 776, startPoint y: 615, endPoint x: 565, endPoint y: 608, distance: 211.1
click at [566, 609] on div "Athens. Cotton Percale Bed Set Item Number: 8721154930136 Channel SKU: 87211549…" at bounding box center [748, 646] width 388 height 102
click at [566, 609] on strong "[GEOGRAPHIC_DATA]. Cotton Percale Bed Set" at bounding box center [715, 612] width 301 height 17
drag, startPoint x: 566, startPoint y: 609, endPoint x: 763, endPoint y: 607, distance: 197.0
click at [763, 607] on div "Athens. Cotton Percale Bed Set Item Number: 8721154930136 Channel SKU: 87211549…" at bounding box center [748, 646] width 388 height 102
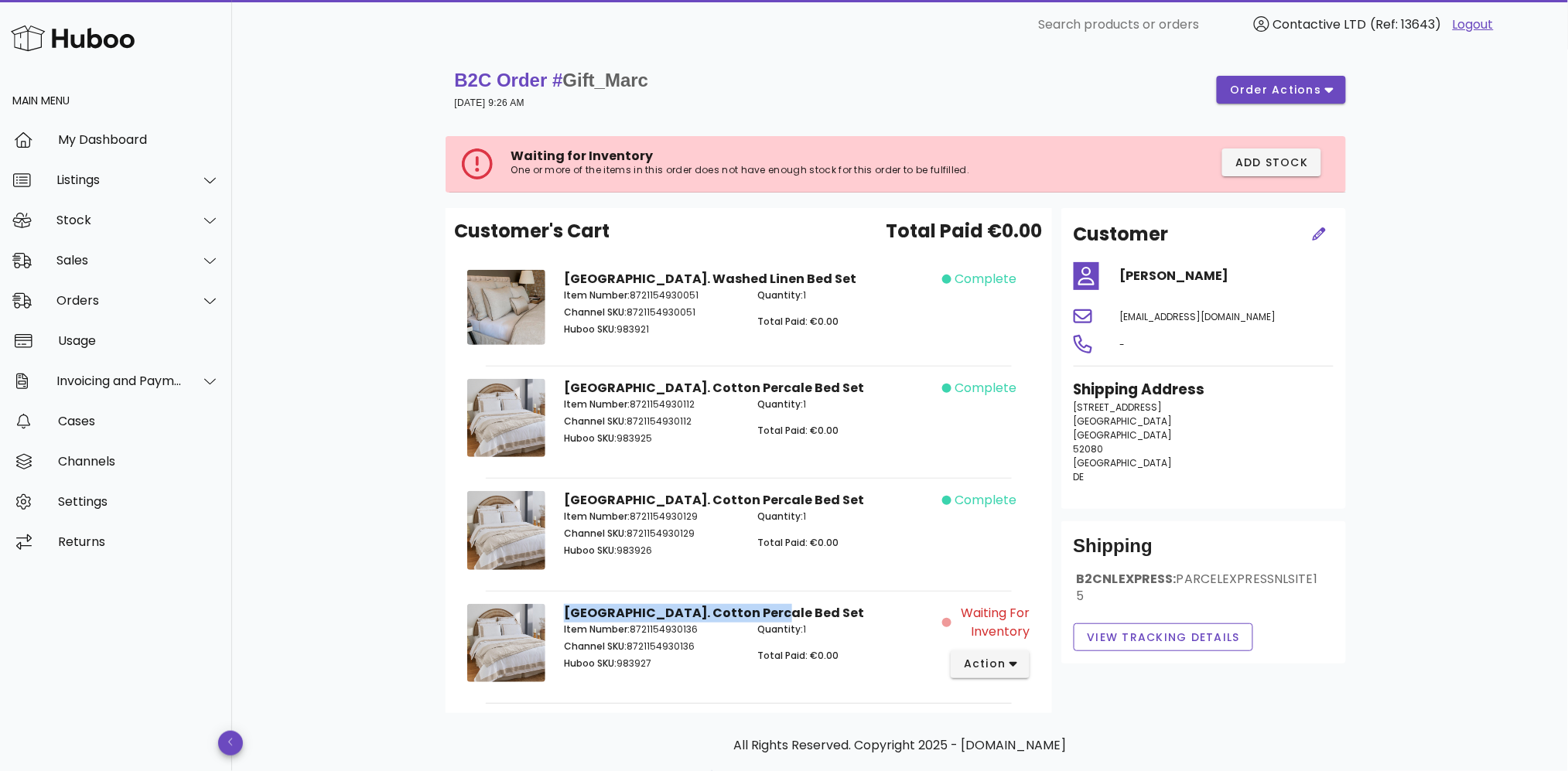
copy strong "[GEOGRAPHIC_DATA]. Cotton Percale Bed Set"
click at [138, 264] on div "Sales" at bounding box center [120, 260] width 126 height 15
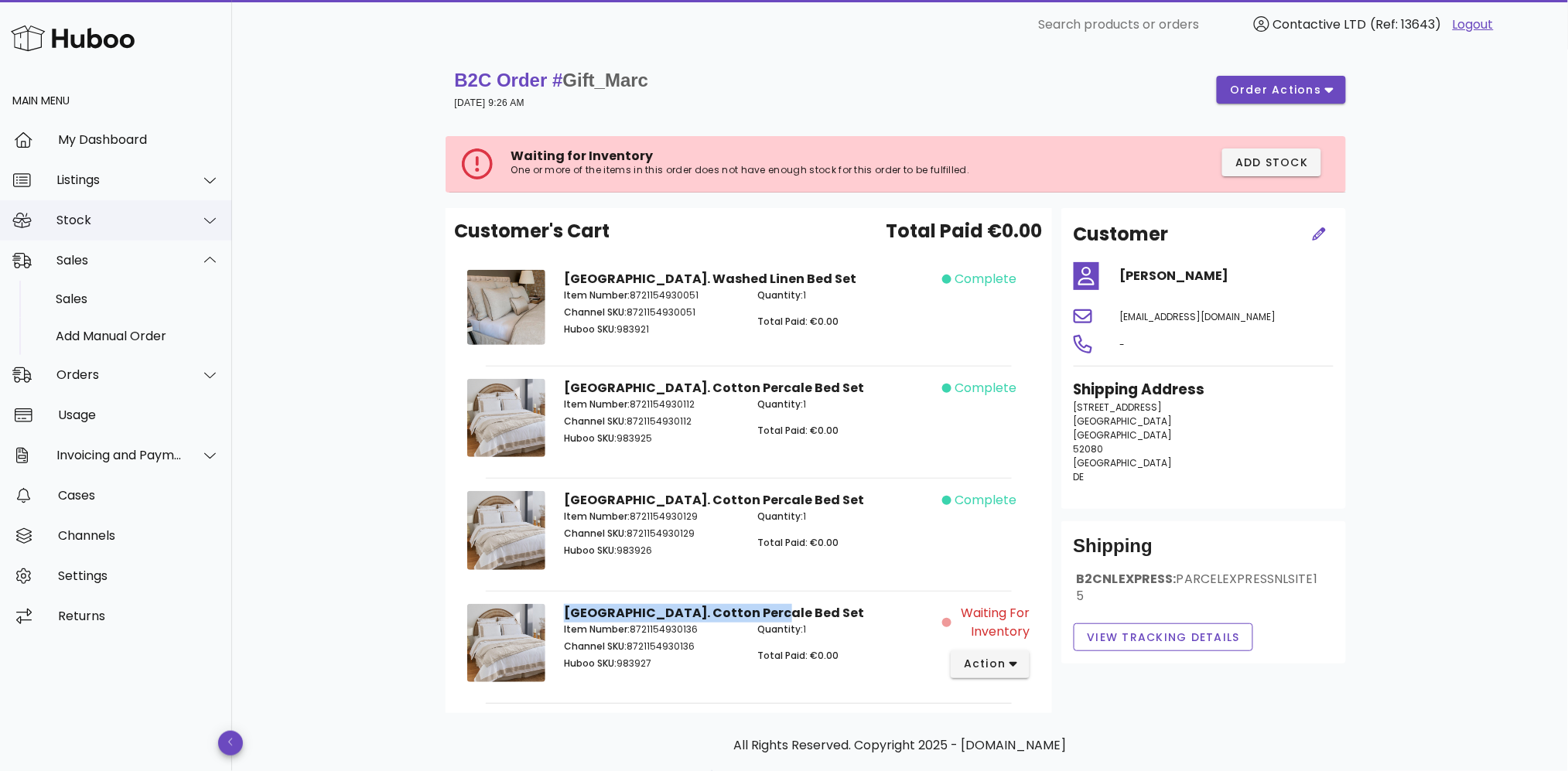
click at [132, 204] on div "Stock" at bounding box center [116, 221] width 232 height 40
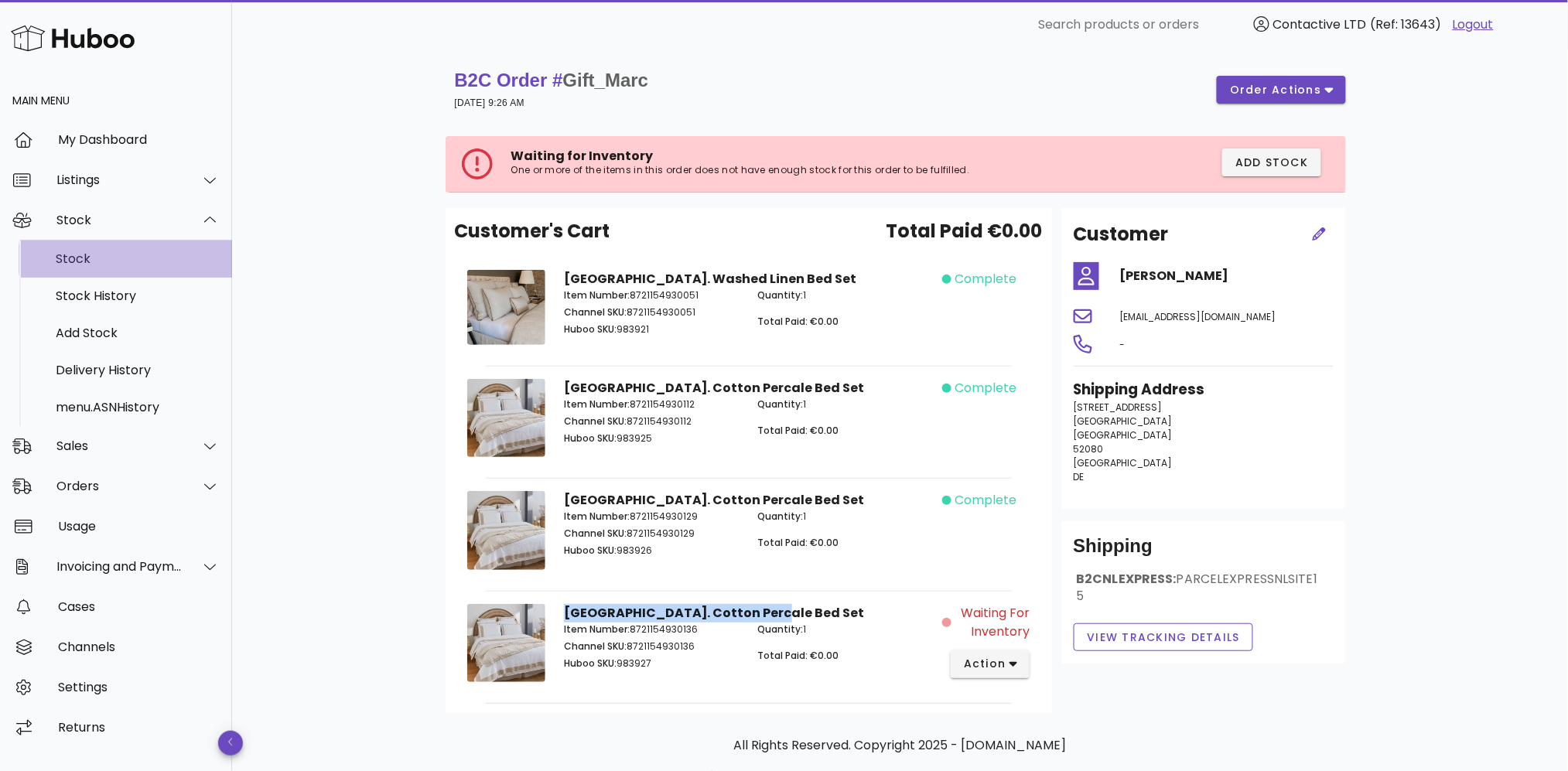
click at [128, 253] on div "Stock" at bounding box center [138, 259] width 164 height 15
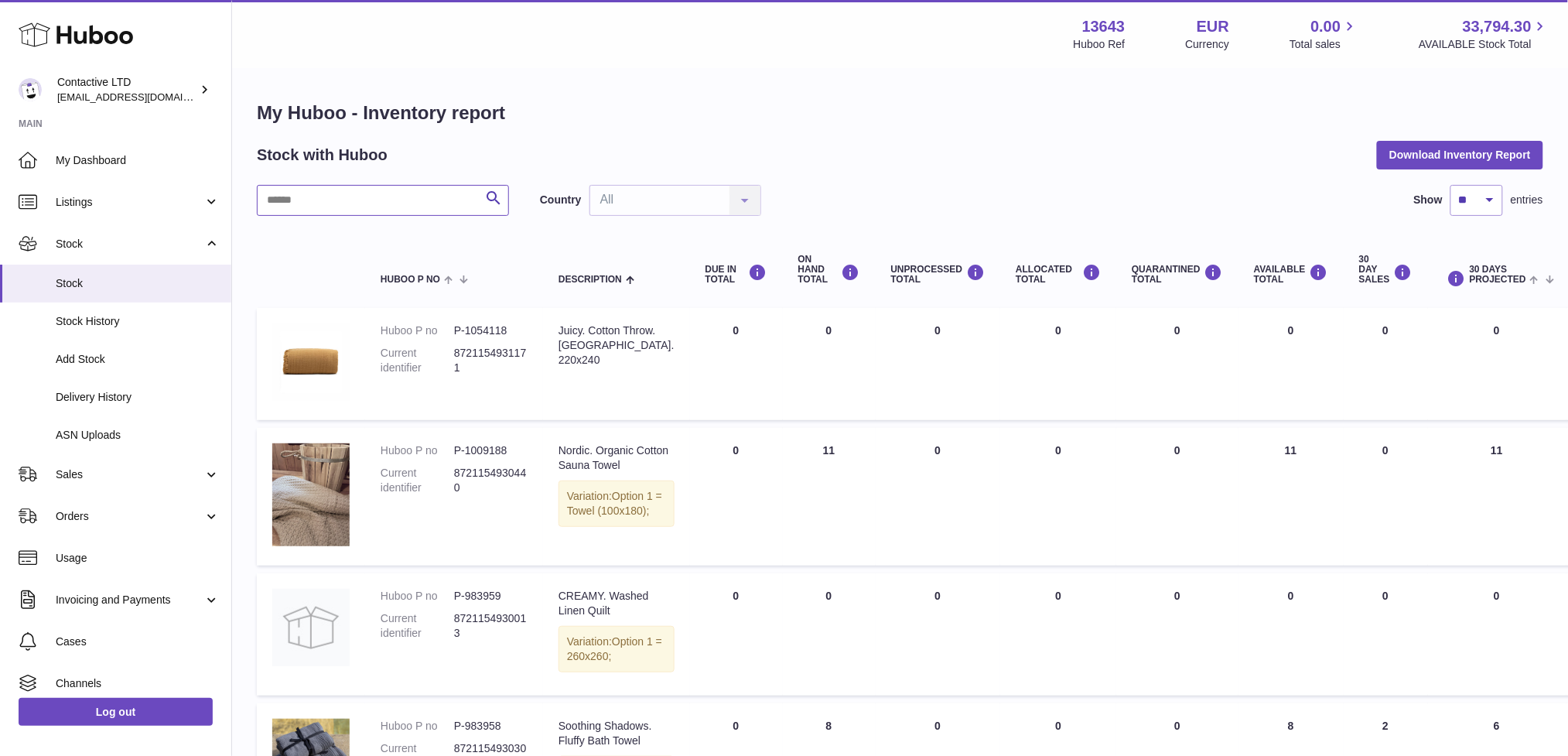
click at [441, 200] on input "text" at bounding box center [382, 201] width 252 height 31
paste input "**********"
type input "**********"
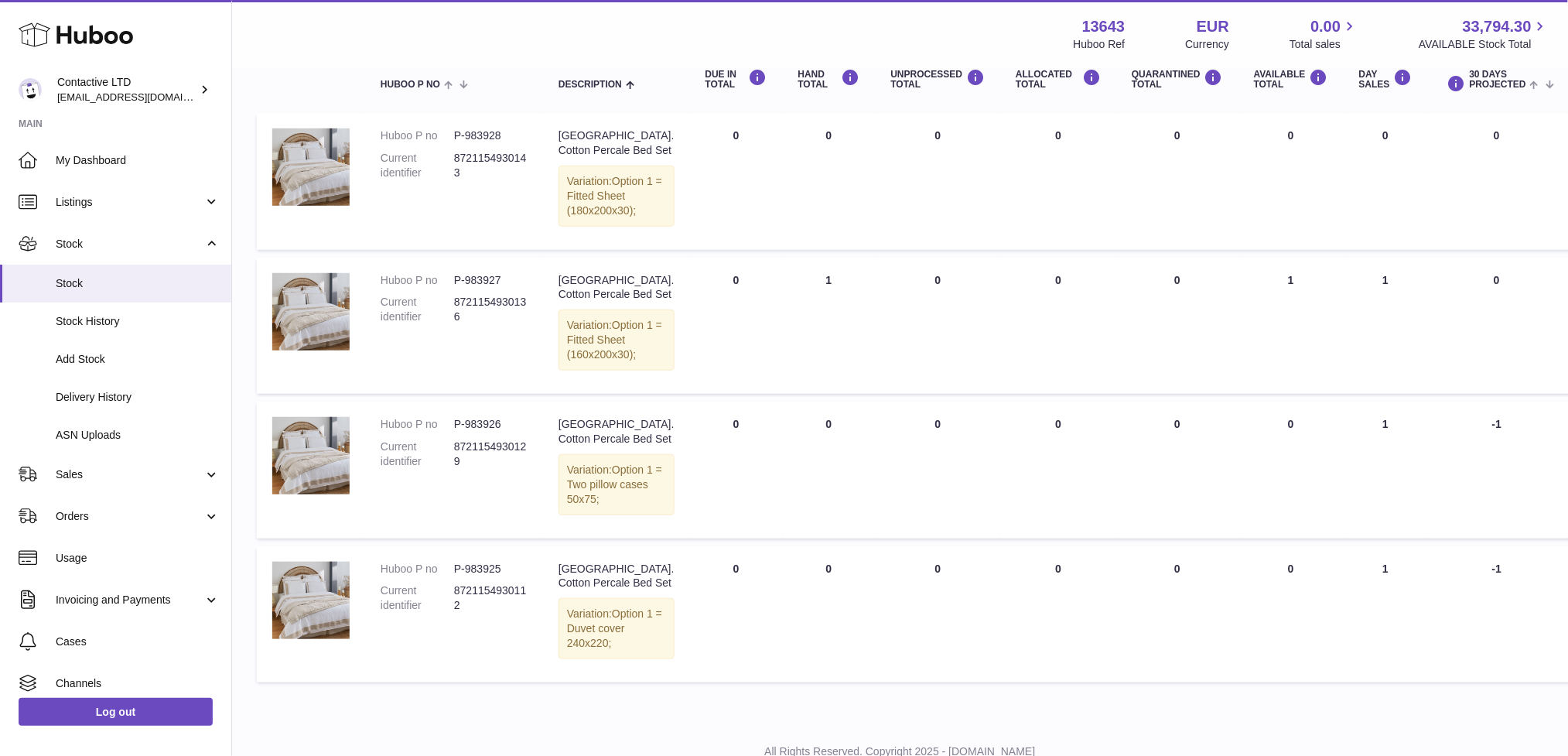
scroll to position [188, 0]
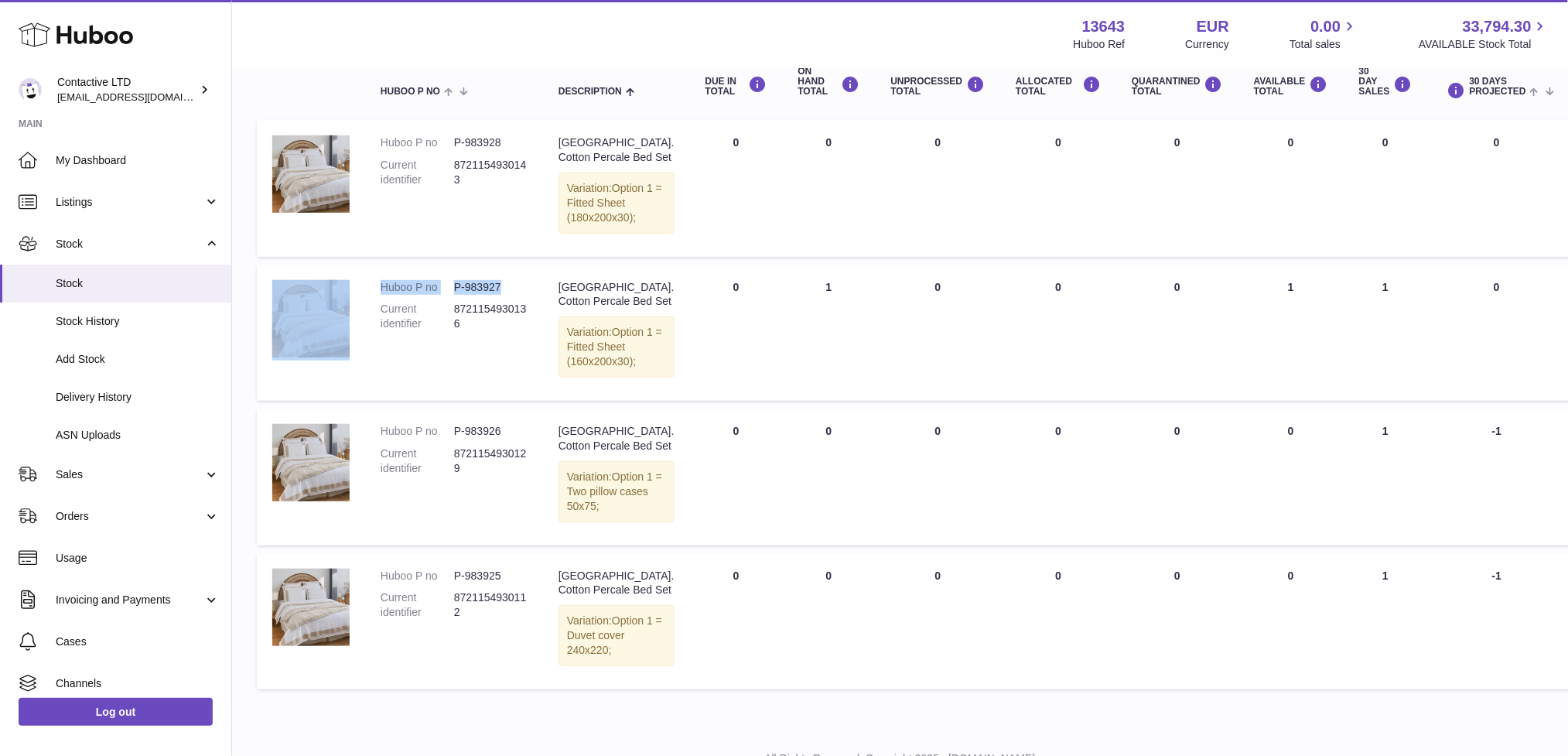
drag, startPoint x: 509, startPoint y: 299, endPoint x: 358, endPoint y: 302, distance: 151.0
click at [358, 302] on tr "Huboo P no P-983927 Current identifier 8721154930136 Description [GEOGRAPHIC_DA…" at bounding box center [988, 332] width 1464 height 136
copy tr "Huboo P no P-983927"
drag, startPoint x: 559, startPoint y: 300, endPoint x: 652, endPoint y: 314, distance: 94.0
click at [652, 314] on td "Description [GEOGRAPHIC_DATA]. Cotton Percale Bed Set Variation: Option 1 = Fit…" at bounding box center [616, 332] width 147 height 136
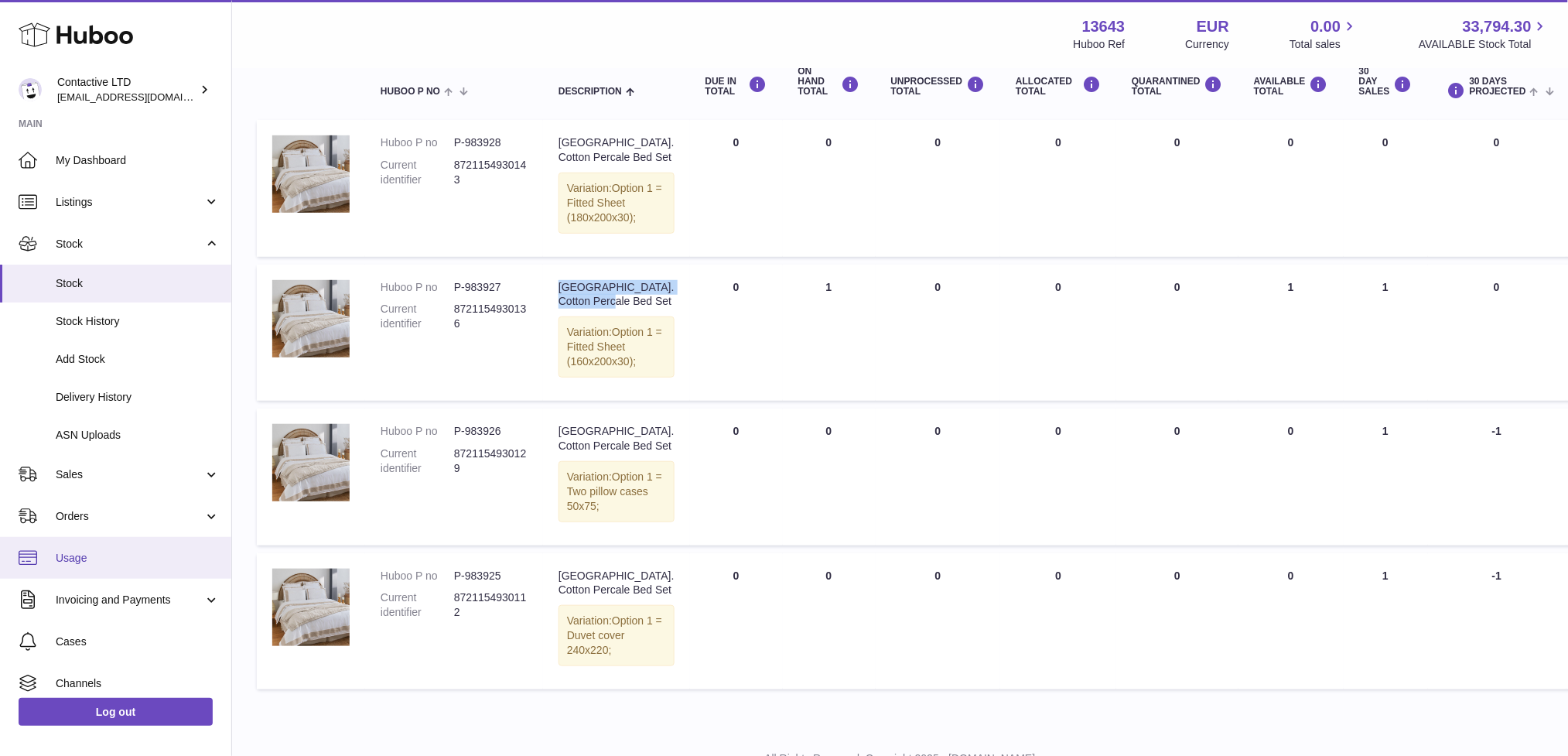
click at [136, 538] on link "Usage" at bounding box center [115, 558] width 231 height 42
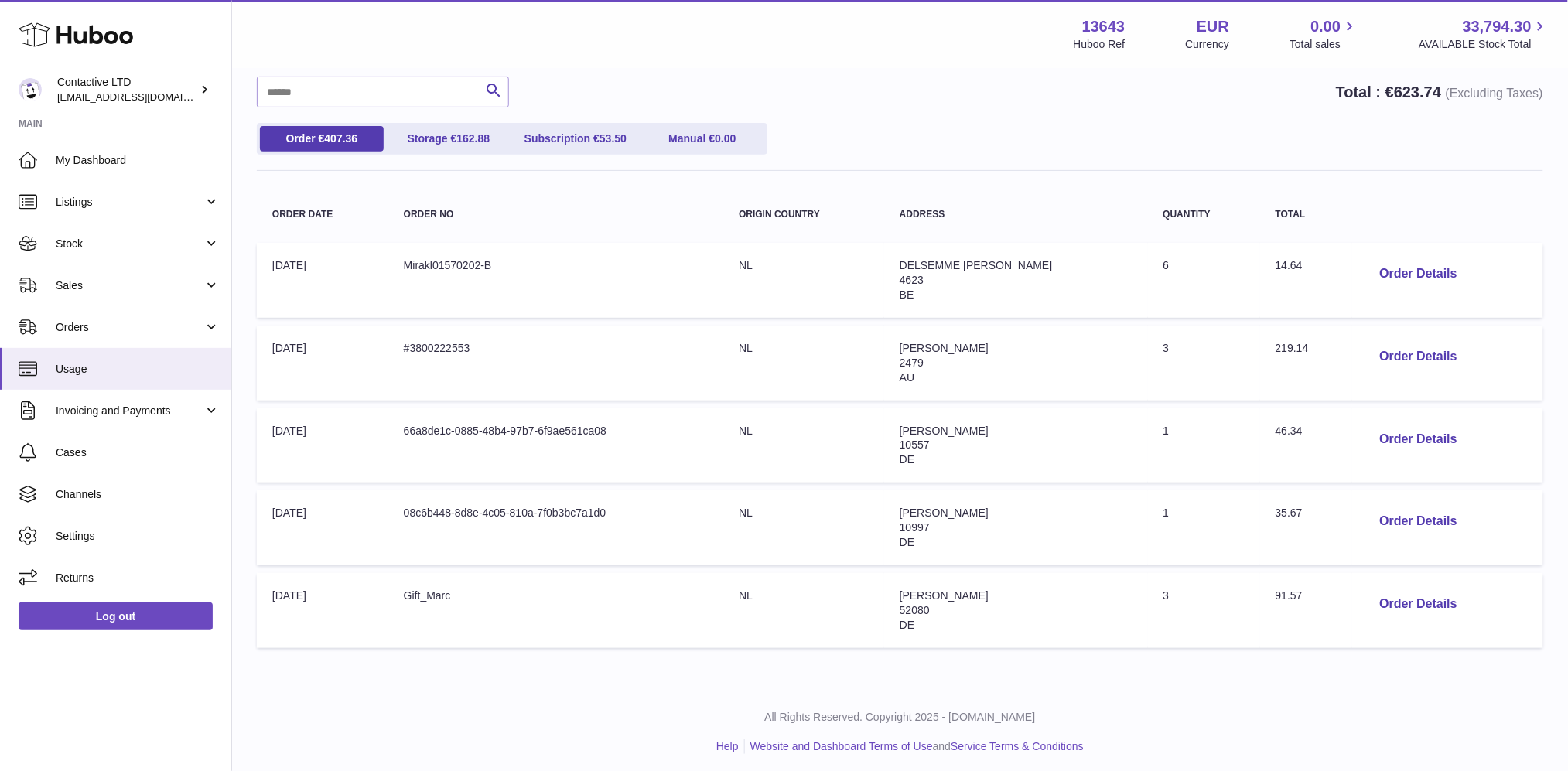
scroll to position [130, 0]
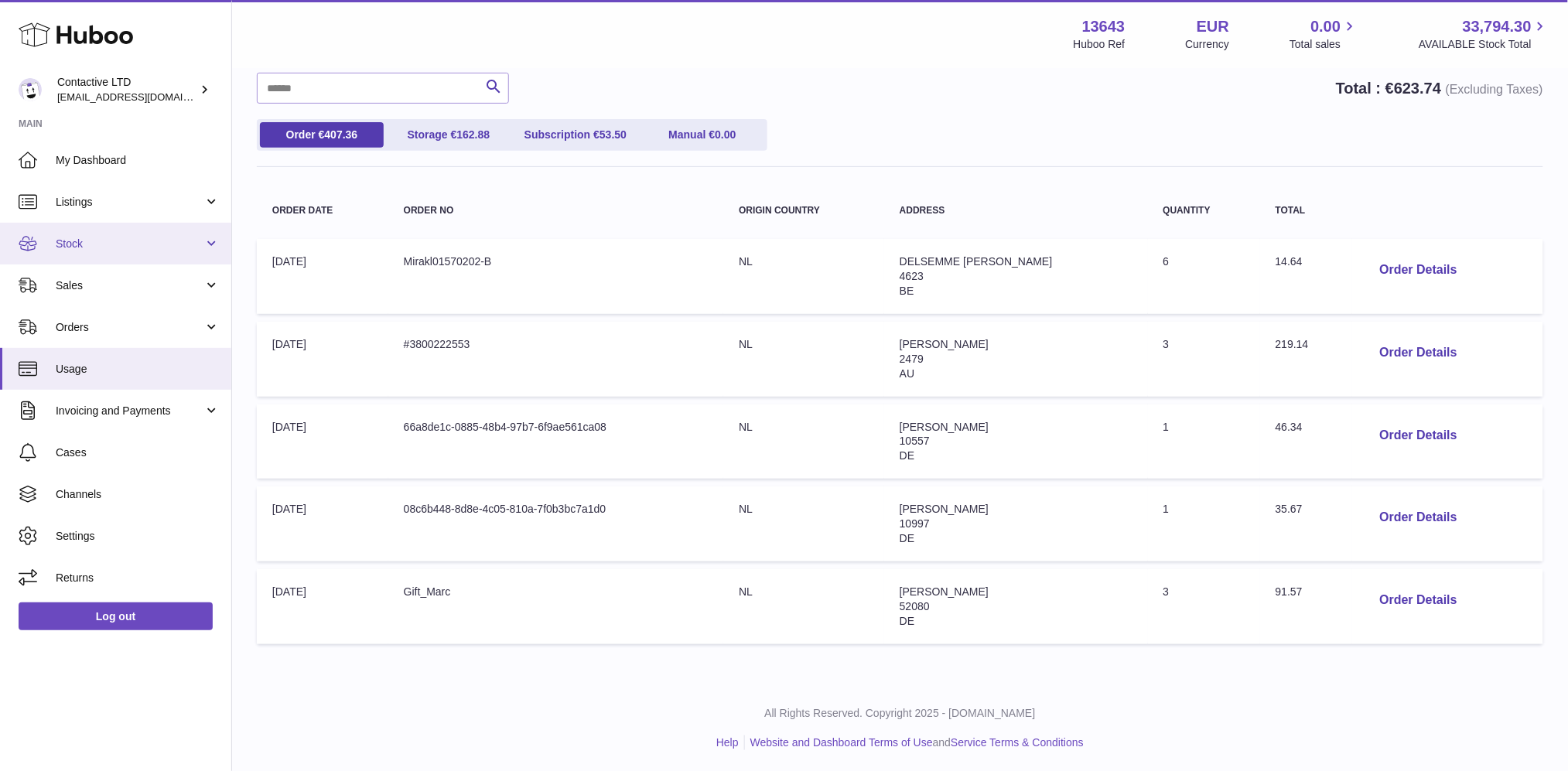
click at [99, 231] on link "Stock" at bounding box center [115, 244] width 231 height 42
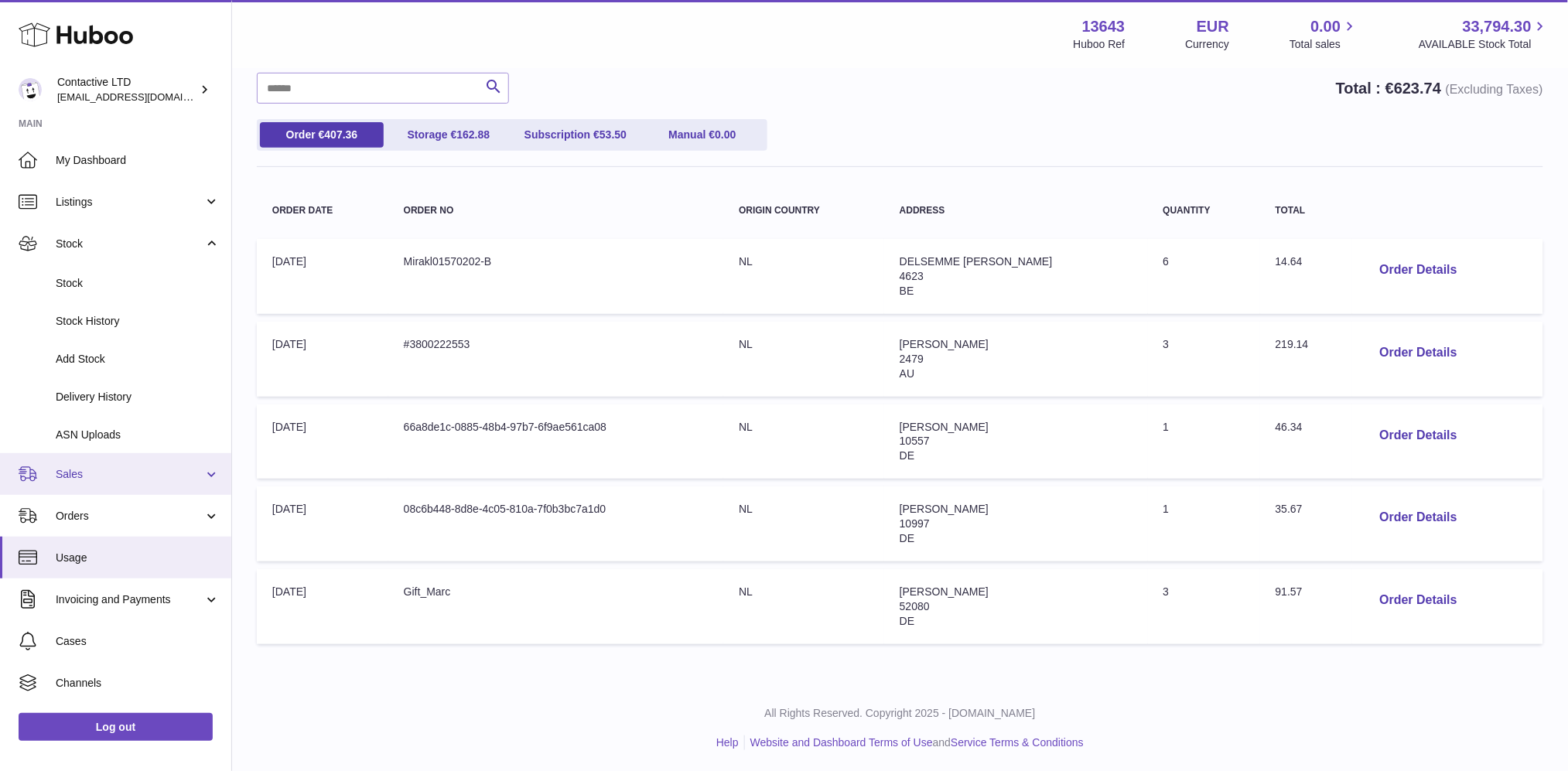
click at [99, 484] on link "Sales" at bounding box center [115, 474] width 231 height 42
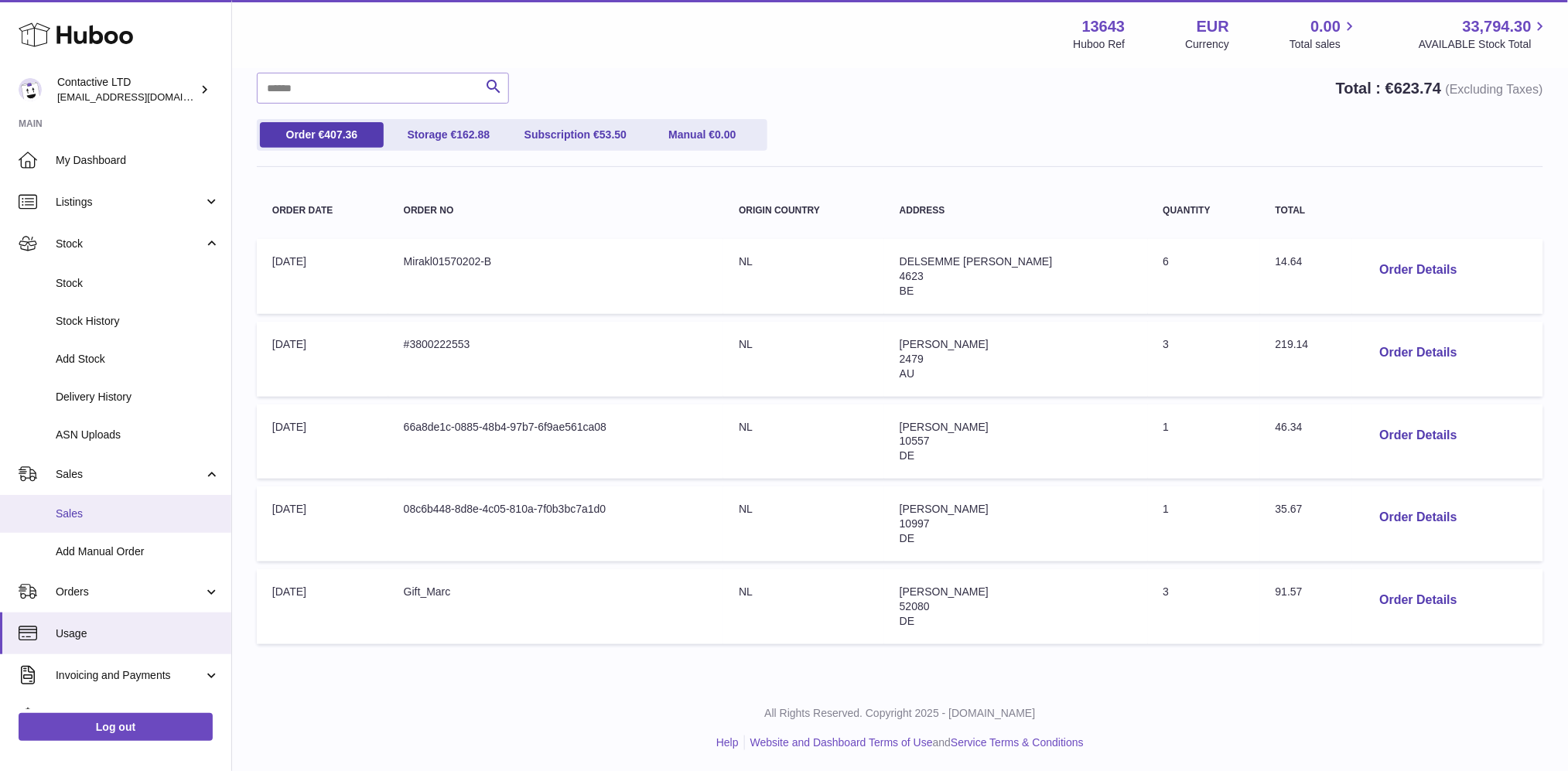
click at [104, 516] on span "Sales" at bounding box center [138, 514] width 164 height 15
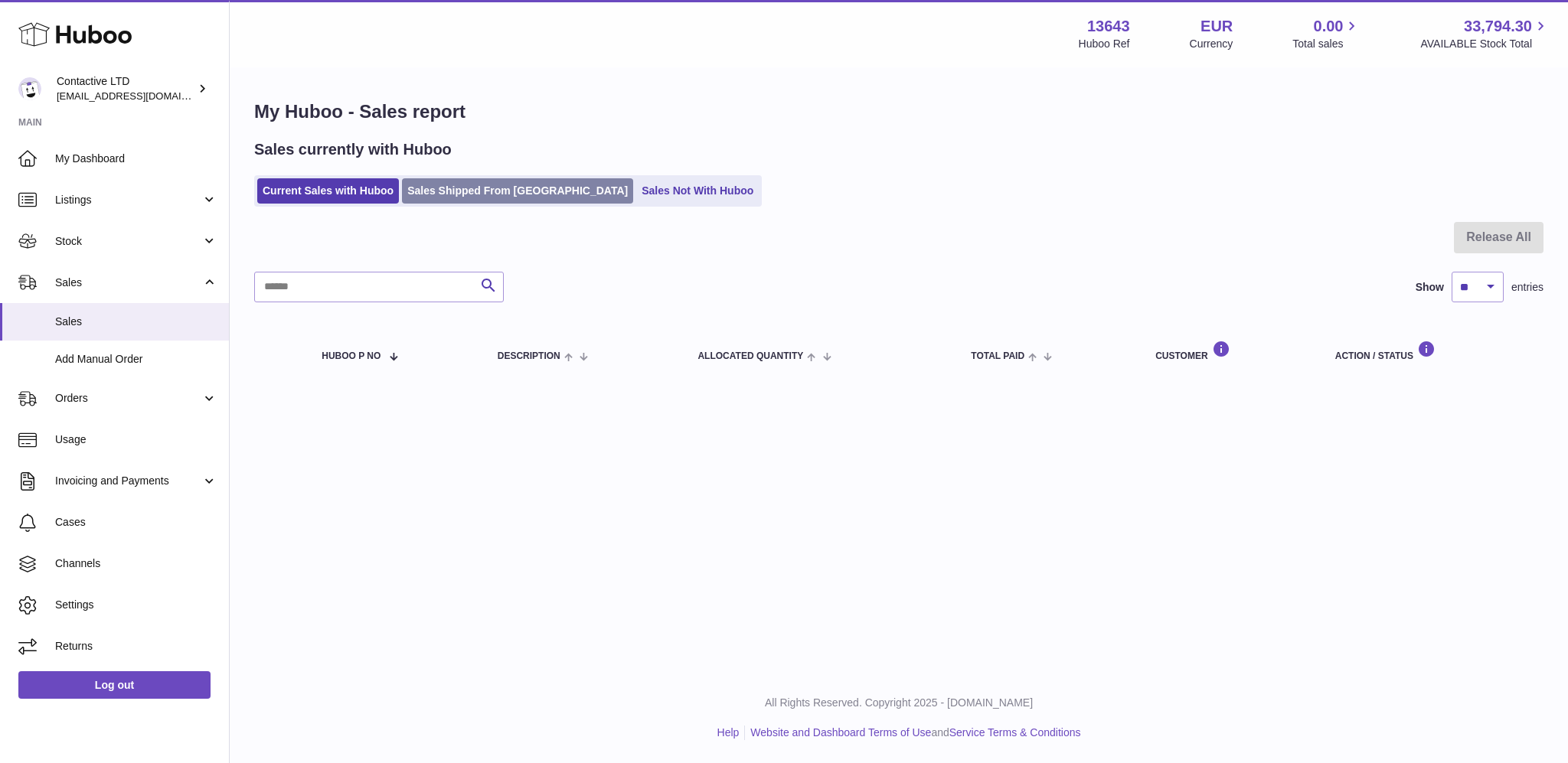
click at [448, 199] on link "Sales Shipped From [GEOGRAPHIC_DATA]" at bounding box center [518, 191] width 231 height 25
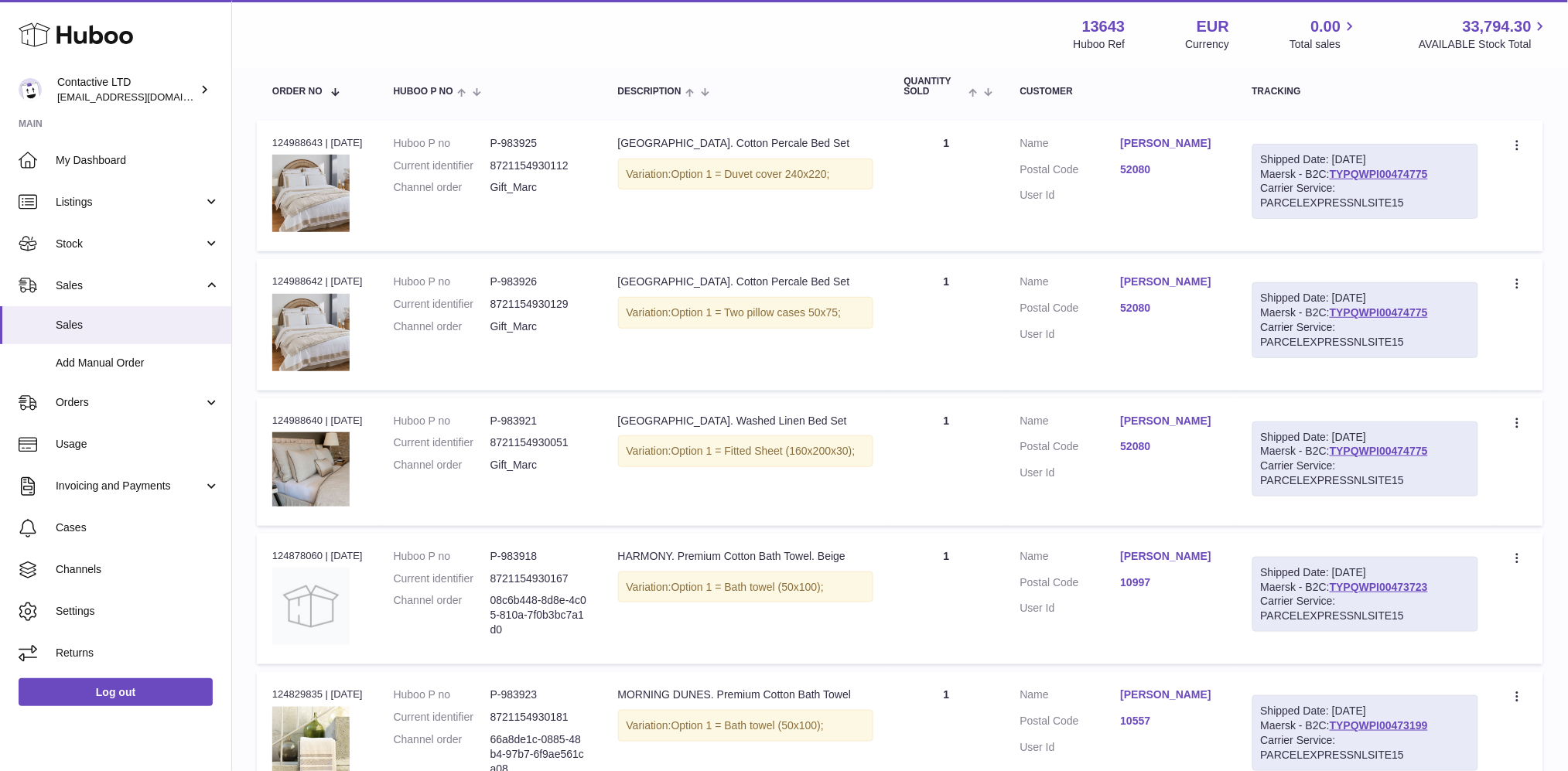
scroll to position [247, 0]
click at [1392, 587] on link "TYPQWPI00473723" at bounding box center [1379, 586] width 99 height 13
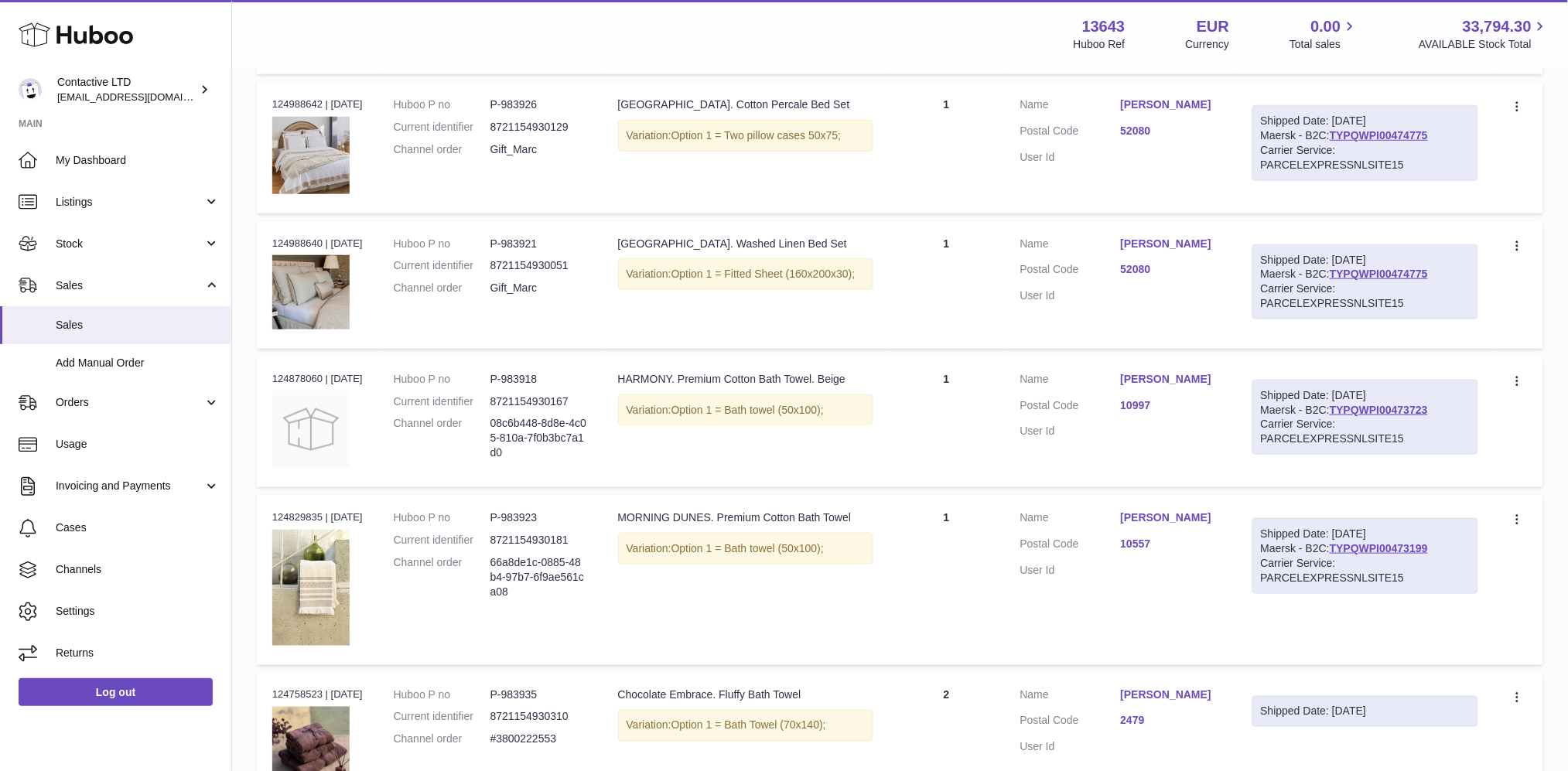
scroll to position [433, 0]
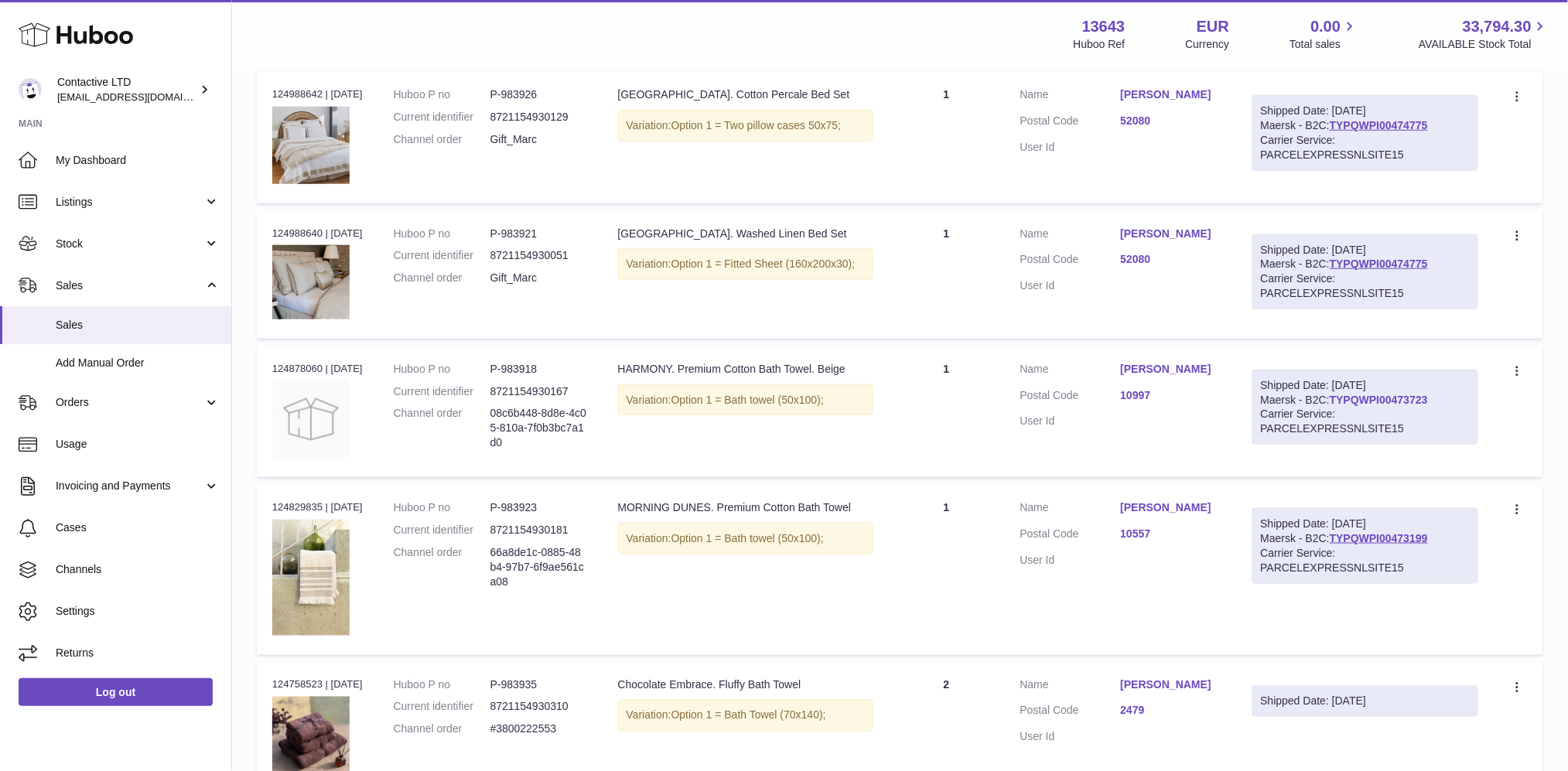
click at [1390, 397] on link "TYPQWPI00473723" at bounding box center [1379, 400] width 99 height 13
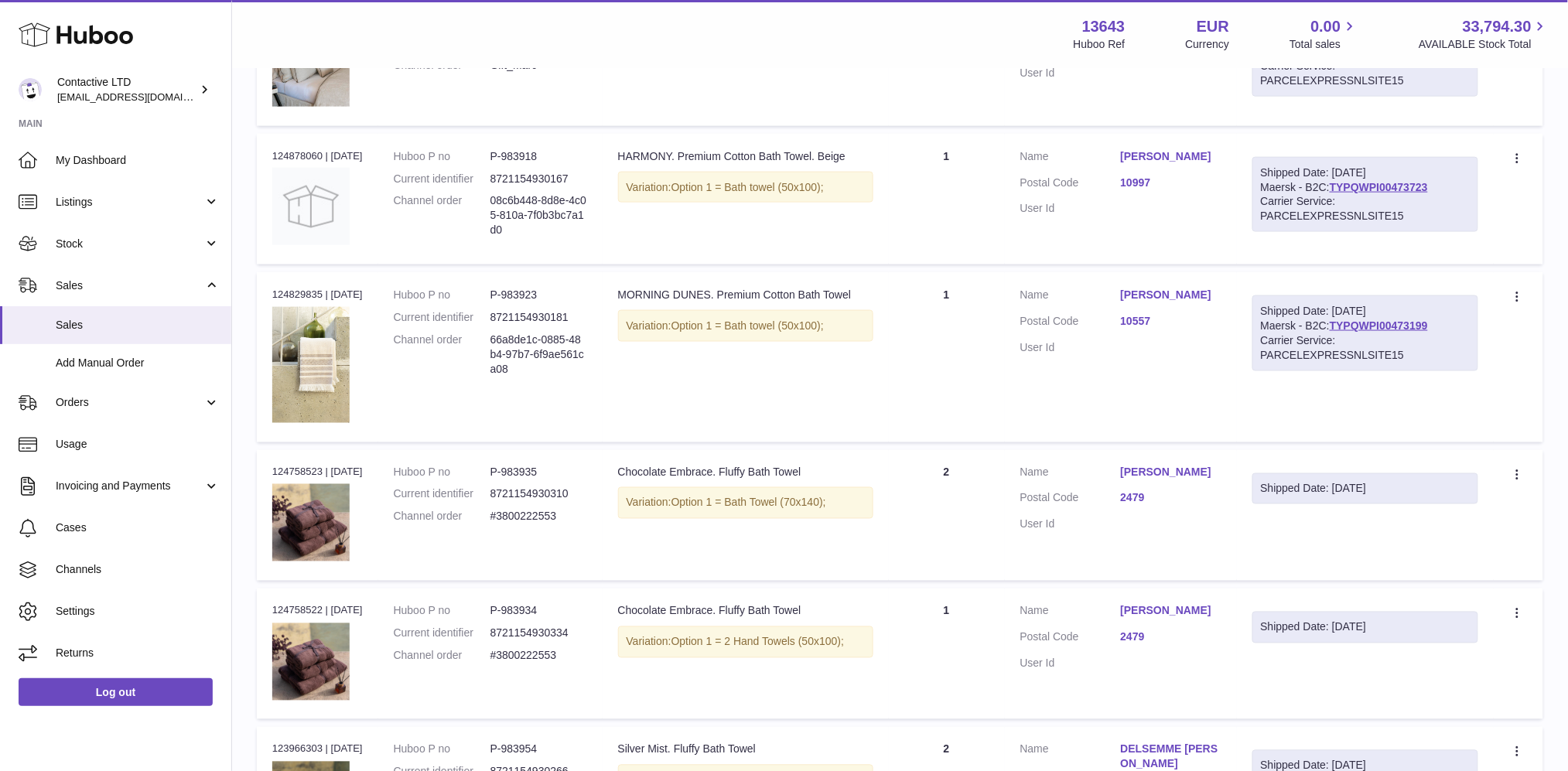
scroll to position [663, 0]
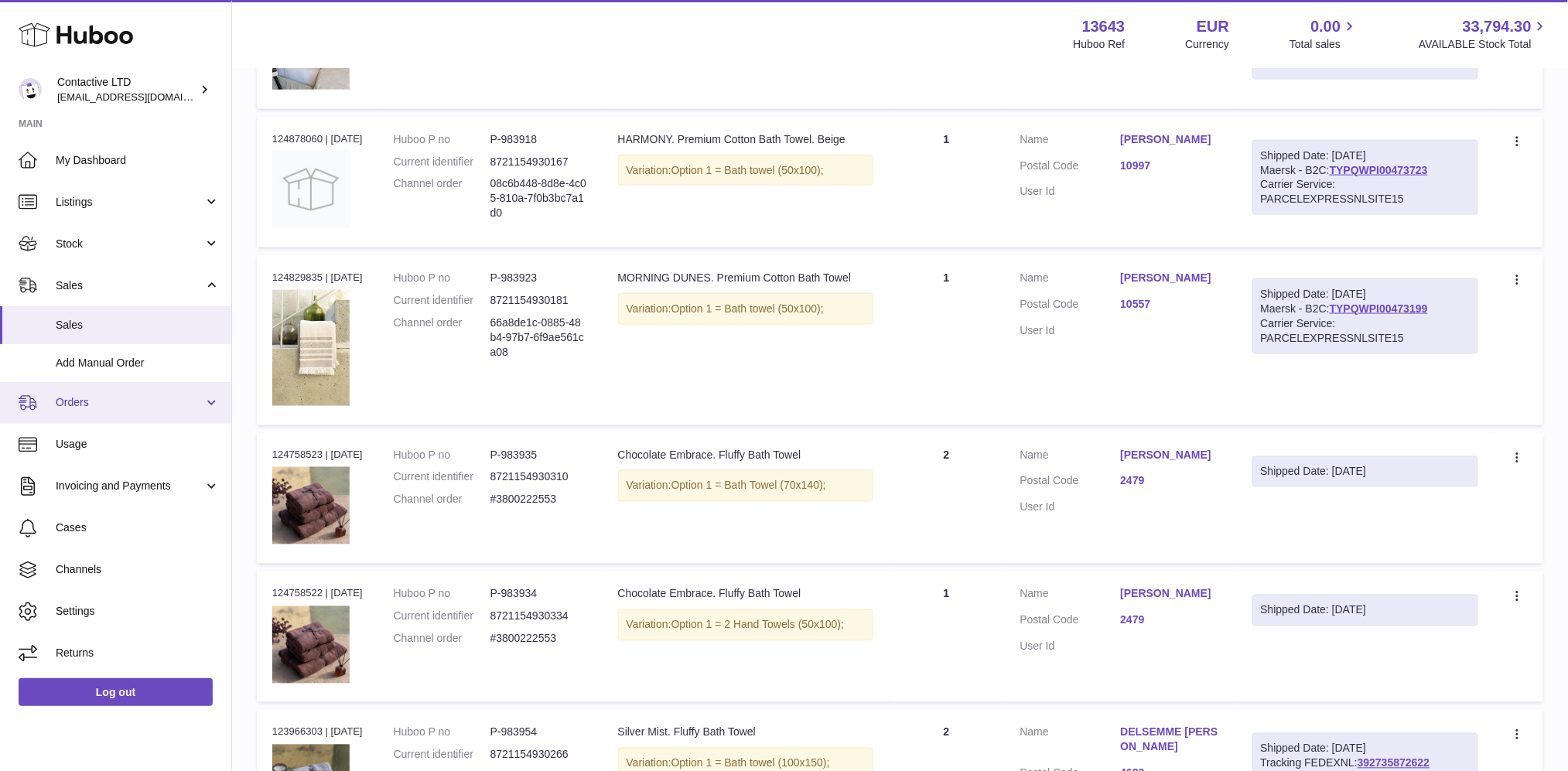
click at [124, 399] on span "Orders" at bounding box center [130, 402] width 148 height 15
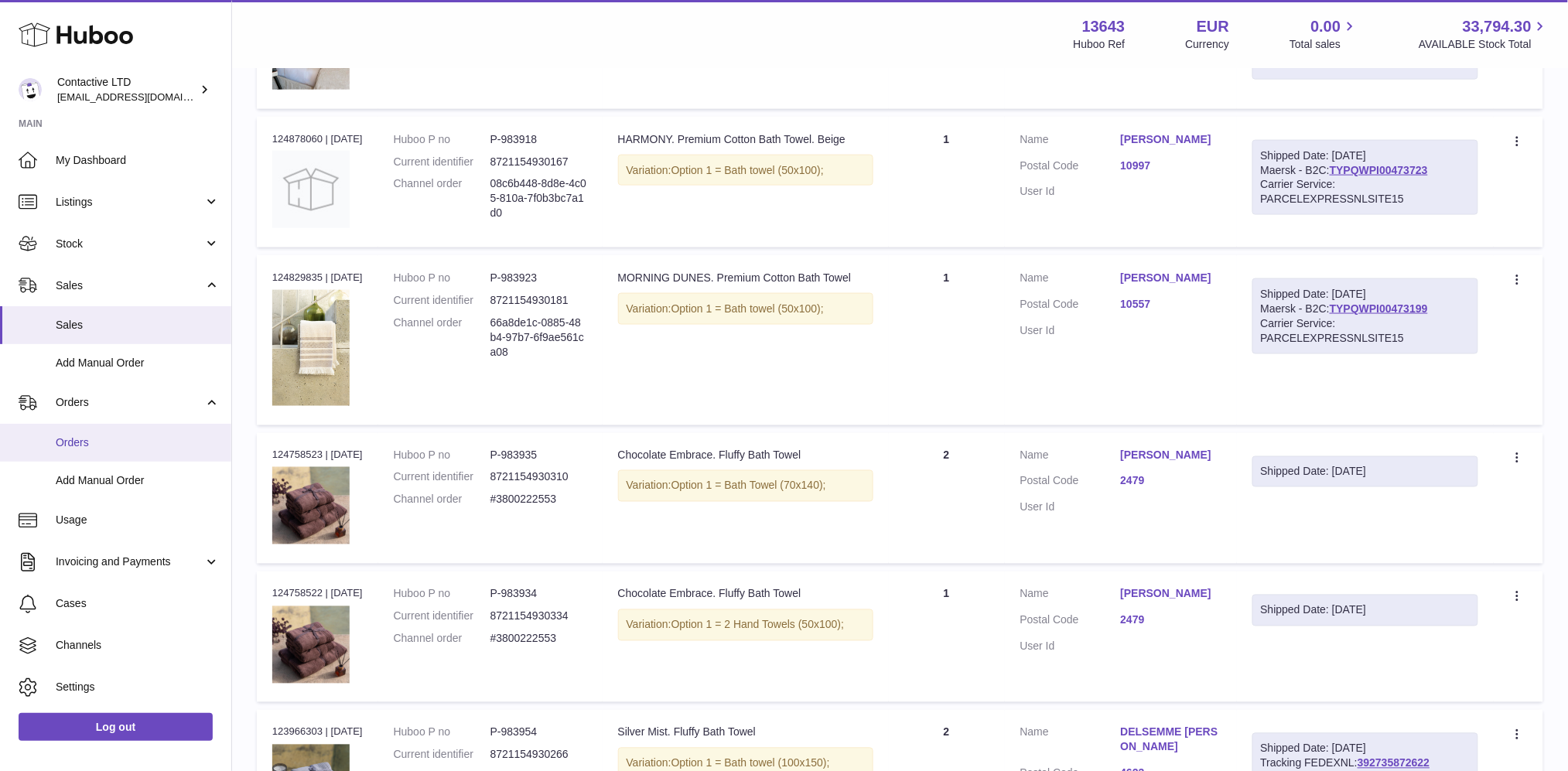
click at [120, 450] on link "Orders" at bounding box center [115, 443] width 231 height 38
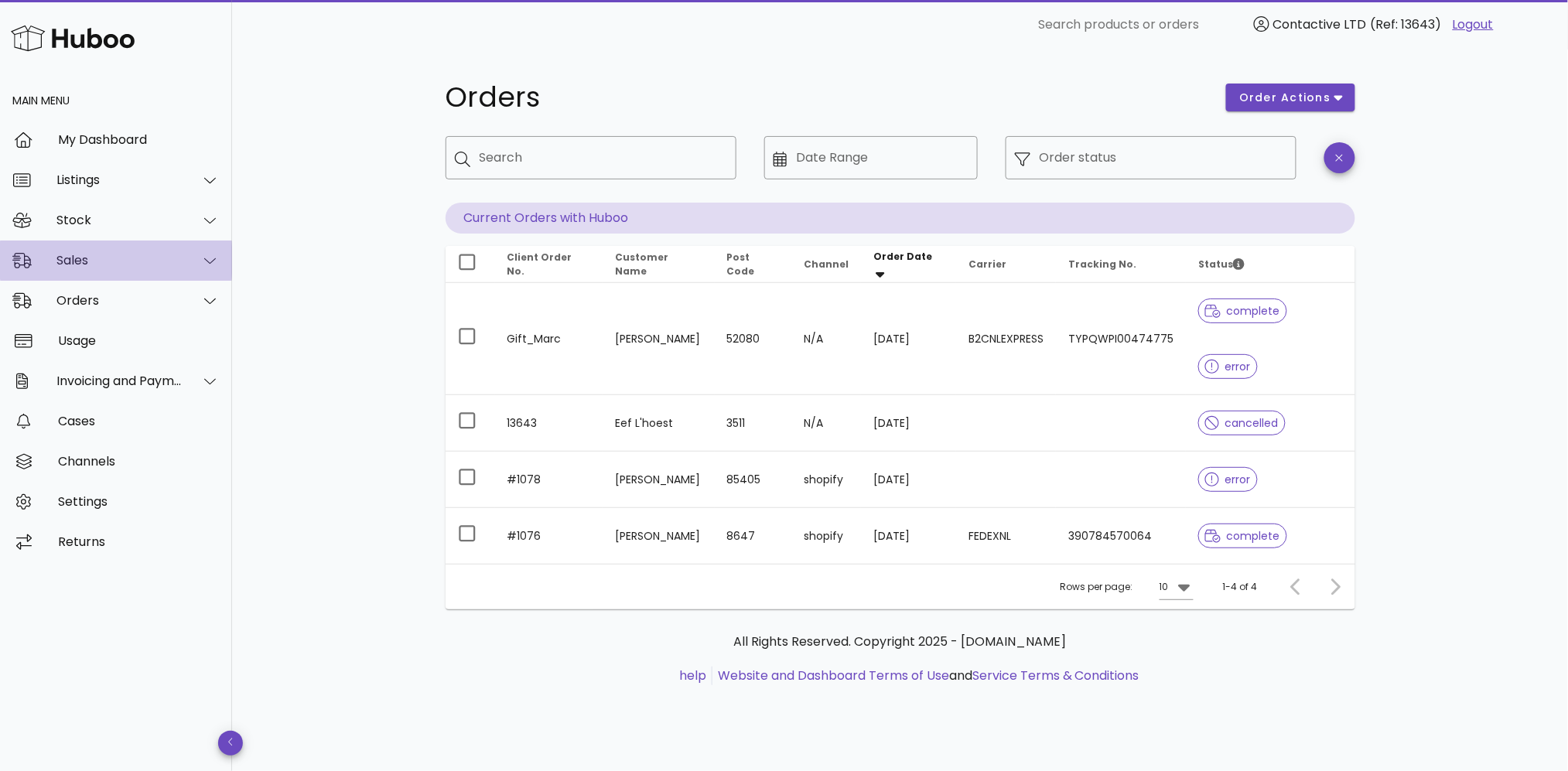
click at [107, 255] on div "Sales" at bounding box center [120, 260] width 126 height 15
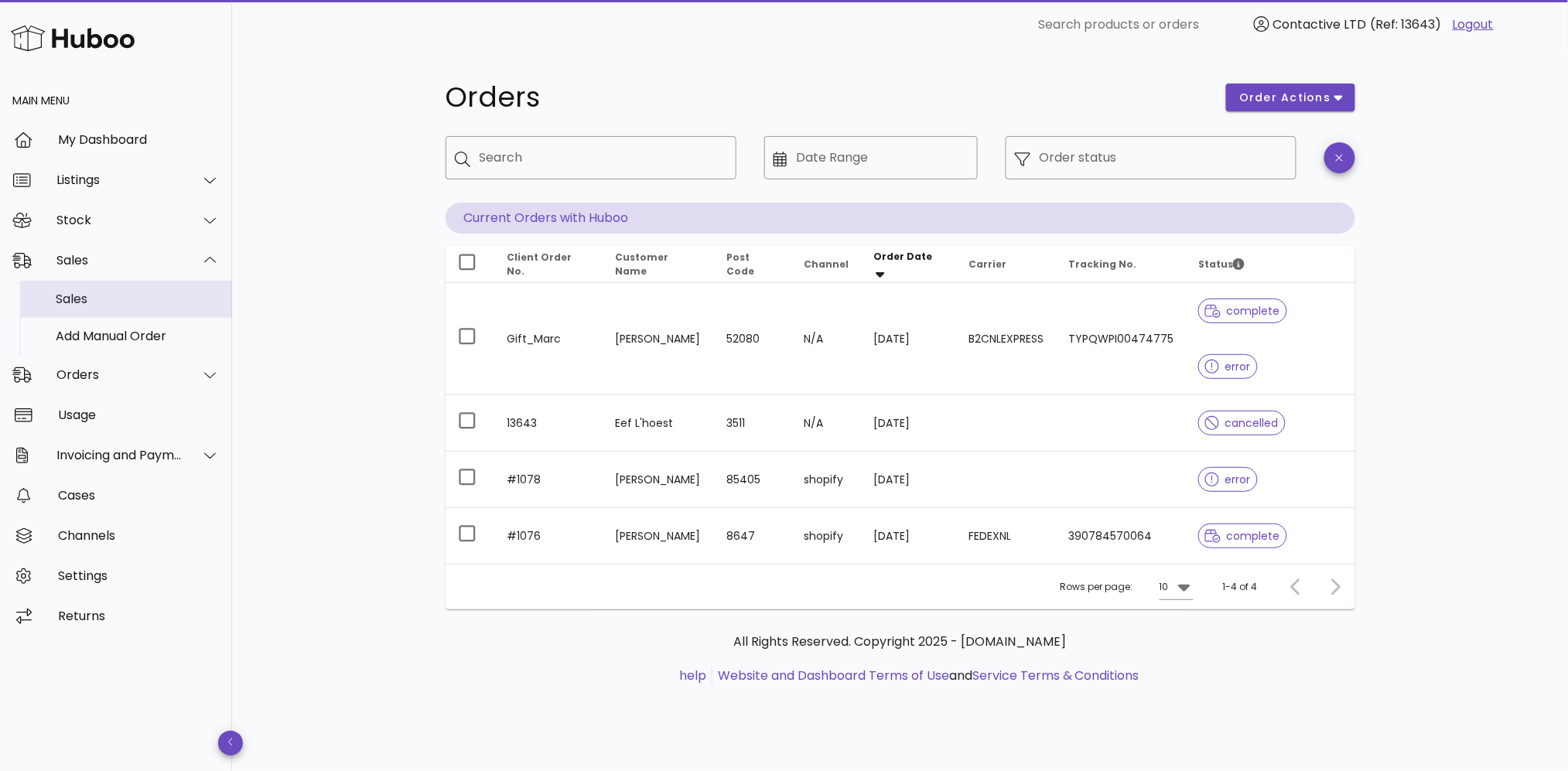
click at [112, 302] on div "Sales" at bounding box center [138, 299] width 164 height 15
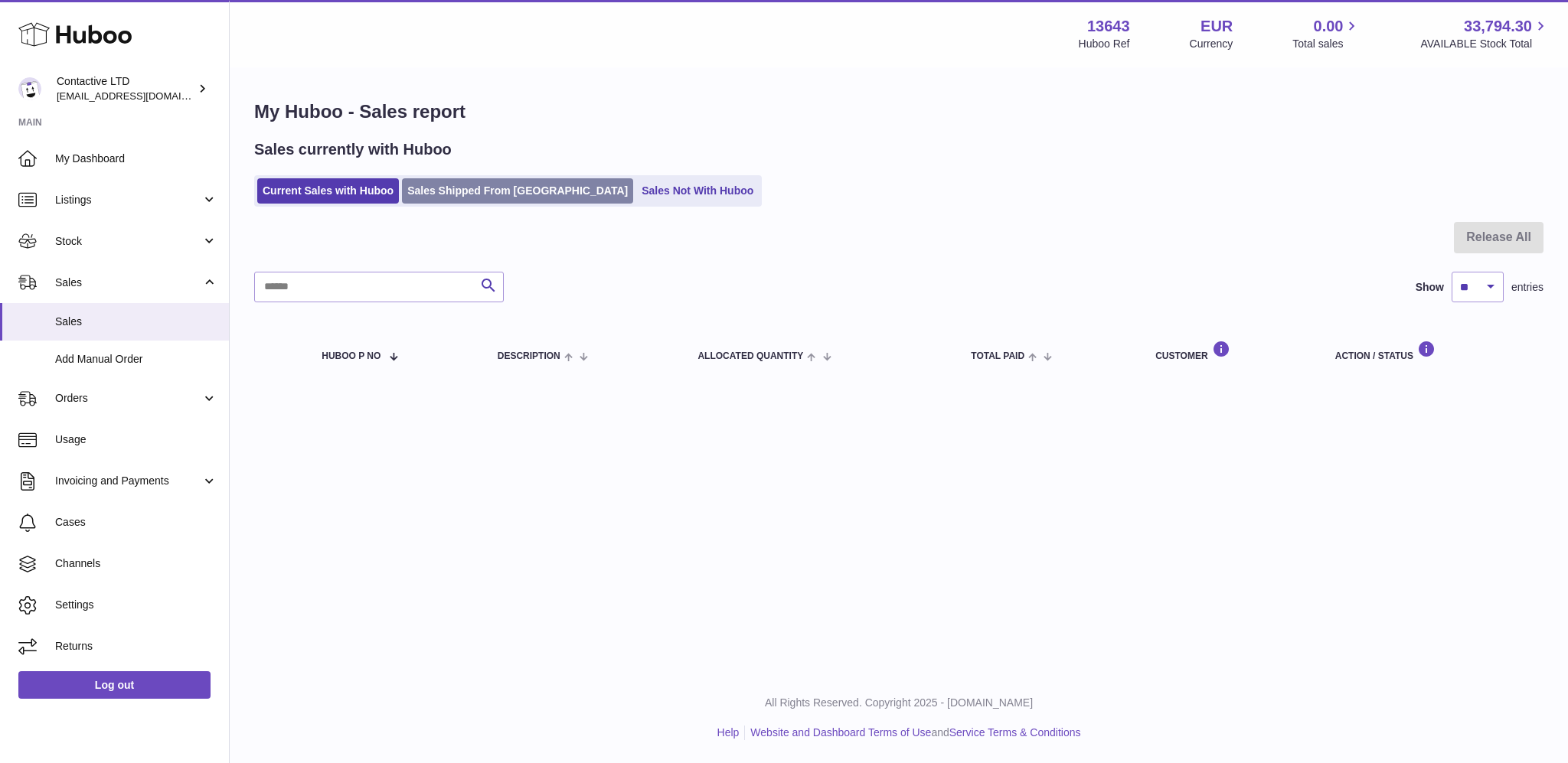
click at [481, 198] on link "Sales Shipped From [GEOGRAPHIC_DATA]" at bounding box center [518, 191] width 231 height 25
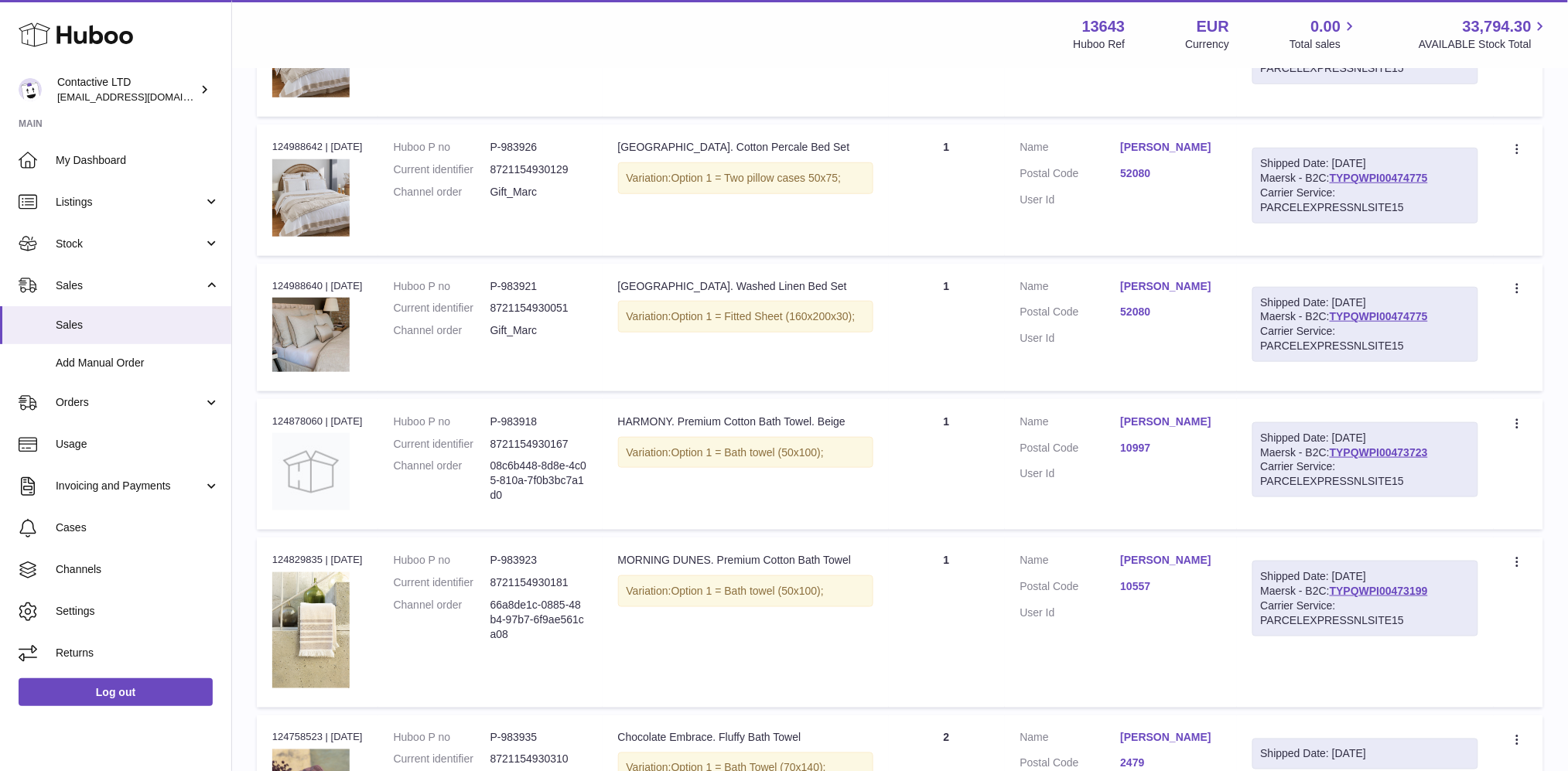
scroll to position [389, 0]
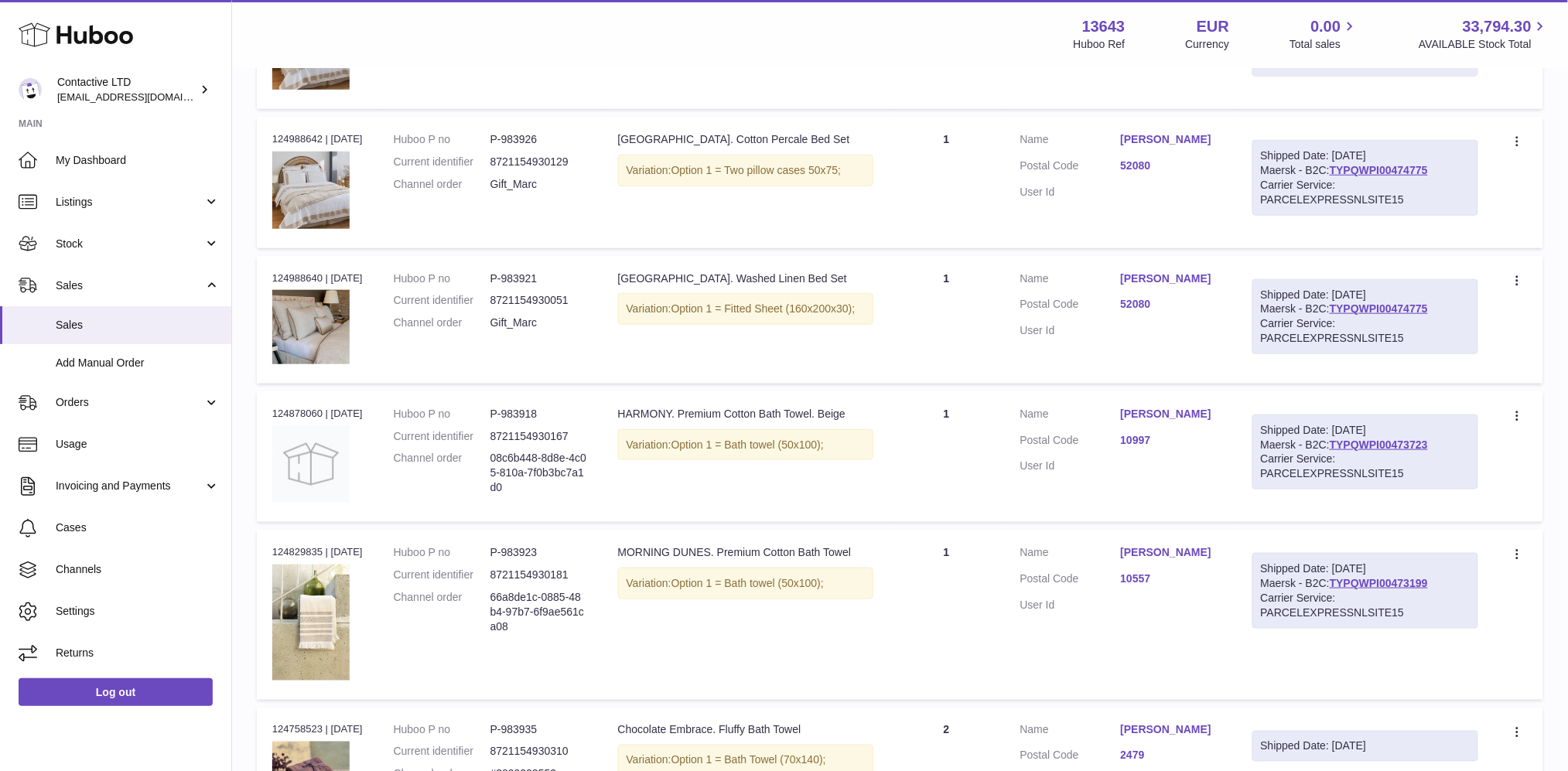
click at [302, 412] on div "Order no 124878060 | [DATE]" at bounding box center [317, 413] width 90 height 14
copy div "124878060"
click at [308, 548] on div "Order no 124829835 | [DATE]" at bounding box center [317, 552] width 90 height 14
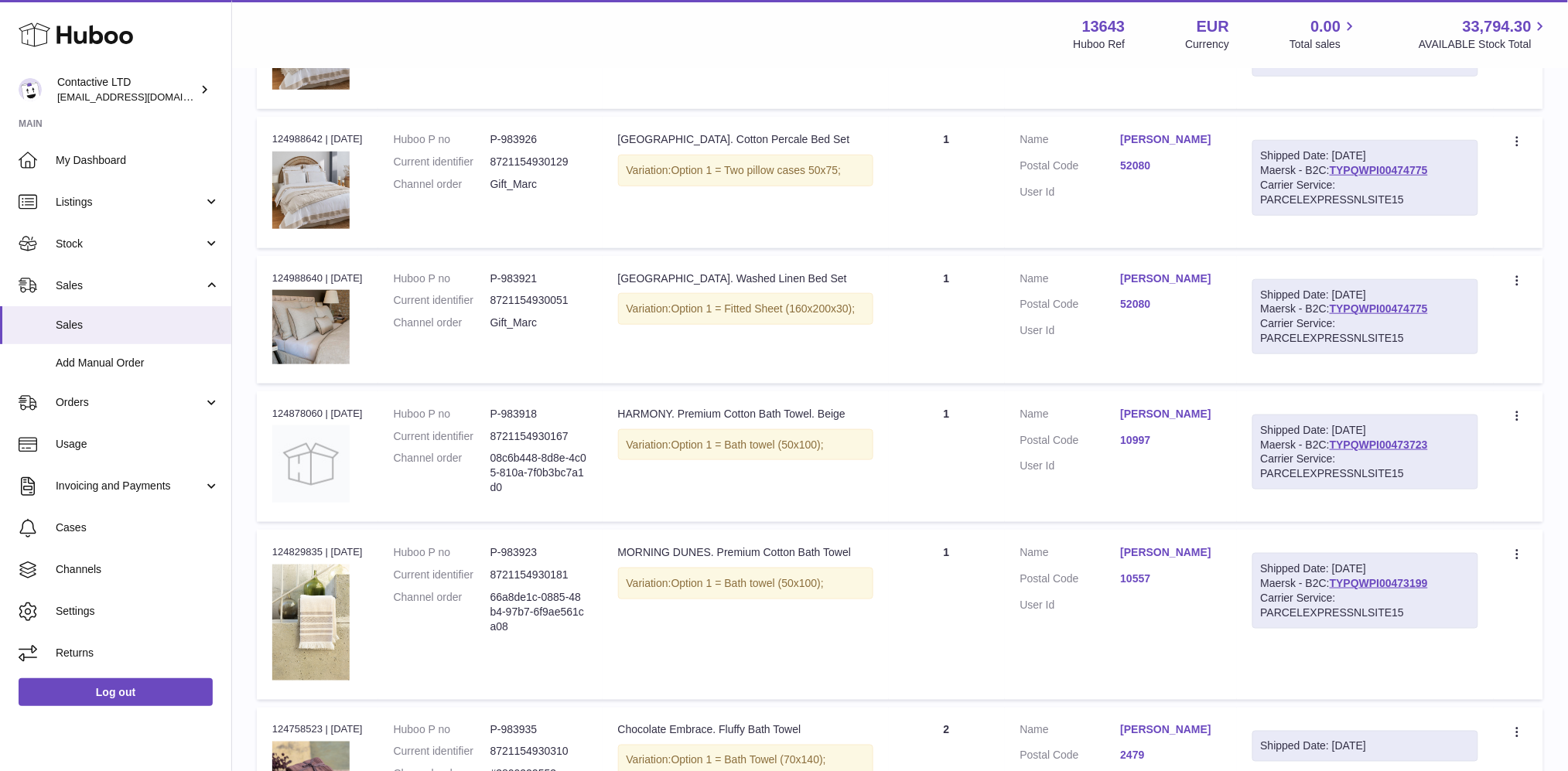
copy div "124829835"
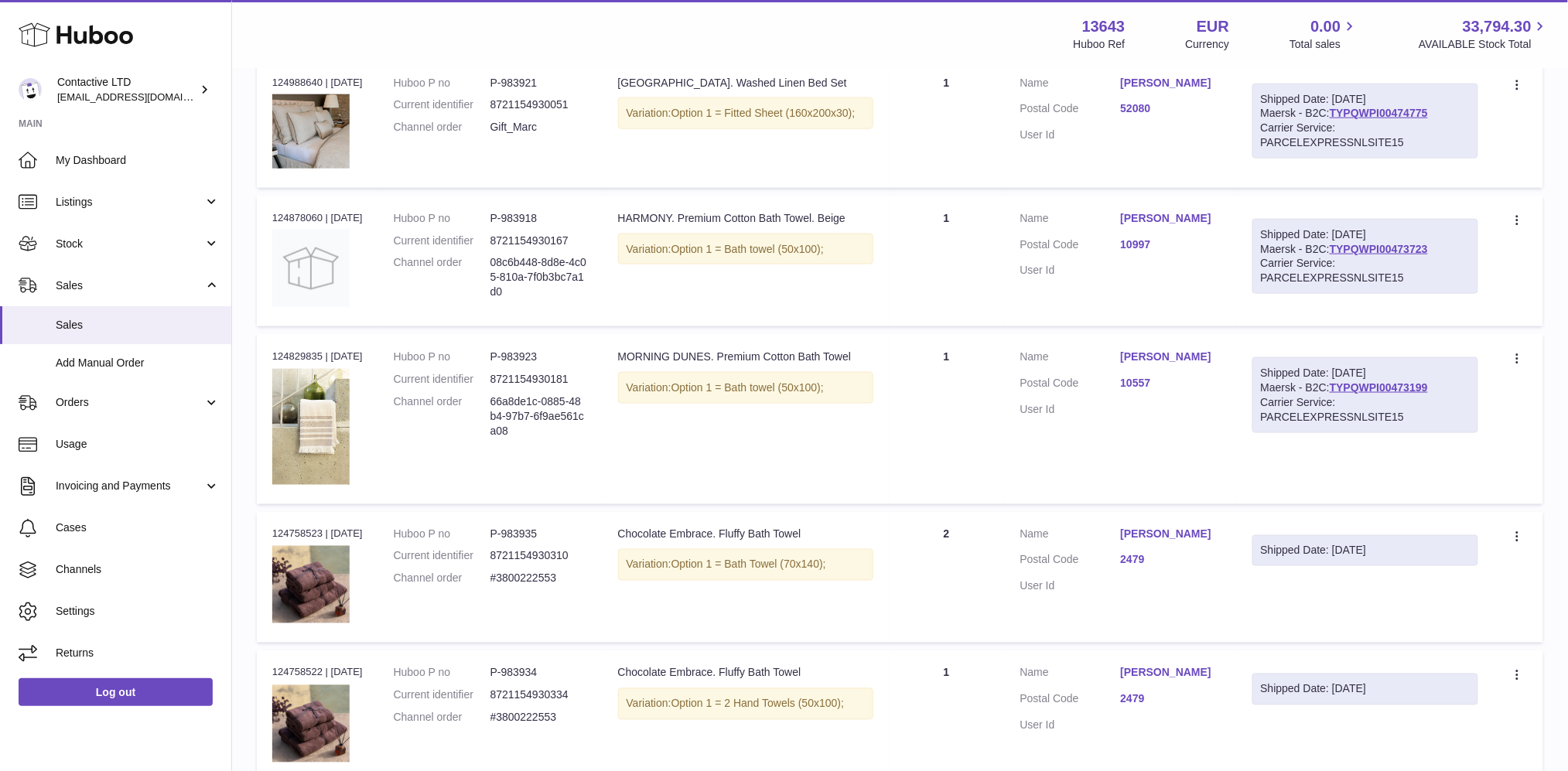
scroll to position [44, 0]
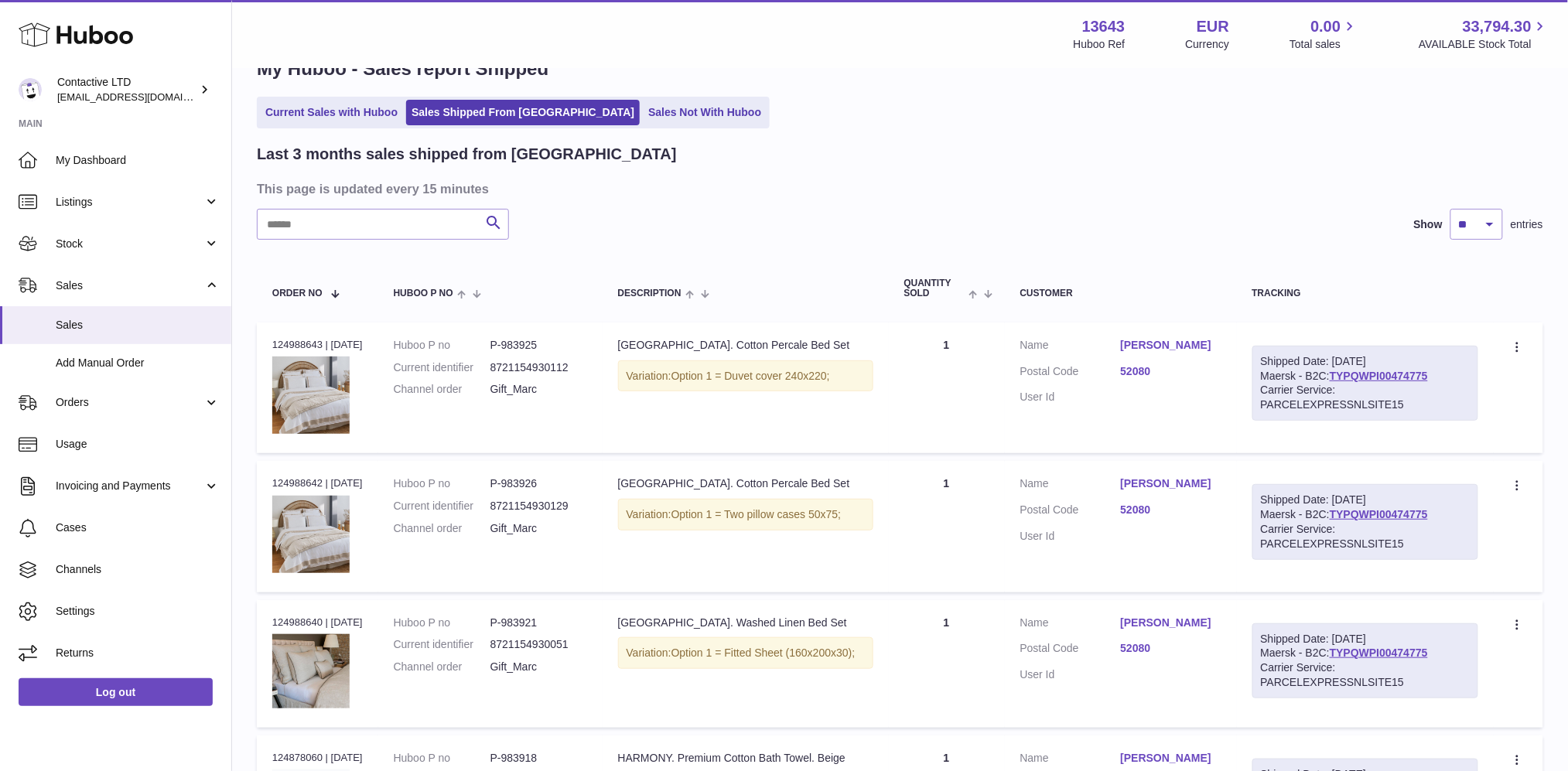
drag, startPoint x: 1110, startPoint y: 338, endPoint x: 1244, endPoint y: 331, distance: 134.2
click at [1238, 331] on td "Customer Name [PERSON_NAME] Postal Code 52080 User Id" at bounding box center [1121, 388] width 232 height 130
copy dl "[PERSON_NAME]"
click at [150, 446] on span "Usage" at bounding box center [138, 444] width 164 height 15
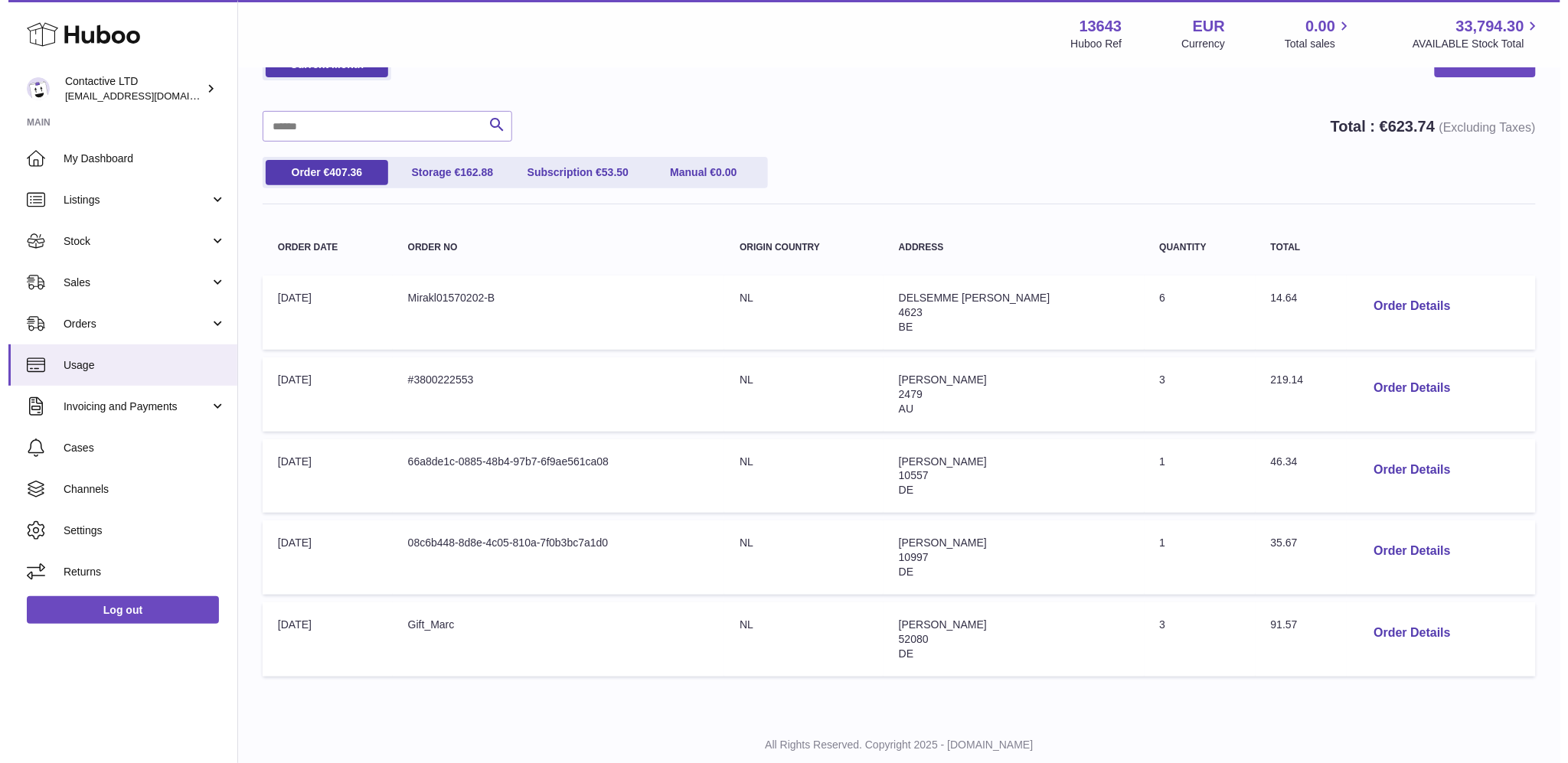
scroll to position [129, 0]
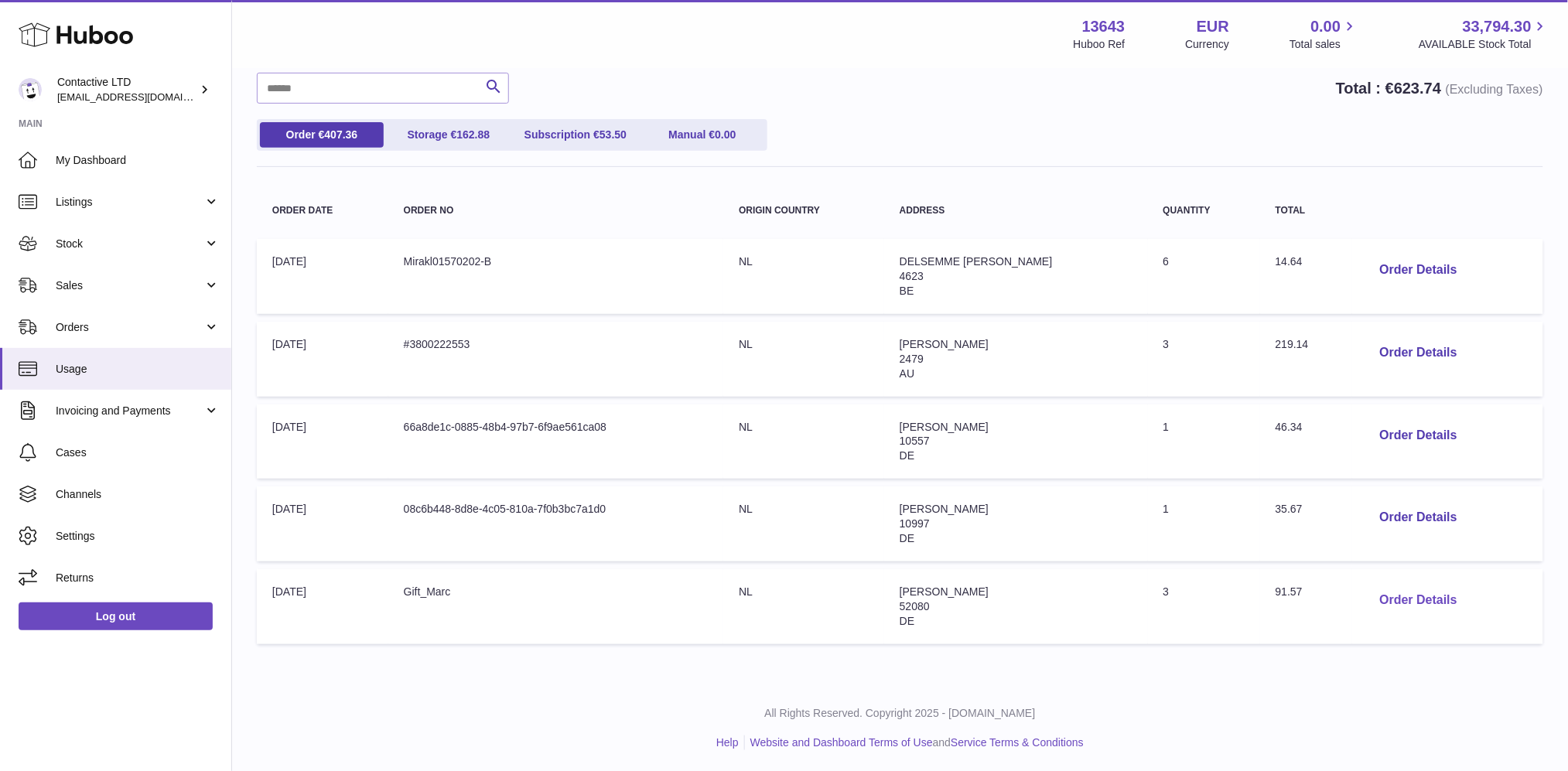
click at [1416, 589] on button "Order Details" at bounding box center [1419, 600] width 102 height 32
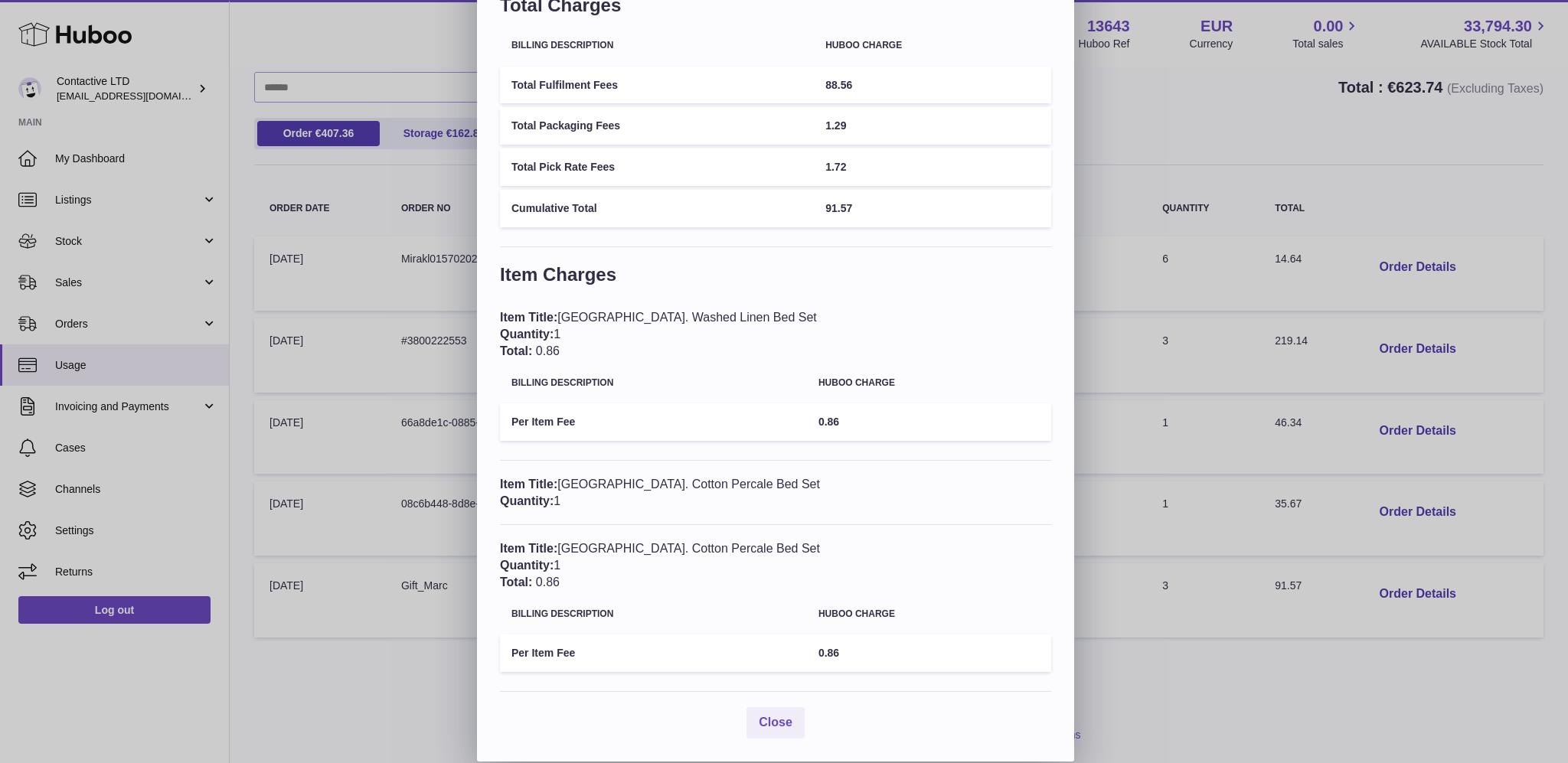
scroll to position [0, 0]
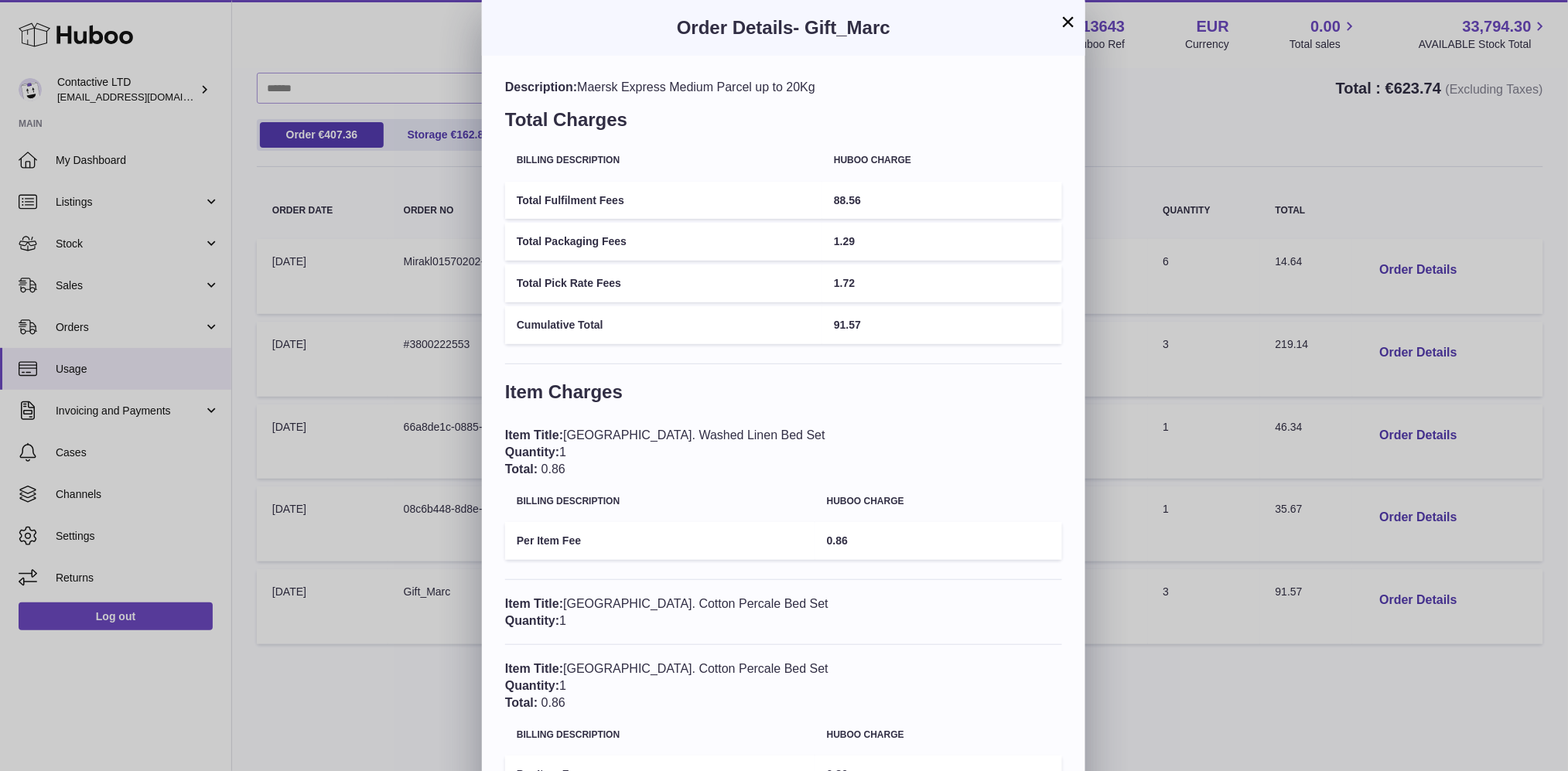
click at [1176, 173] on div "× Order Details - Gift_Marc Description: Maersk Express Medium Parcel up to 20K…" at bounding box center [784, 442] width 1568 height 884
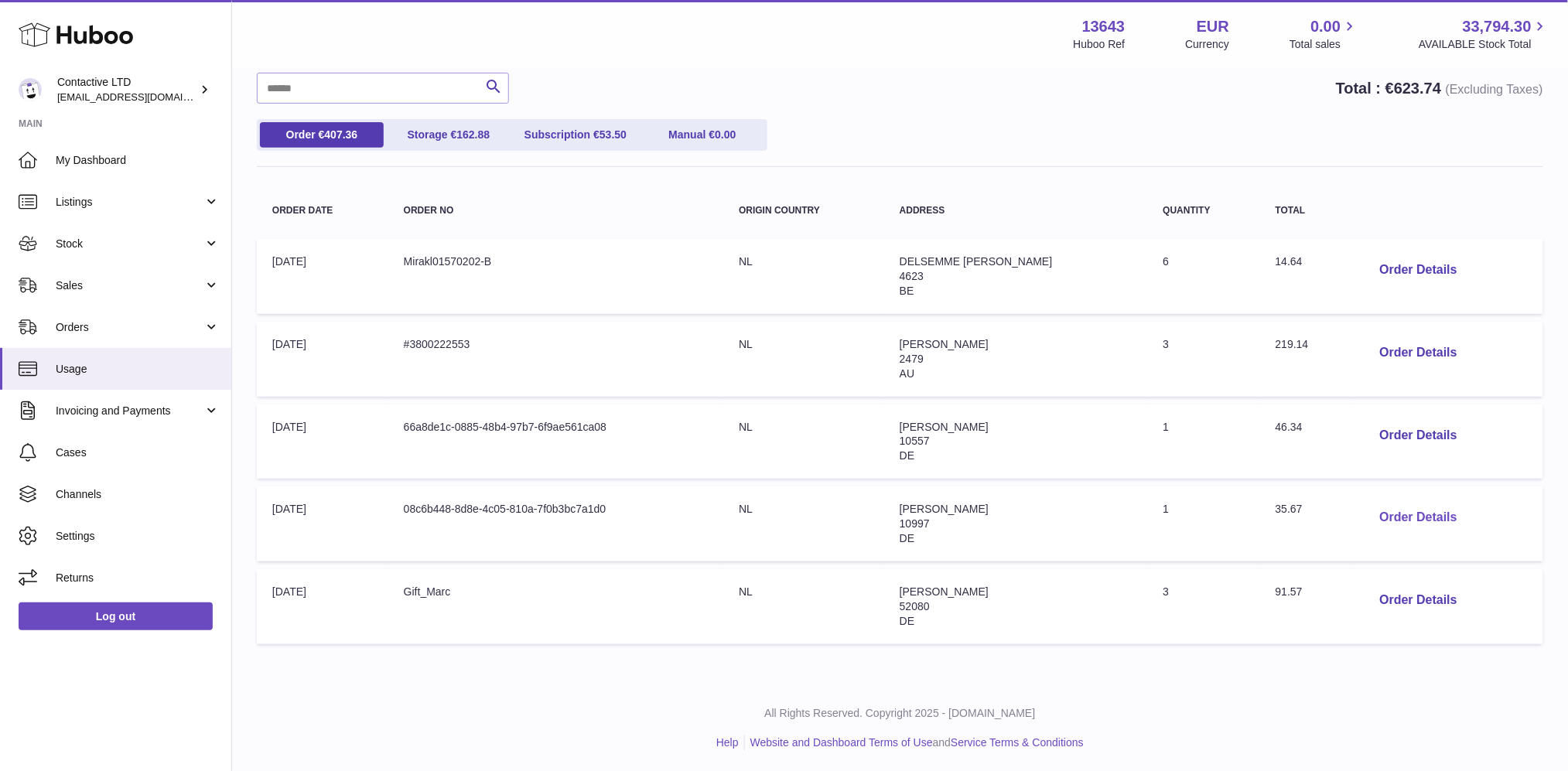
click at [1405, 513] on button "Order Details" at bounding box center [1419, 517] width 102 height 32
click at [1385, 592] on button "Order Details" at bounding box center [1419, 600] width 102 height 32
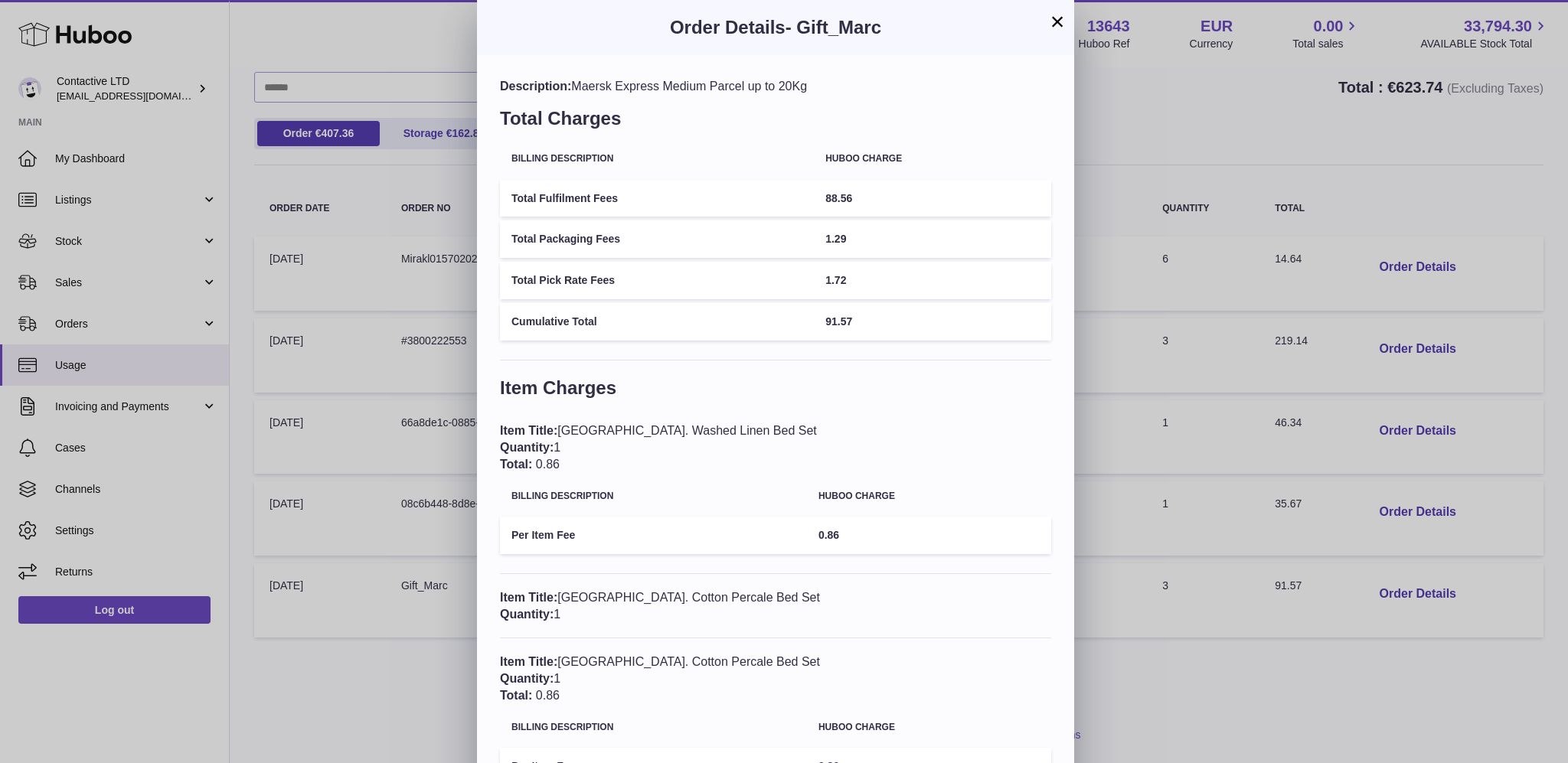
drag, startPoint x: 878, startPoint y: 27, endPoint x: 797, endPoint y: 28, distance: 81.0
click at [797, 28] on span "- Gift_Marc" at bounding box center [834, 27] width 96 height 21
drag, startPoint x: 800, startPoint y: 28, endPoint x: 946, endPoint y: 24, distance: 146.1
click at [947, 24] on h3 "Order Details - Gift_Marc" at bounding box center [776, 27] width 551 height 24
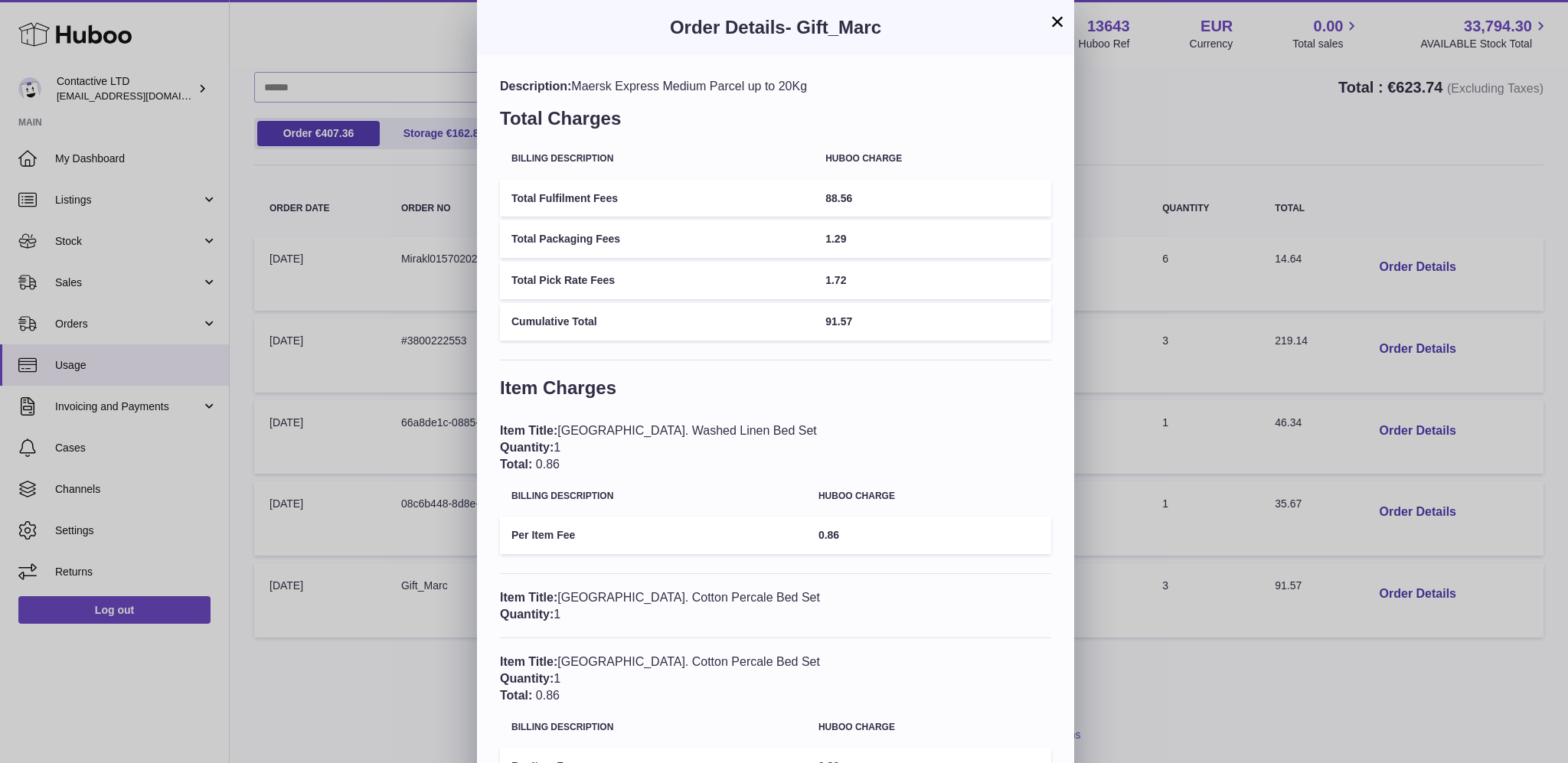
copy span "Gift_Marc"
